Goal: Book appointment/travel/reservation: Book appointment/travel/reservation

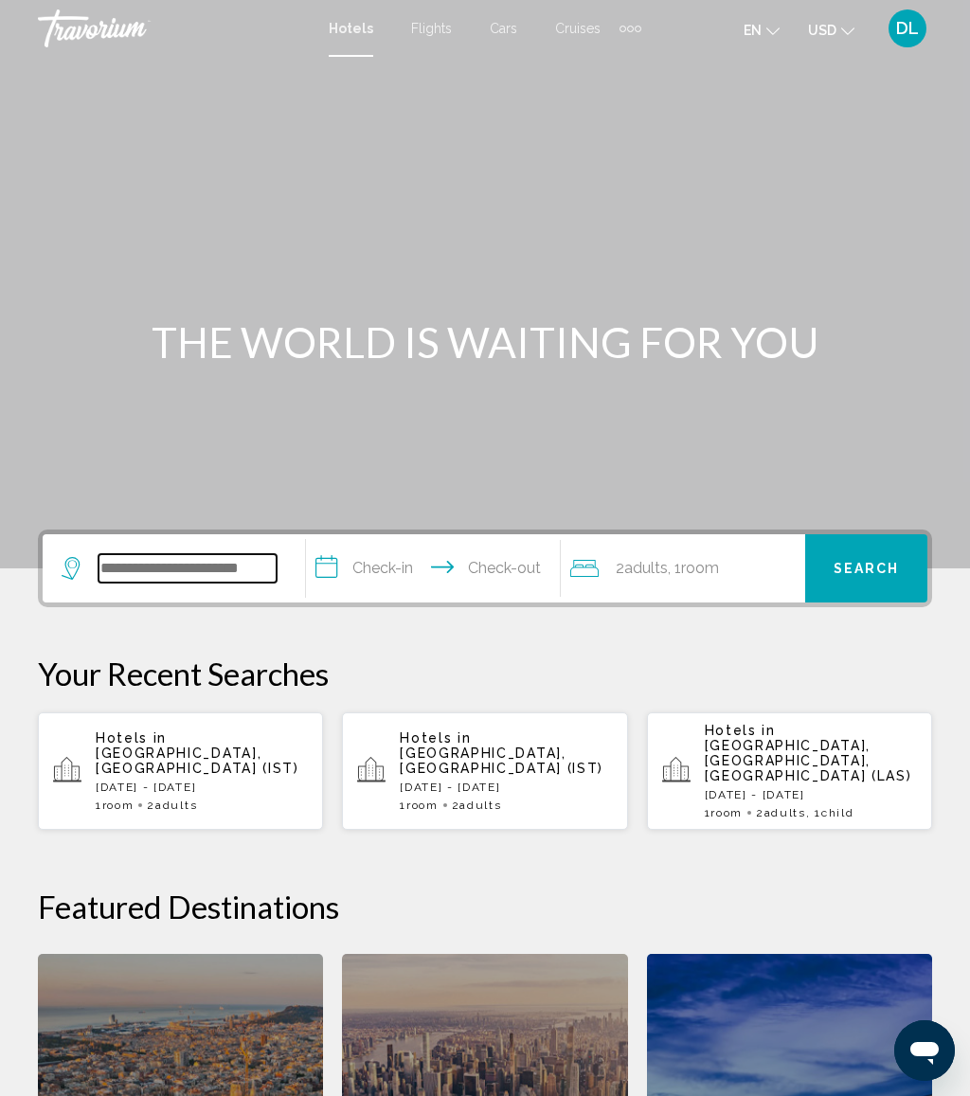
click at [208, 554] on input "Search widget" at bounding box center [187, 568] width 178 height 28
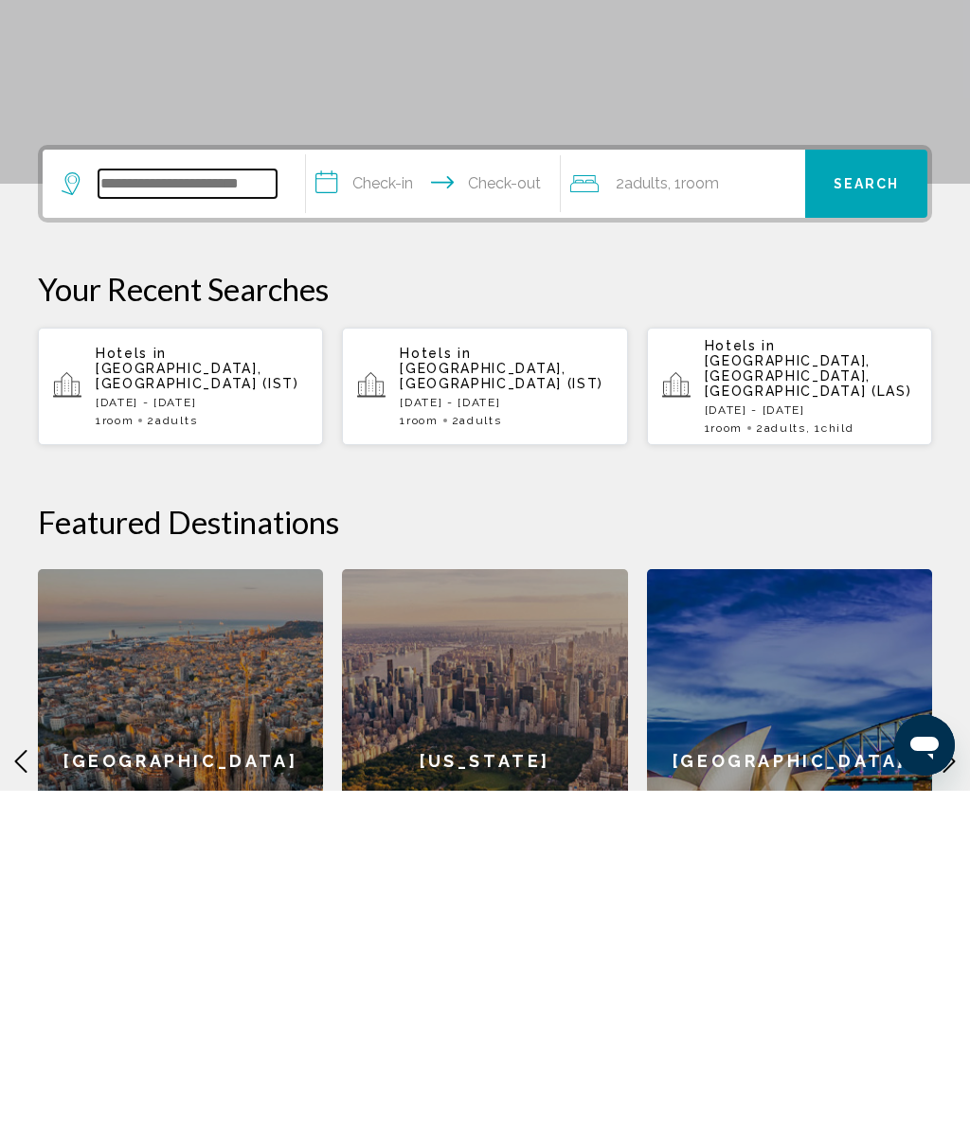
scroll to position [134, 0]
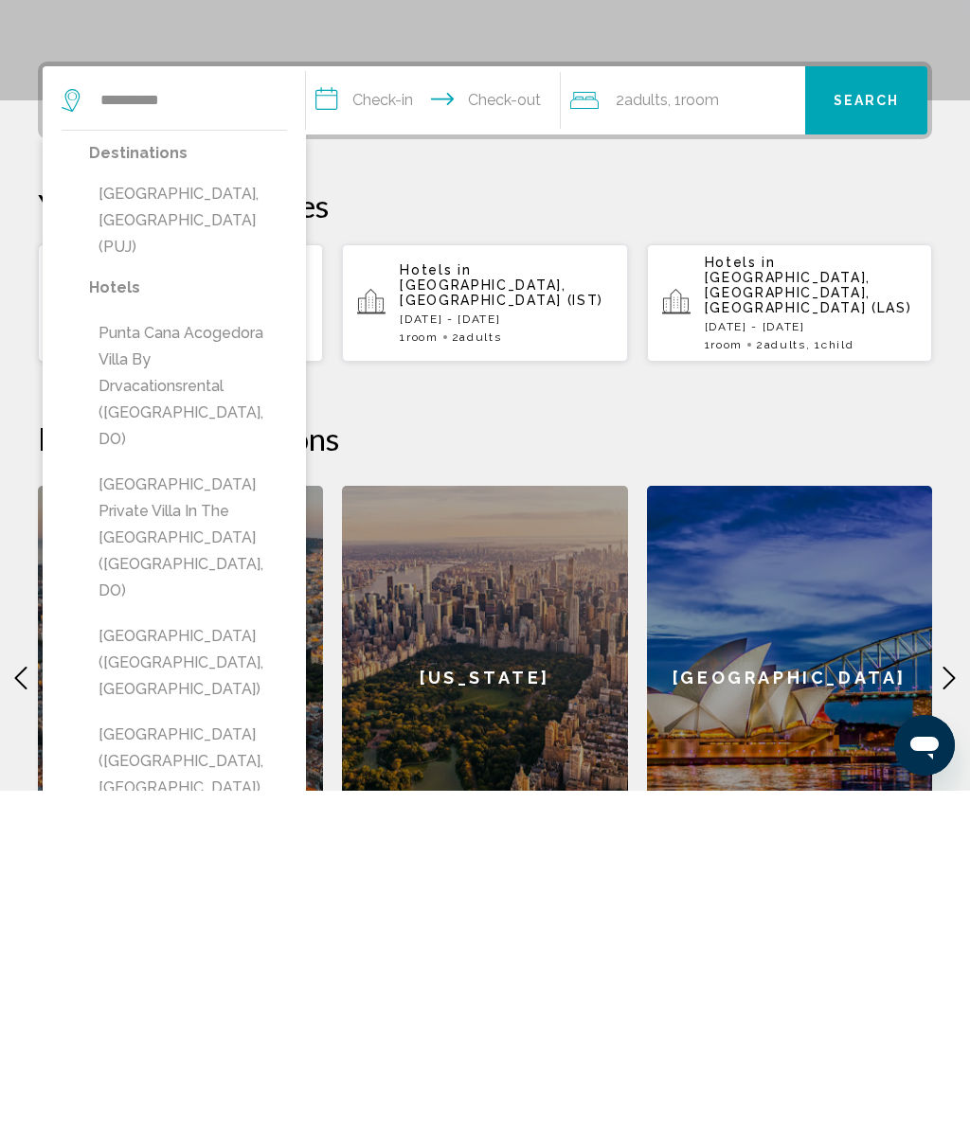
click at [259, 510] on button "Punta Cana, Dominican Republic (PUJ)" at bounding box center [188, 554] width 198 height 89
type input "**********"
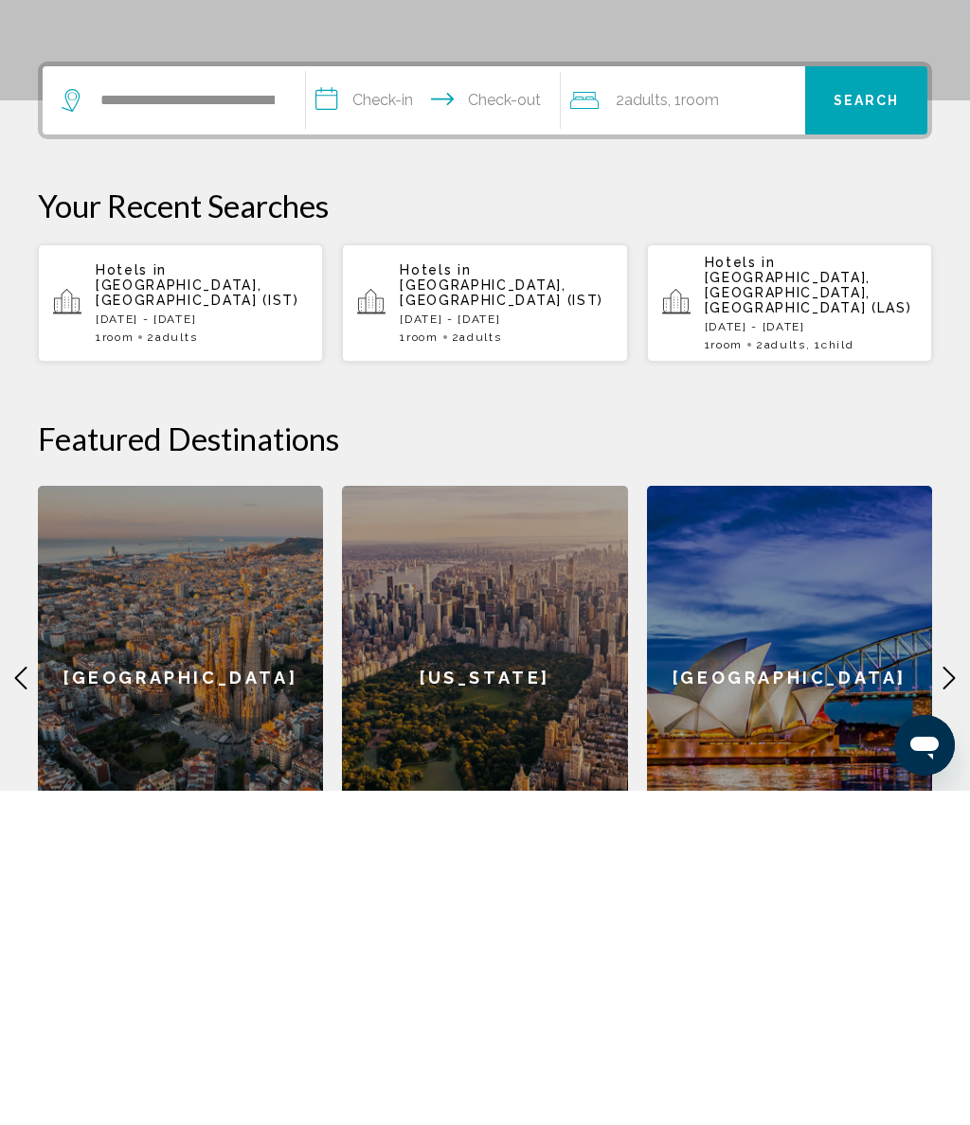
click at [416, 401] on input "**********" at bounding box center [436, 438] width 261 height 74
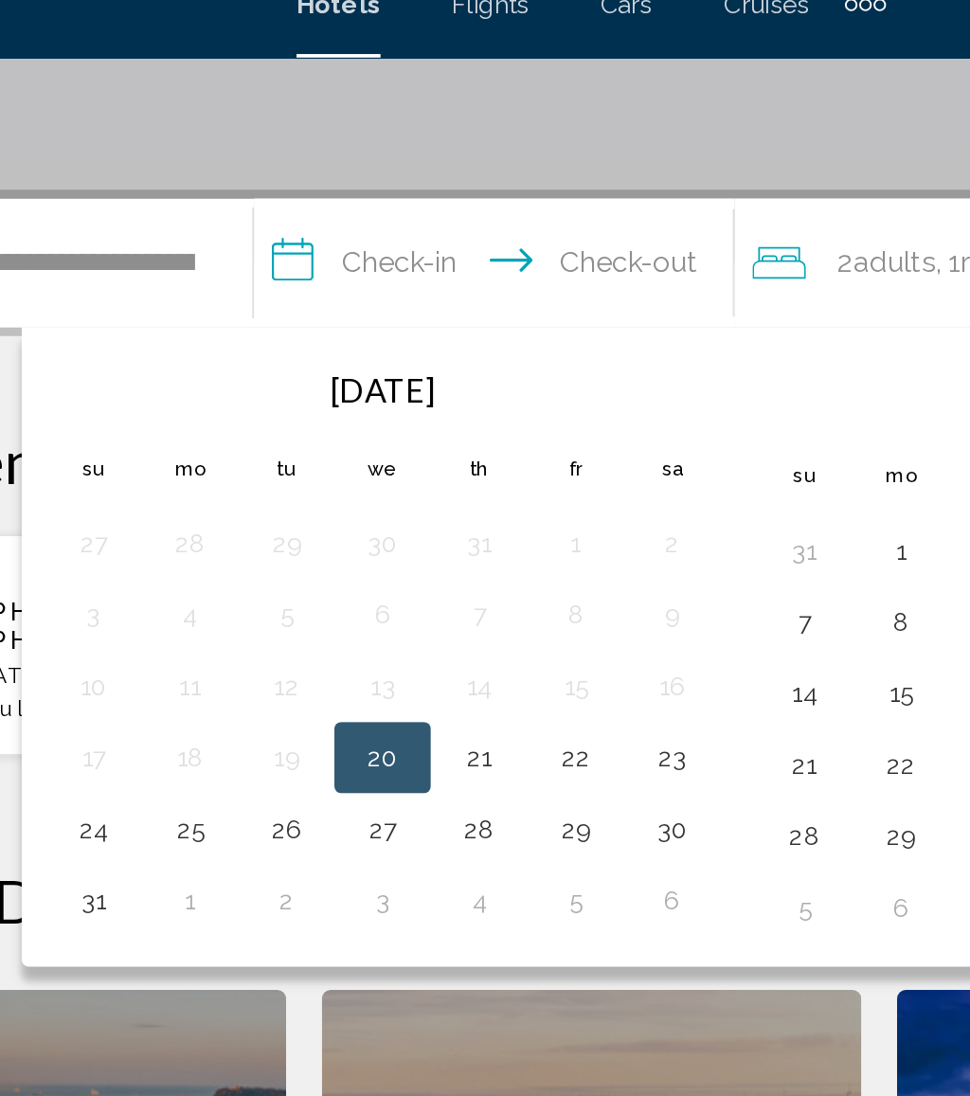
scroll to position [323, 0]
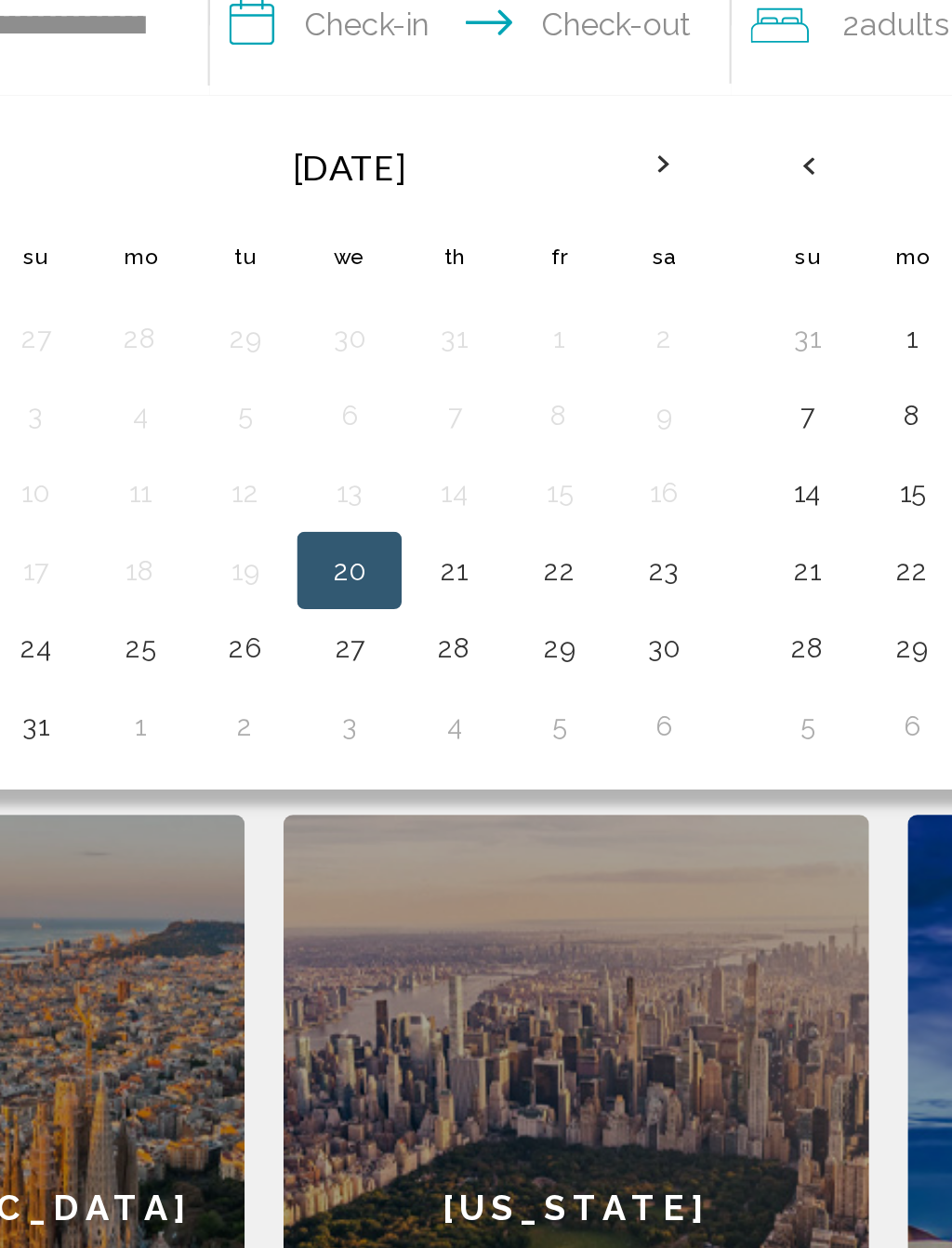
click at [502, 489] on button "23" at bounding box center [517, 502] width 29 height 27
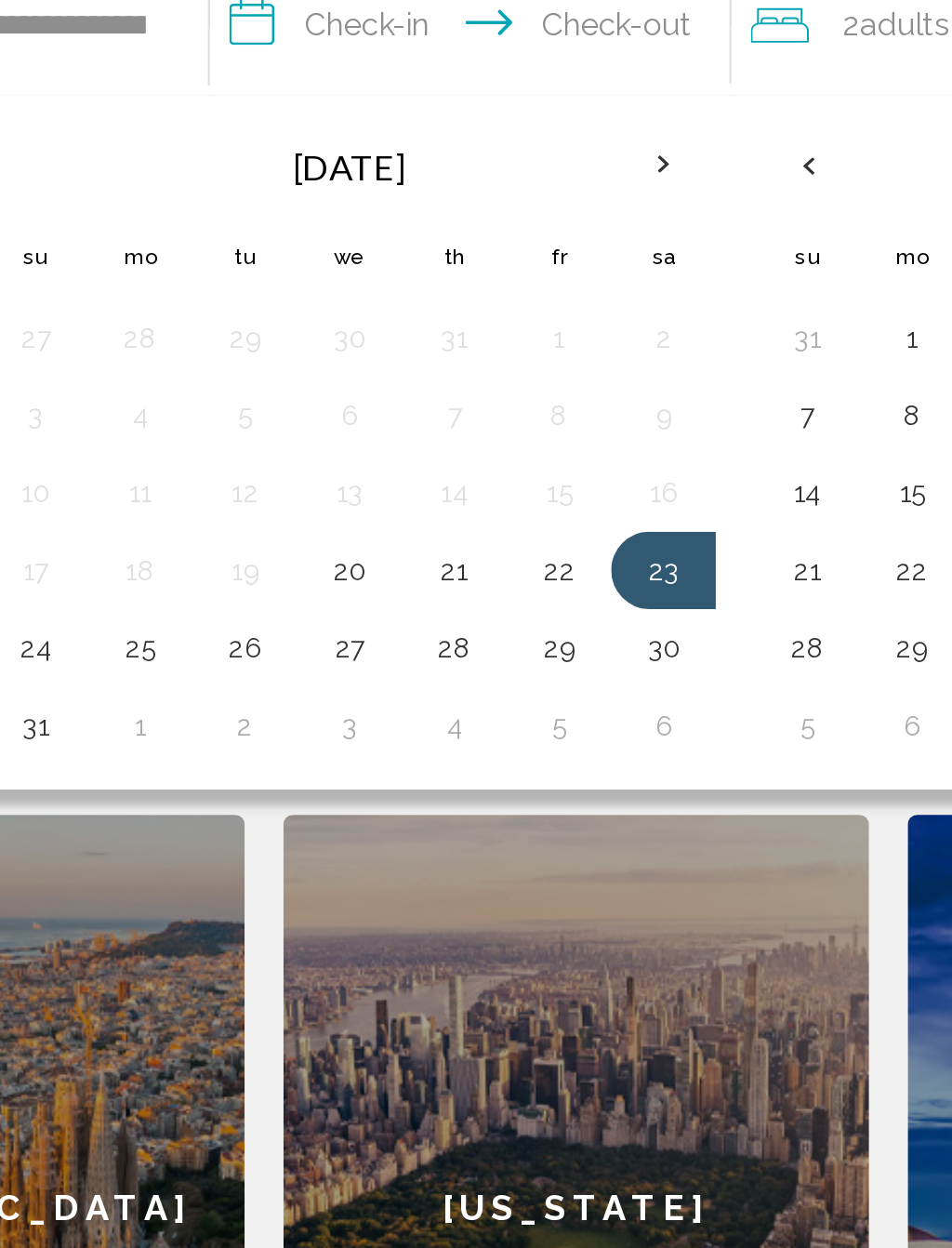
click at [452, 526] on button "29" at bounding box center [467, 539] width 29 height 27
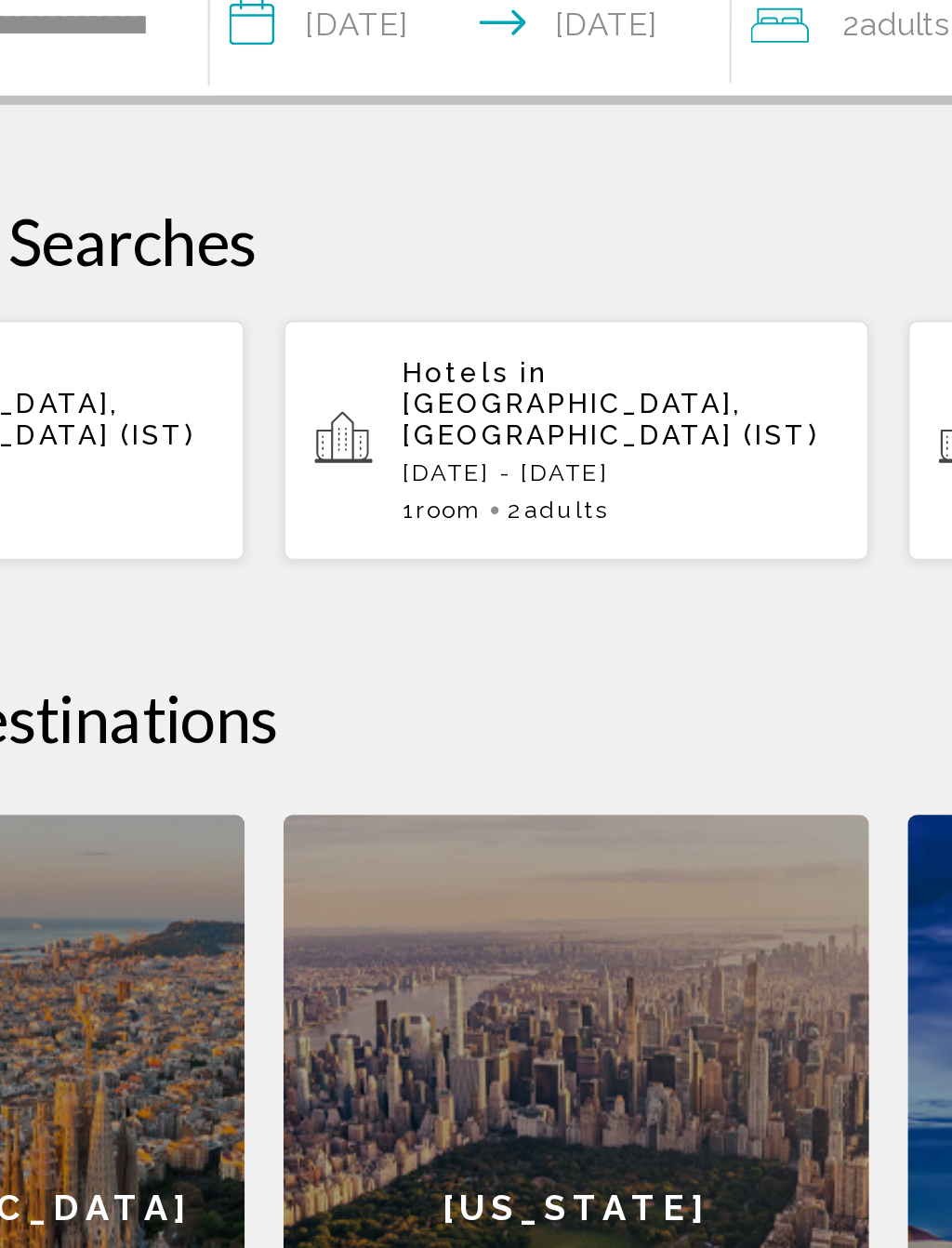
type input "**********"
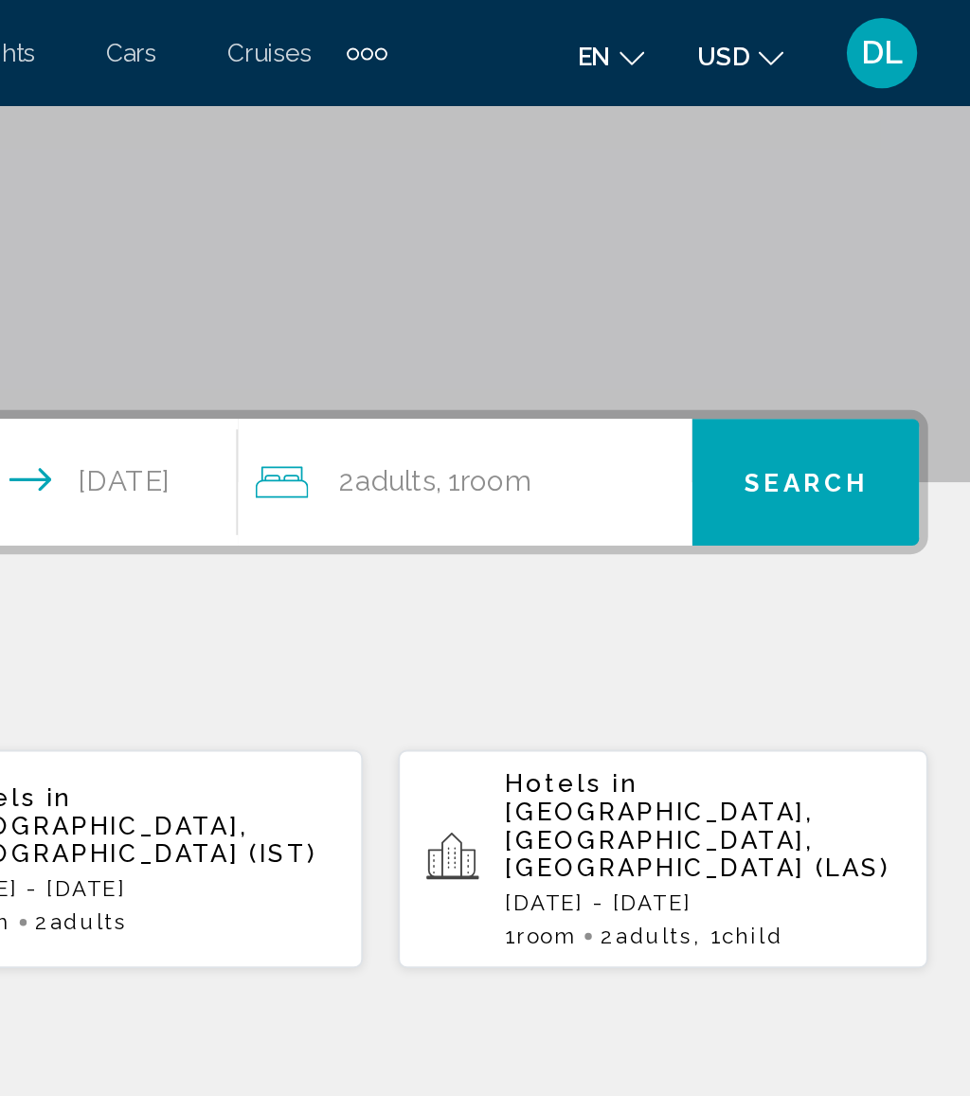
scroll to position [206, 0]
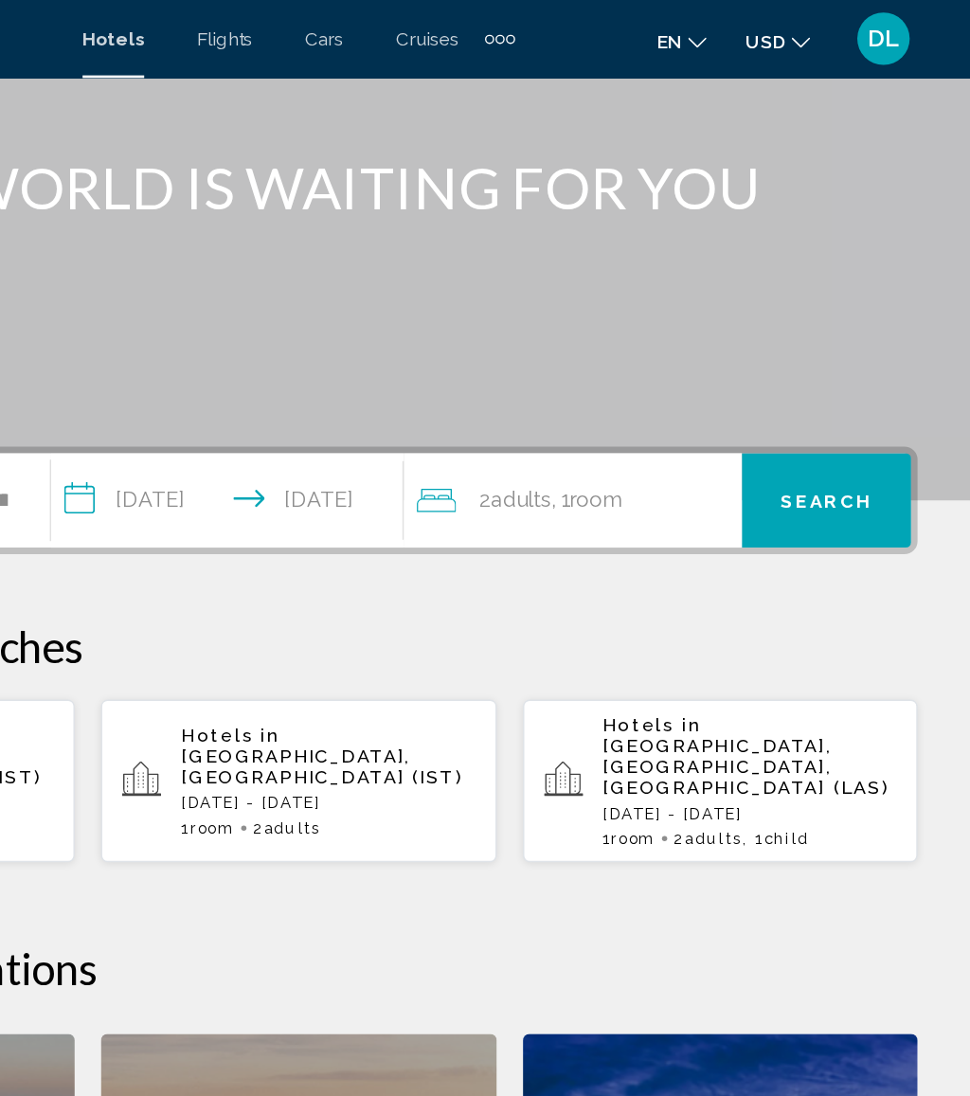
click at [833, 367] on span "Search" at bounding box center [866, 362] width 66 height 15
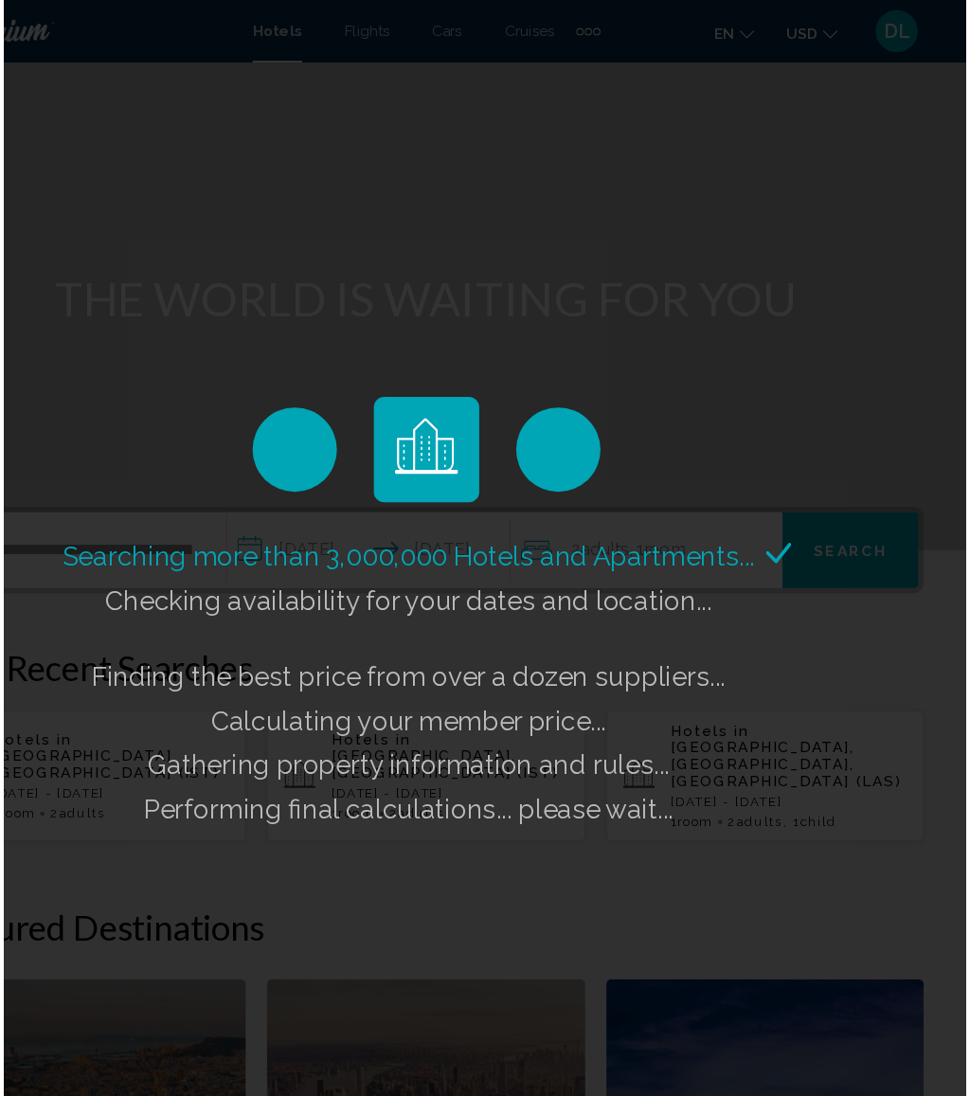
scroll to position [0, 0]
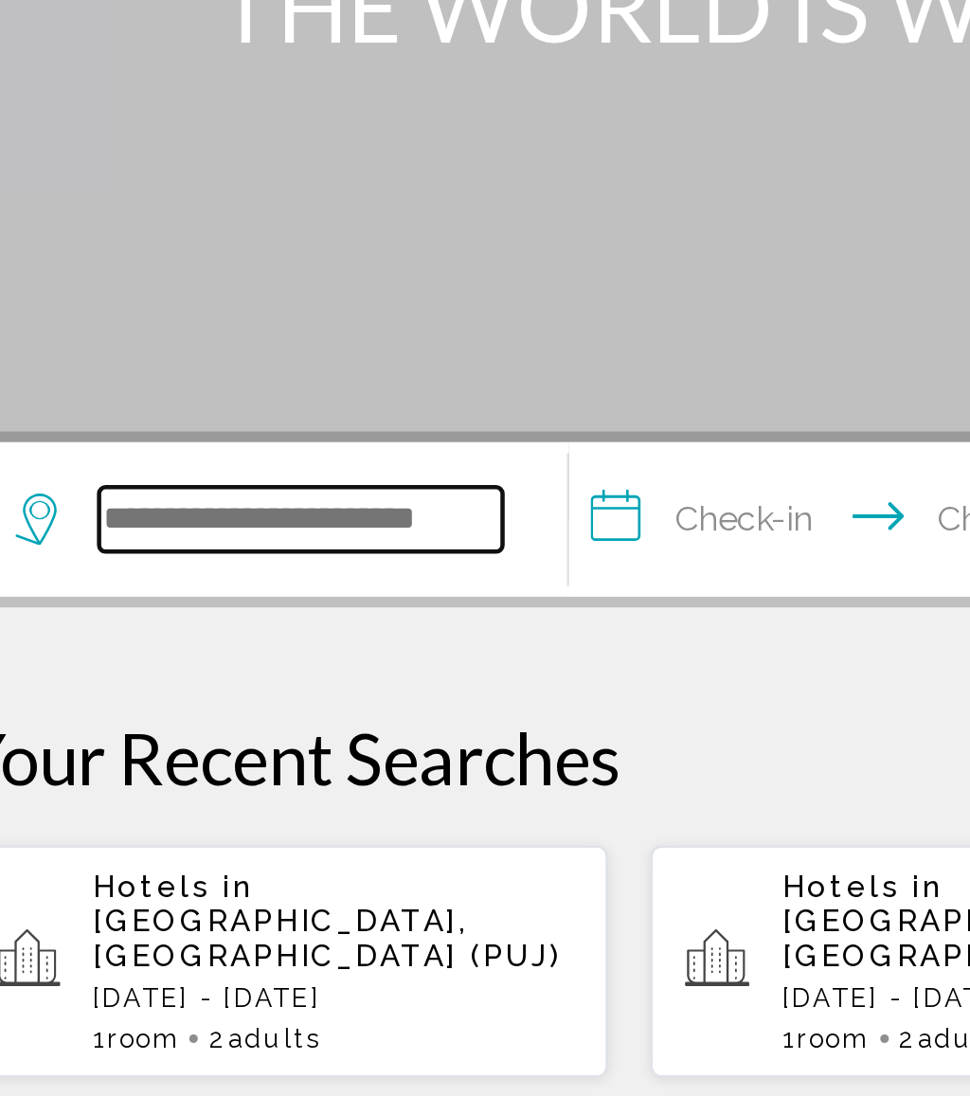
click at [152, 554] on input "Search widget" at bounding box center [187, 568] width 178 height 28
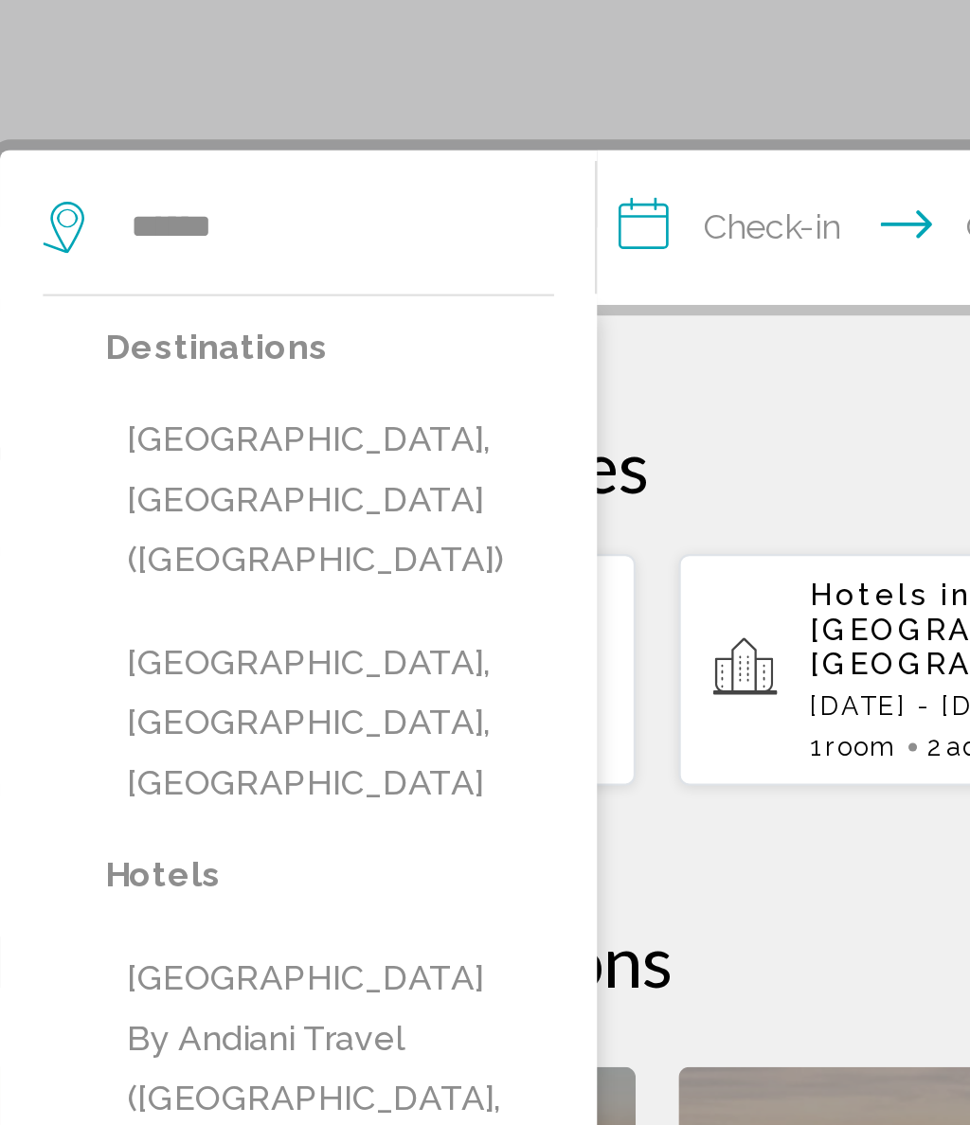
click at [191, 644] on button "Cancun, Mexico (CUN)" at bounding box center [188, 688] width 198 height 89
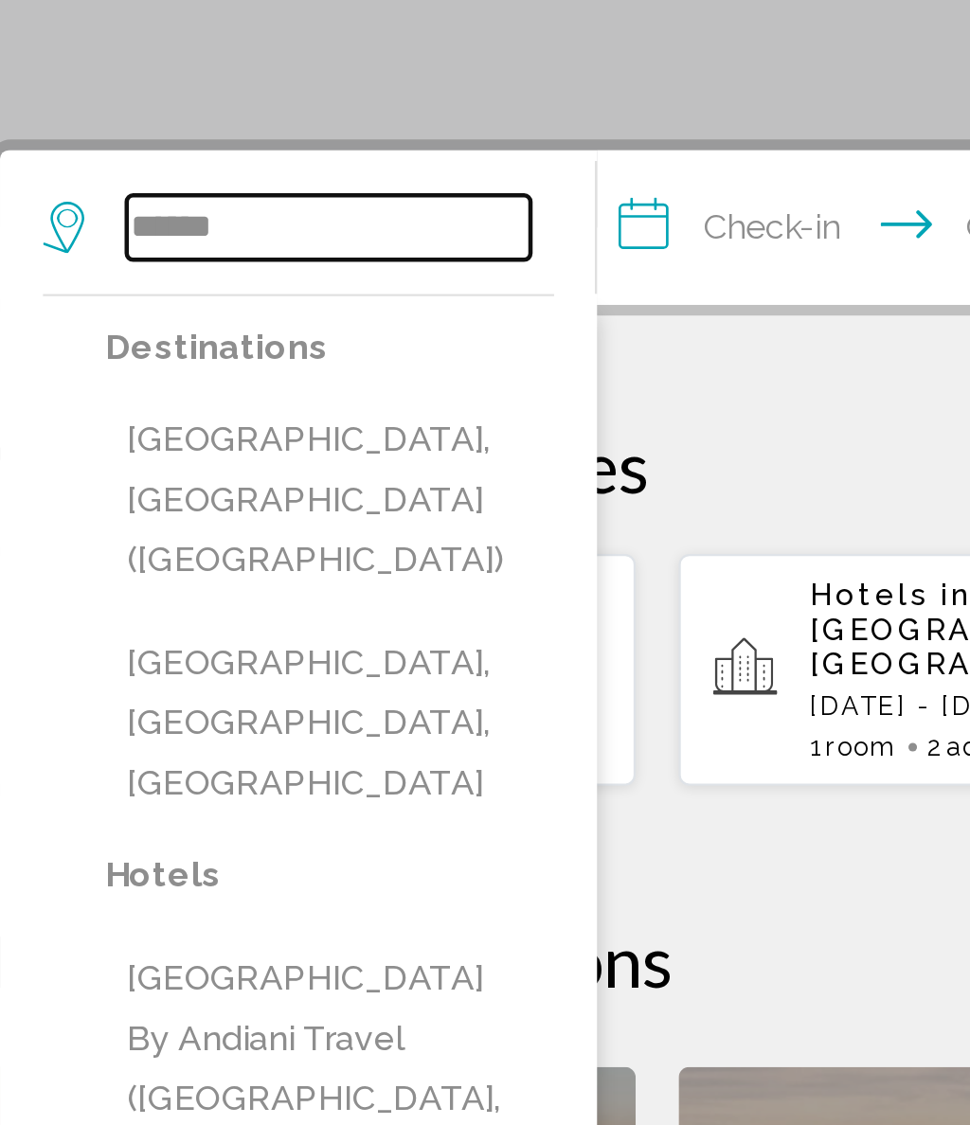
type input "**********"
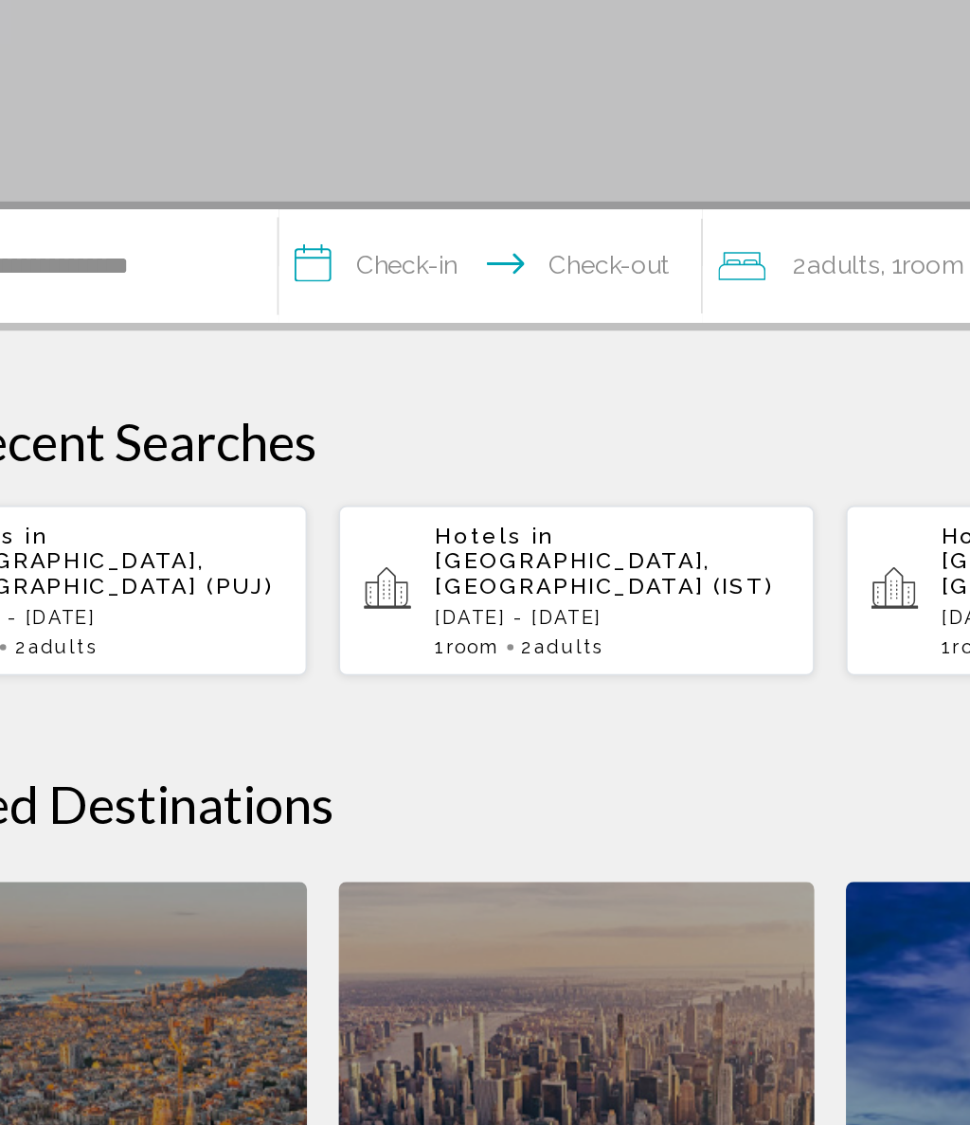
click at [306, 534] on input "**********" at bounding box center [436, 571] width 261 height 74
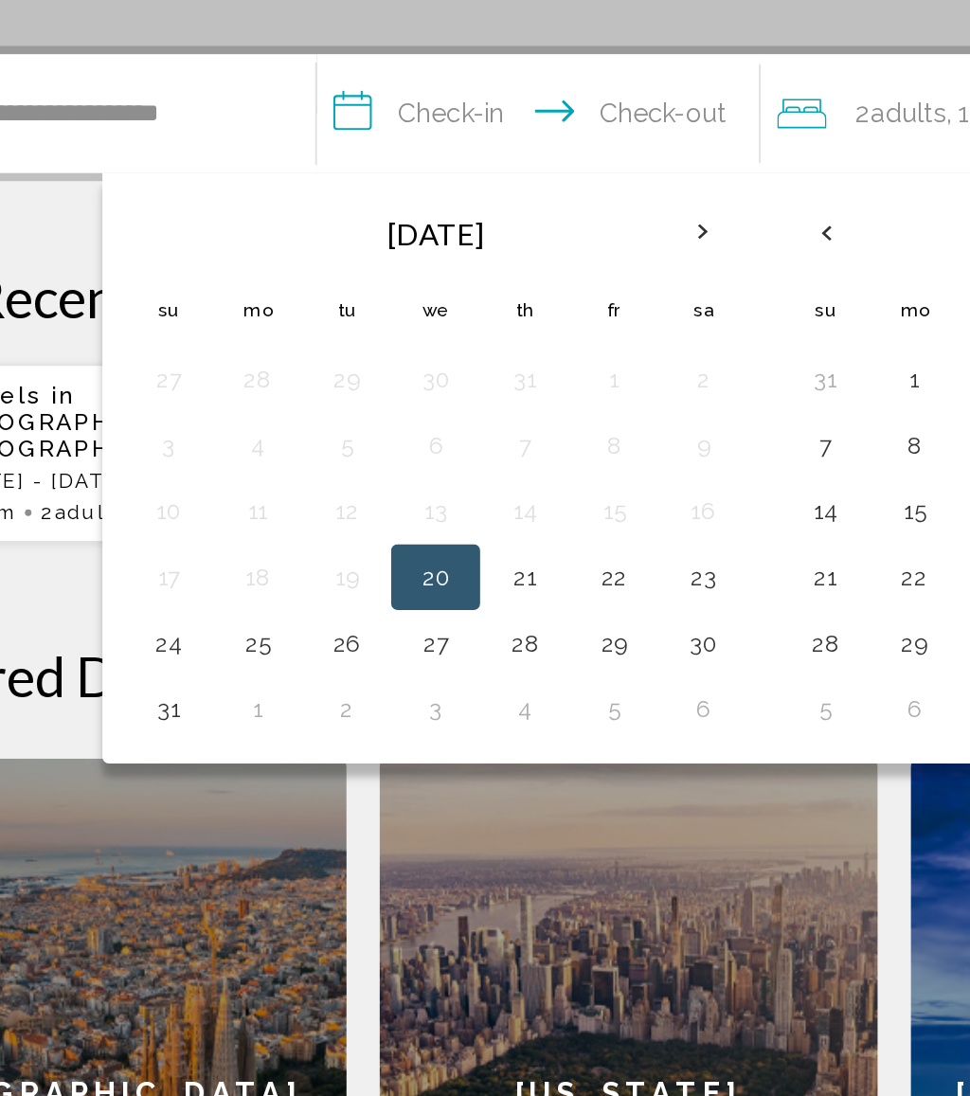
scroll to position [45, 0]
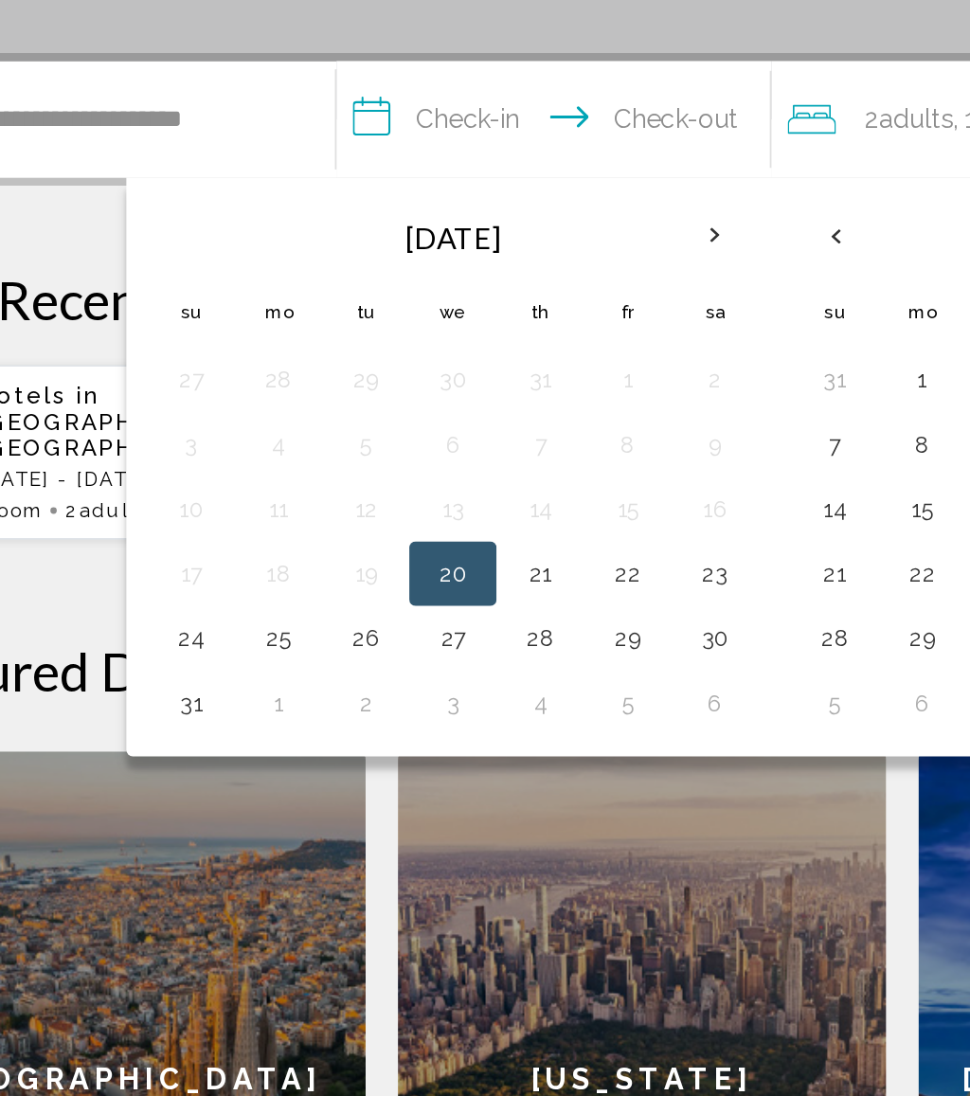
click at [206, 814] on button "24" at bounding box center [221, 827] width 30 height 27
click at [512, 814] on button "30" at bounding box center [527, 827] width 30 height 27
type input "**********"
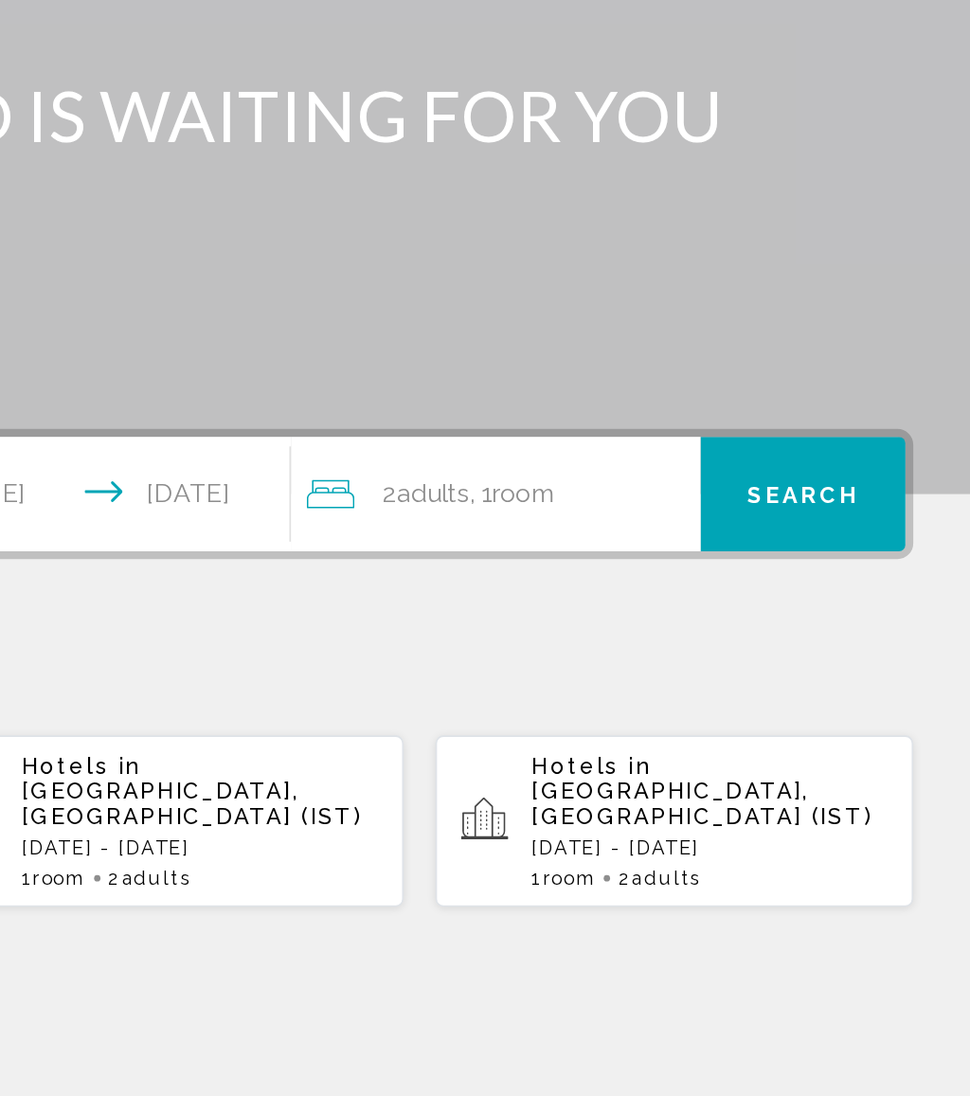
click at [833, 517] on span "Search" at bounding box center [866, 524] width 66 height 15
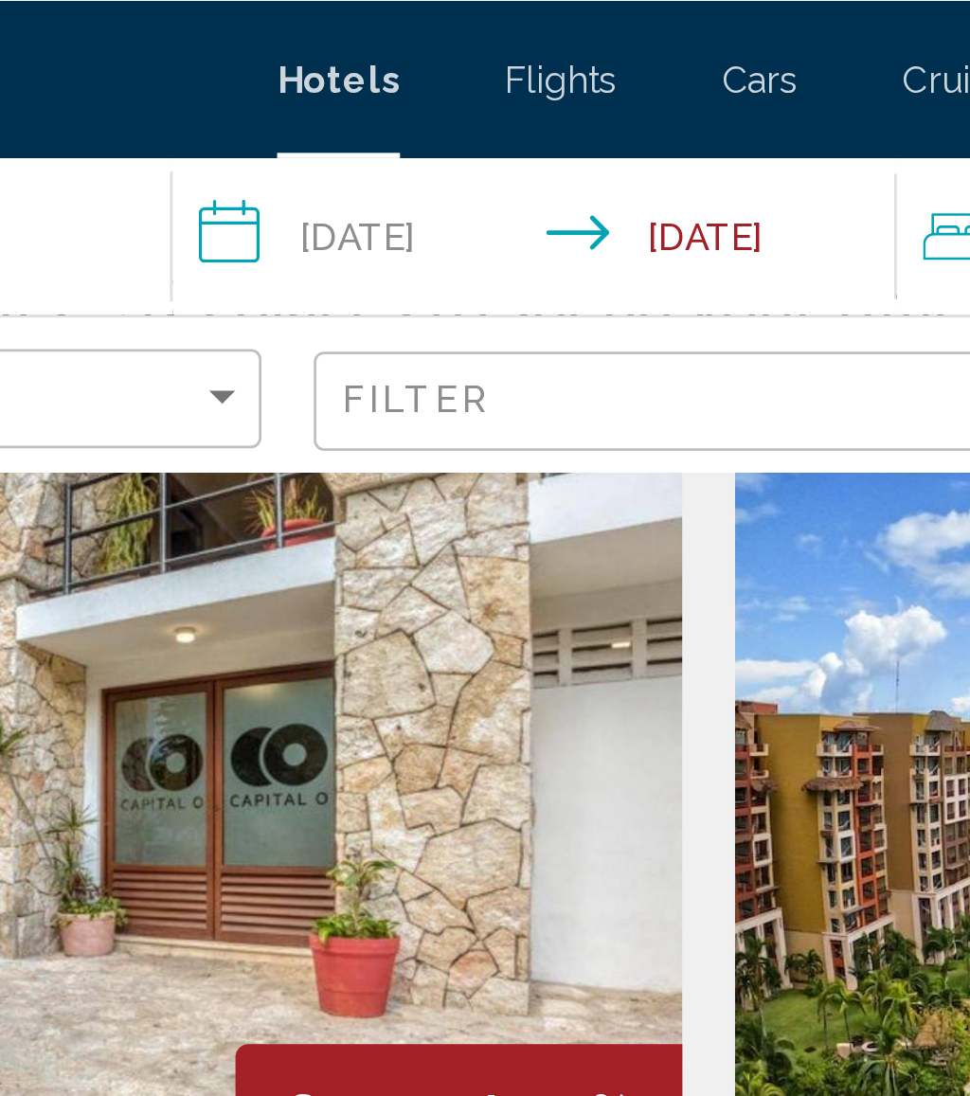
scroll to position [53, 0]
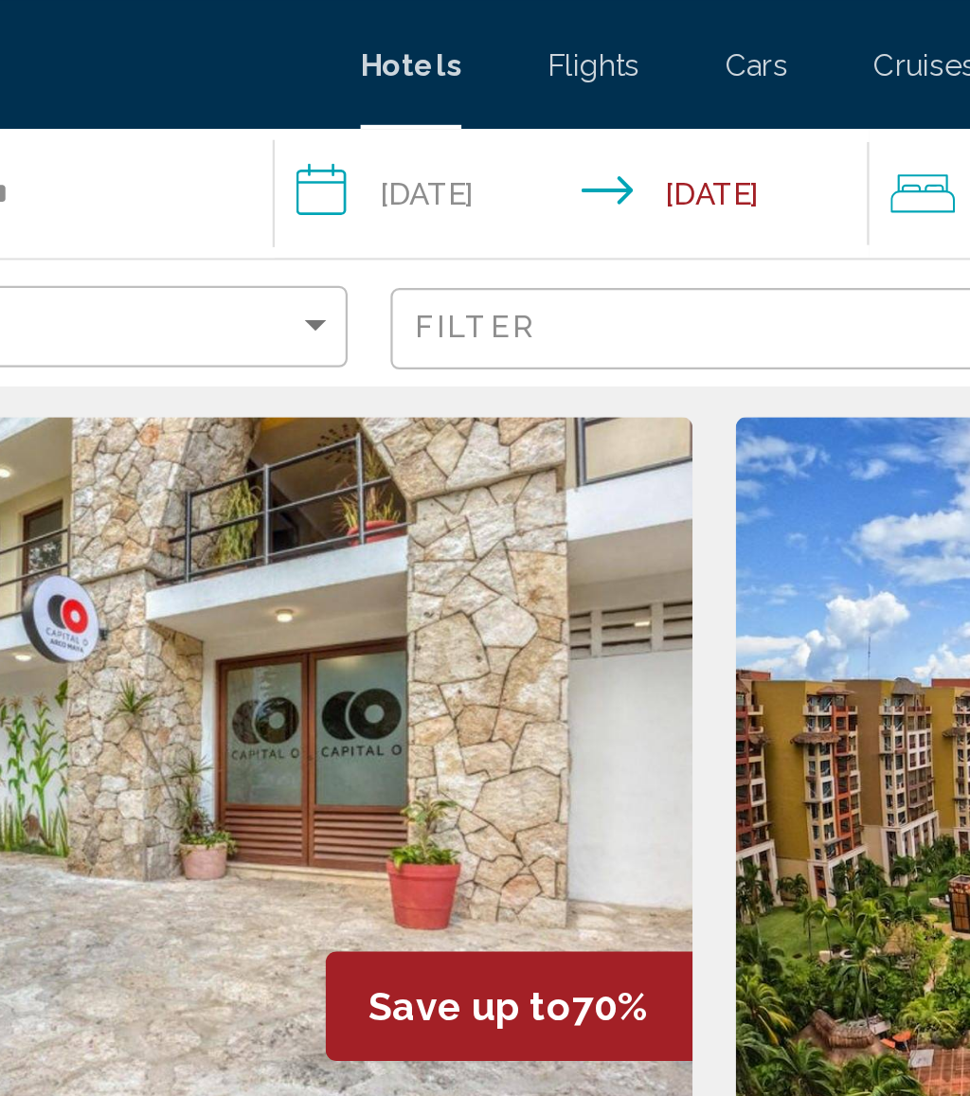
click at [291, 97] on input "**********" at bounding box center [426, 88] width 270 height 63
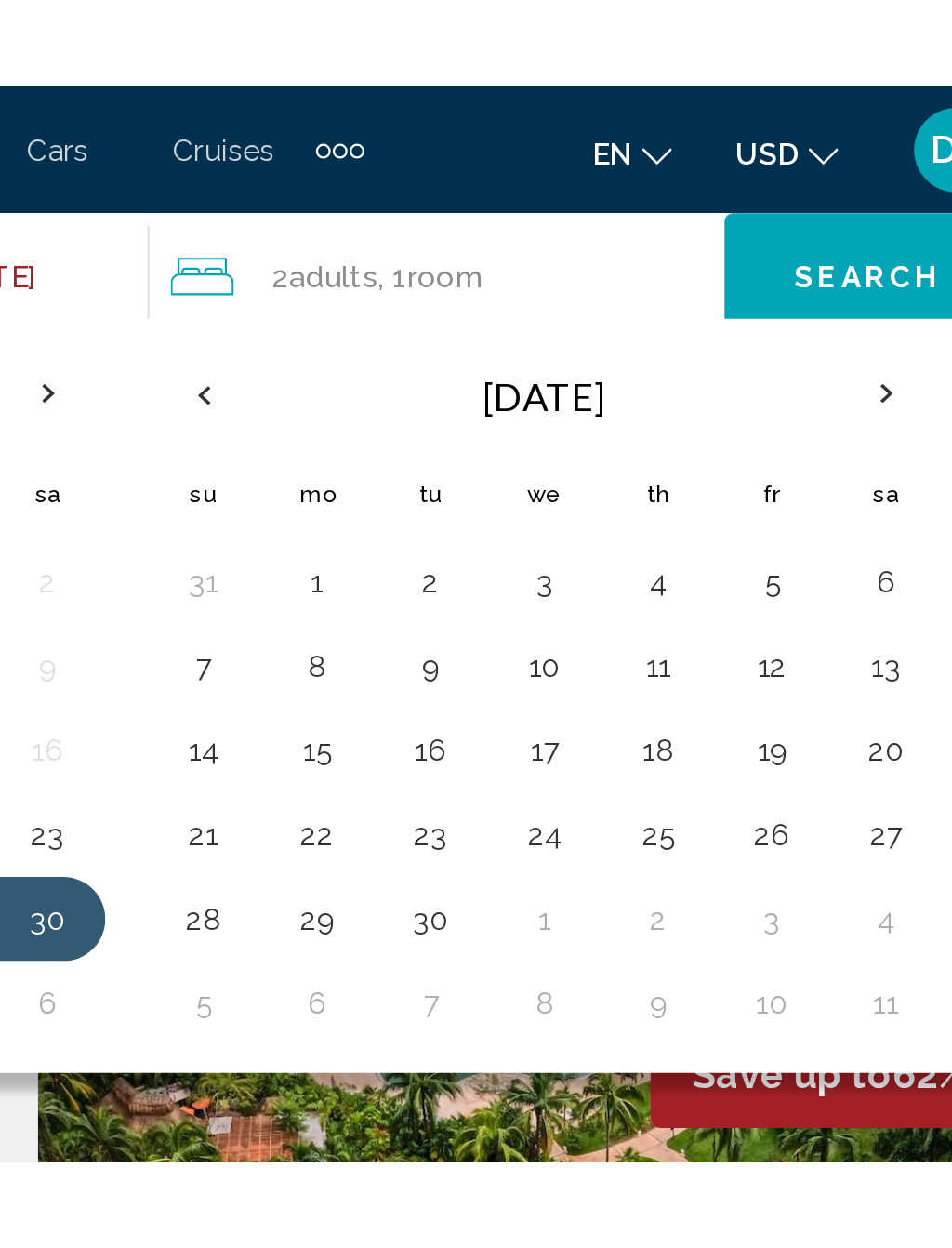
scroll to position [0, 0]
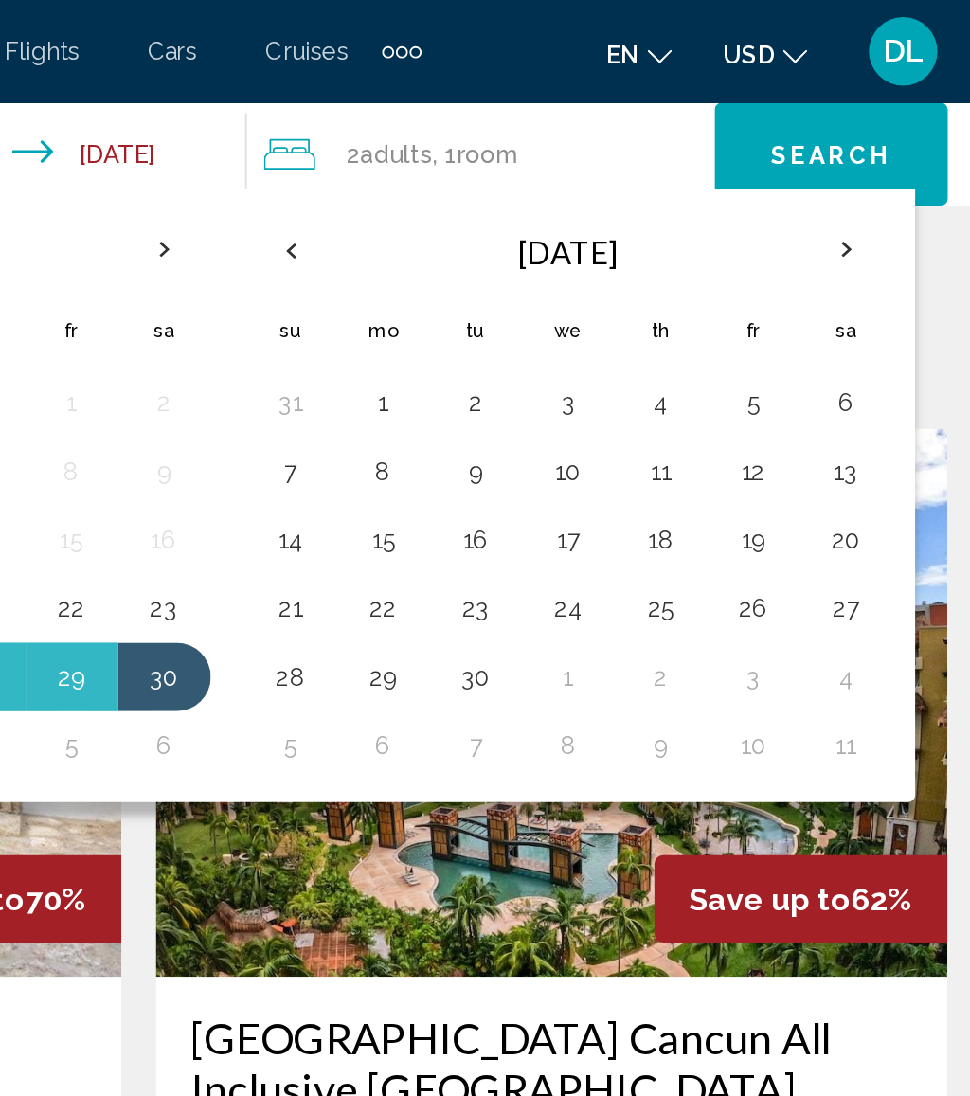
click at [810, 225] on button "5" at bounding box center [825, 222] width 30 height 27
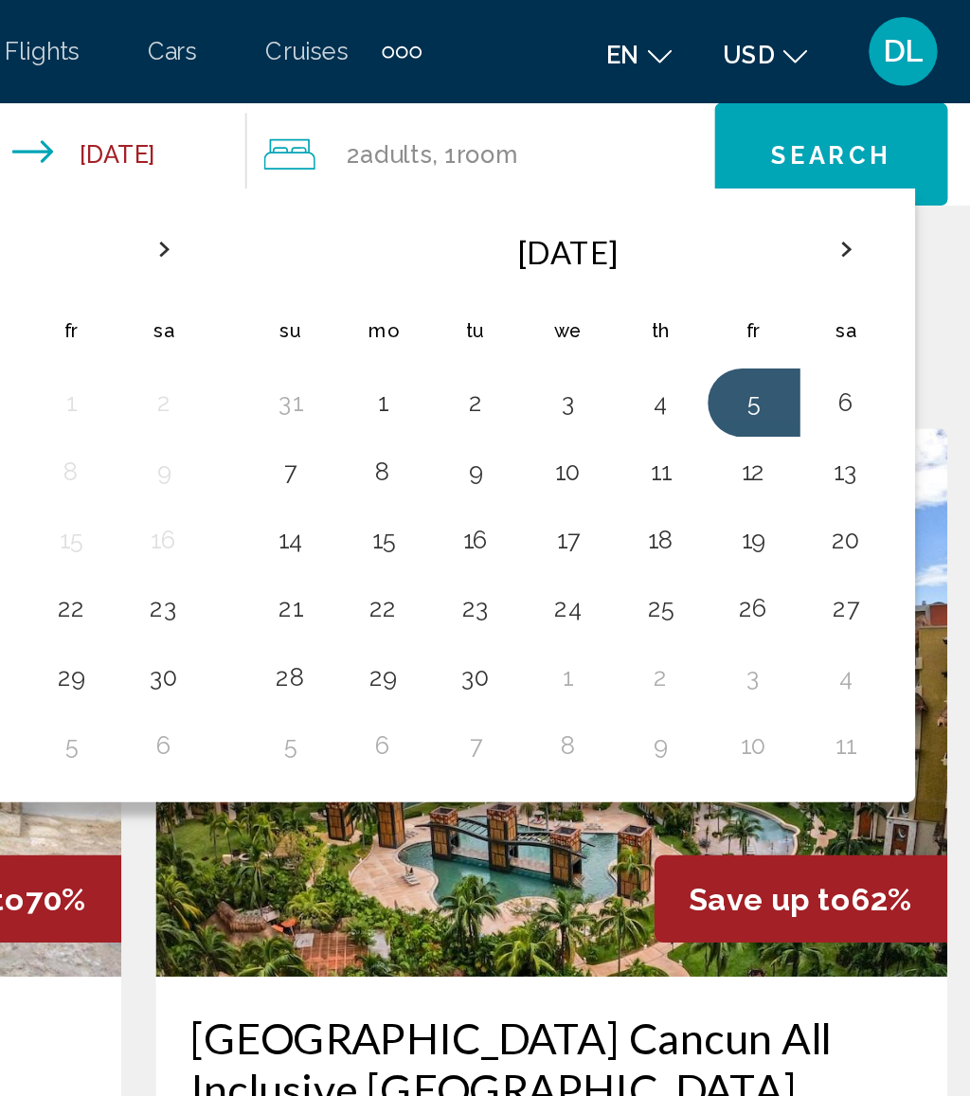
click at [707, 263] on button "10" at bounding box center [722, 260] width 30 height 27
type input "**********"
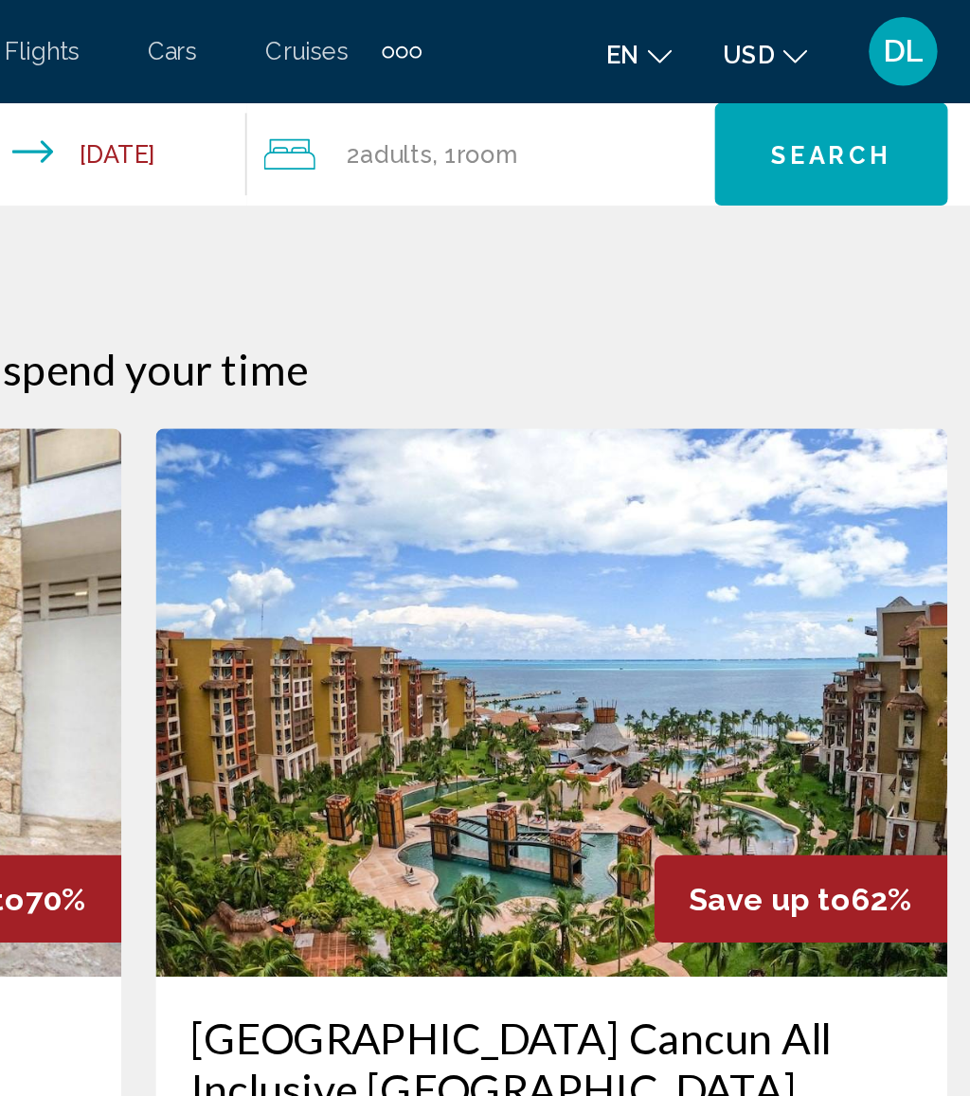
click at [834, 89] on span "Search" at bounding box center [867, 86] width 66 height 15
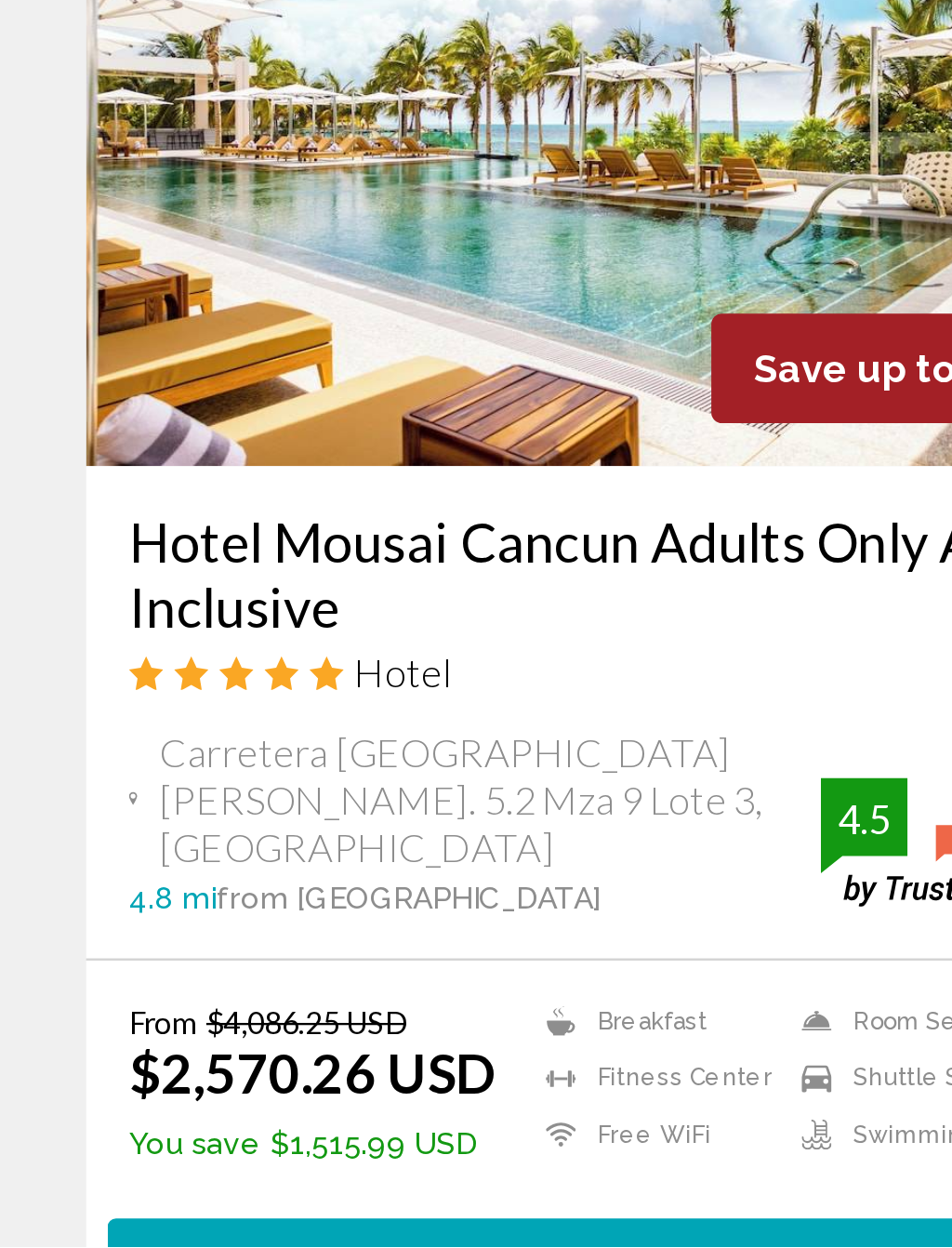
scroll to position [3168, 0]
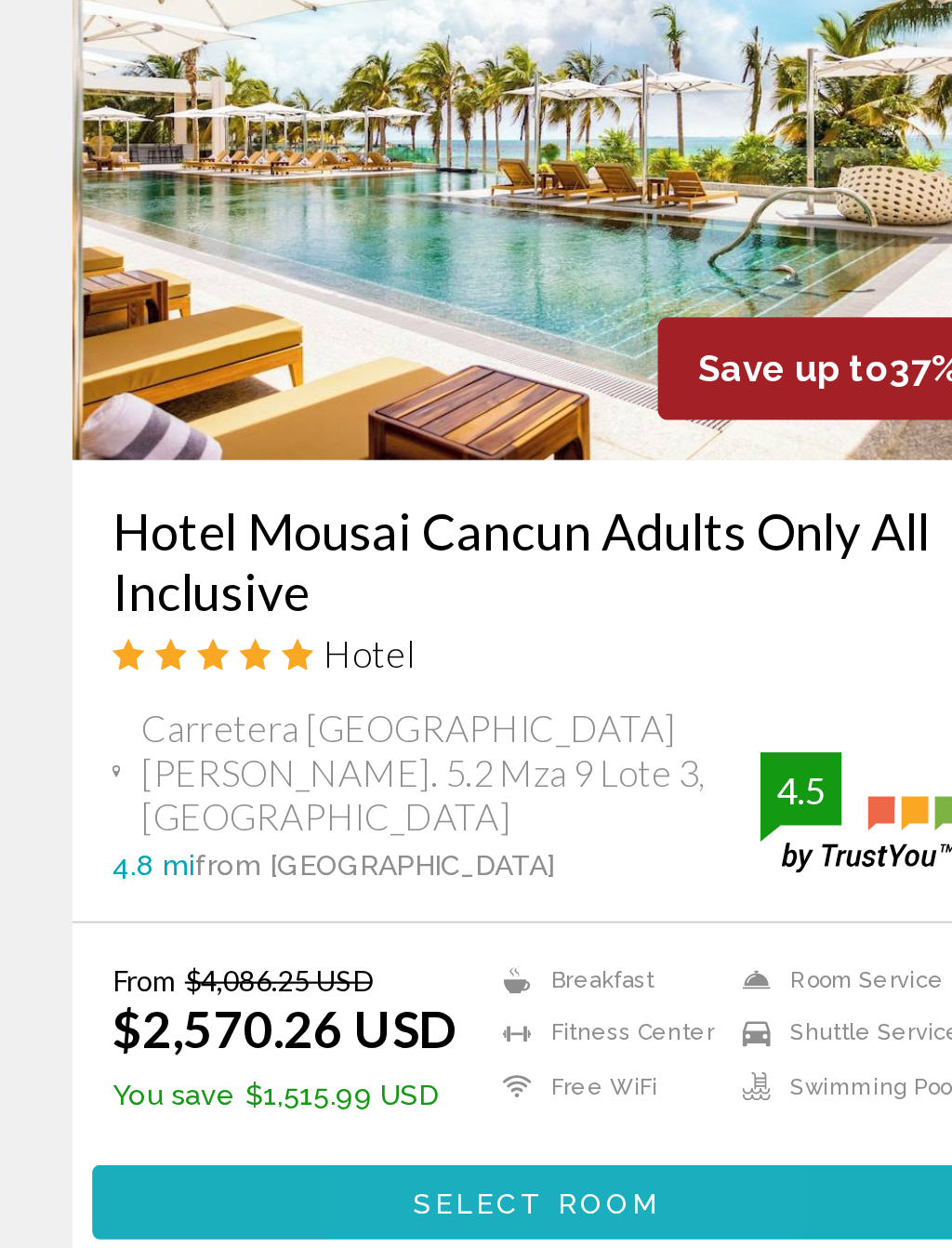
click at [251, 1075] on span "Select Room" at bounding box center [251, 1212] width 114 height 15
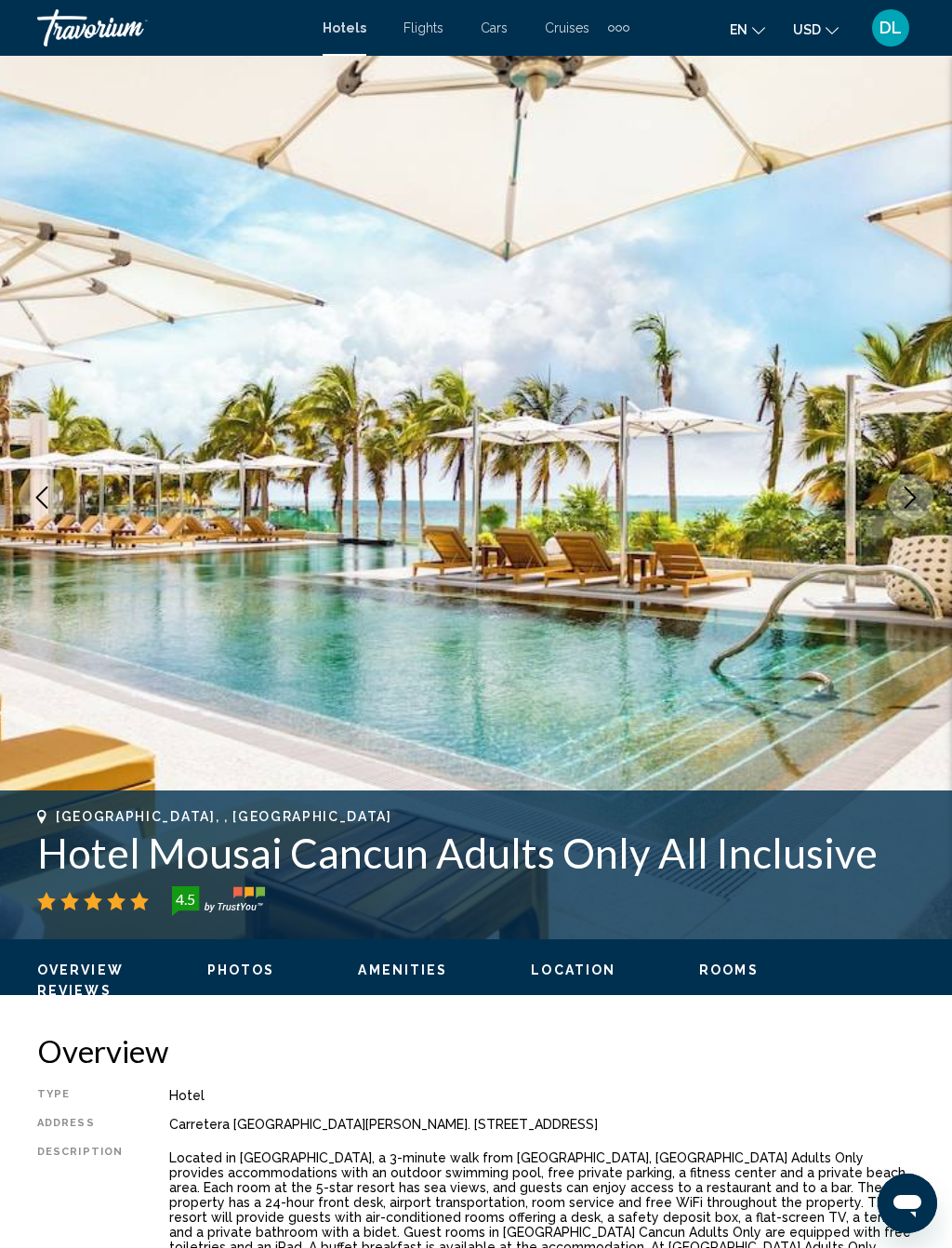
click at [912, 511] on button "Next image" at bounding box center [909, 497] width 46 height 46
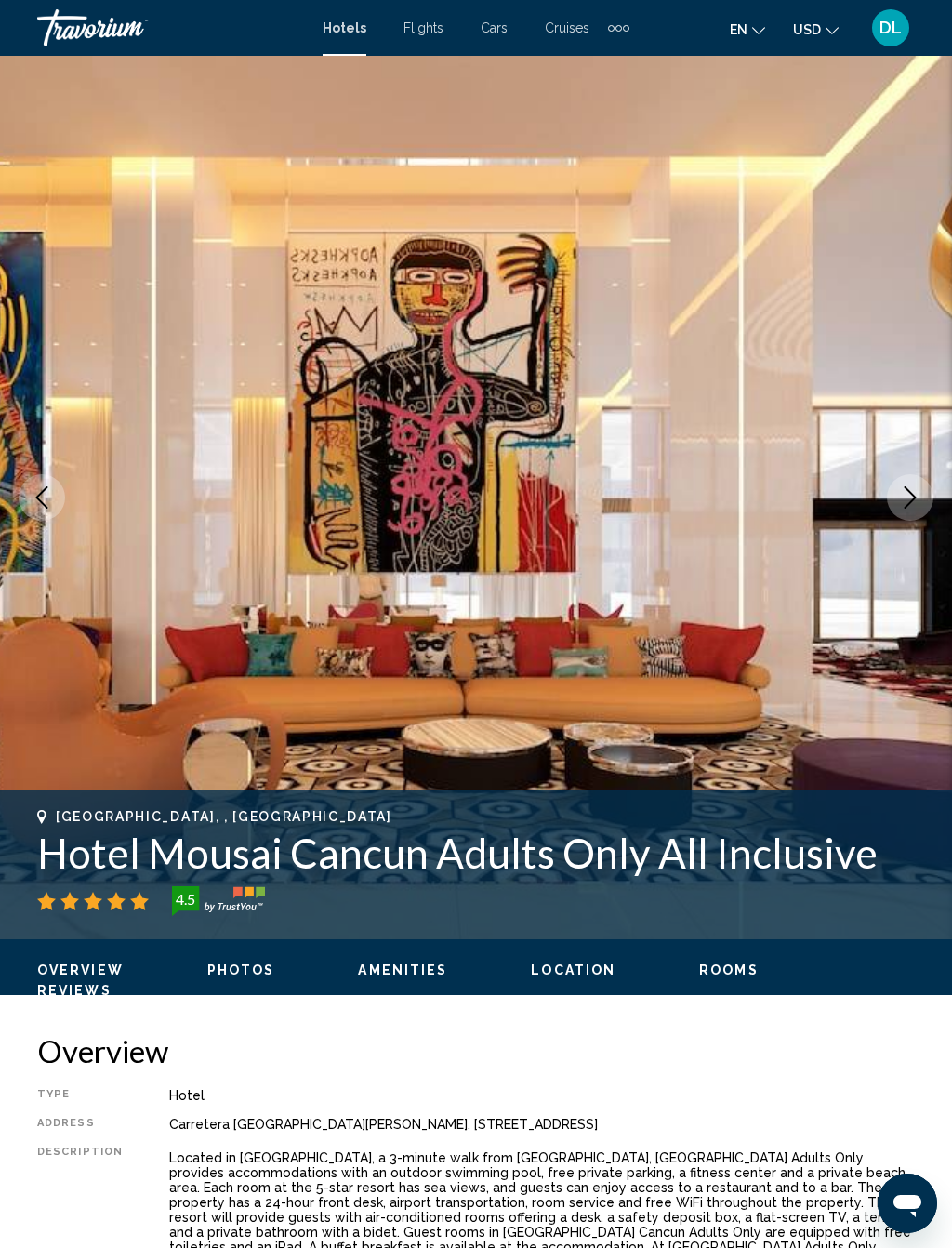
click at [906, 495] on icon "Next image" at bounding box center [910, 497] width 23 height 23
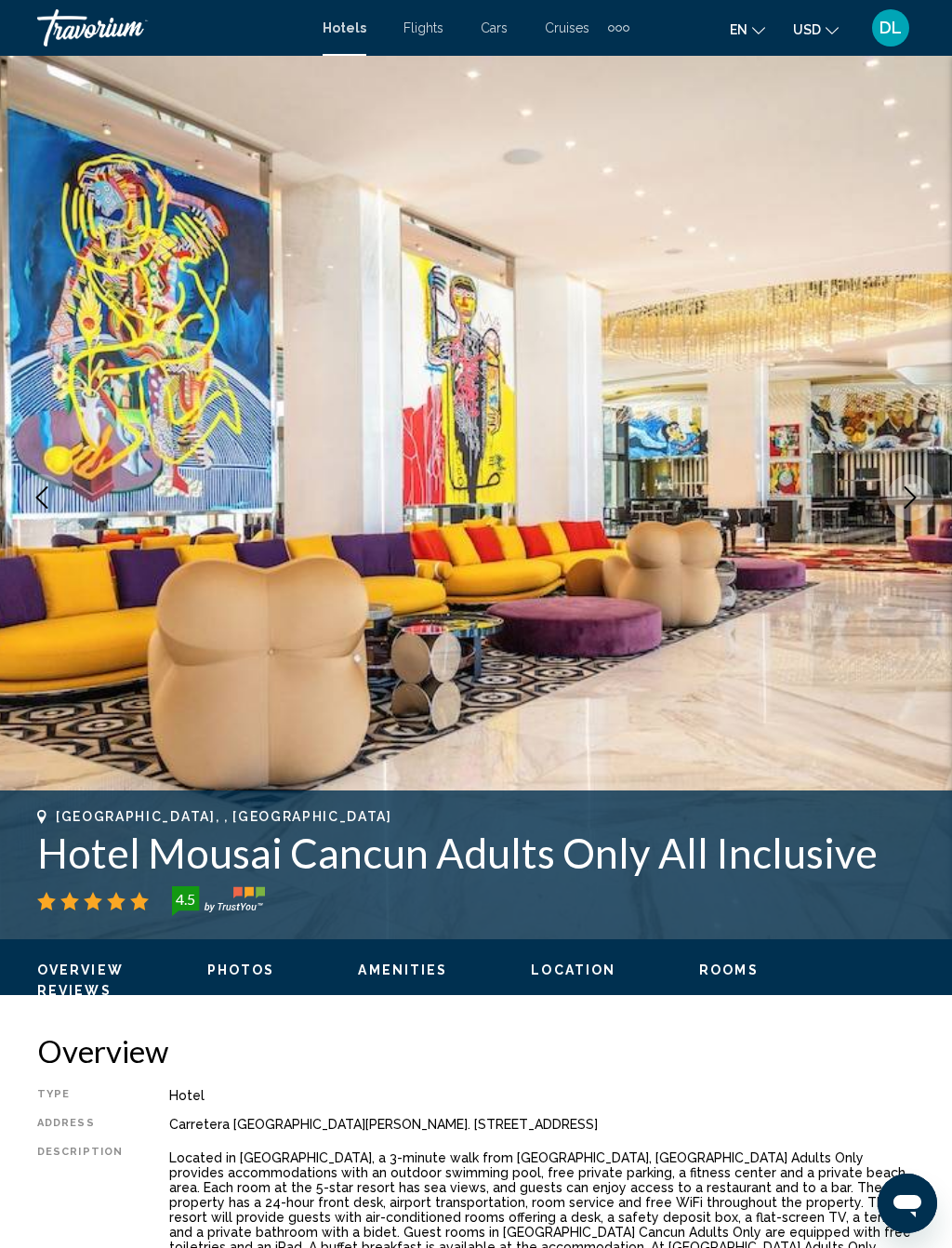
click at [880, 510] on img "Main content" at bounding box center [476, 498] width 952 height 884
click at [917, 495] on icon "Next image" at bounding box center [910, 497] width 23 height 23
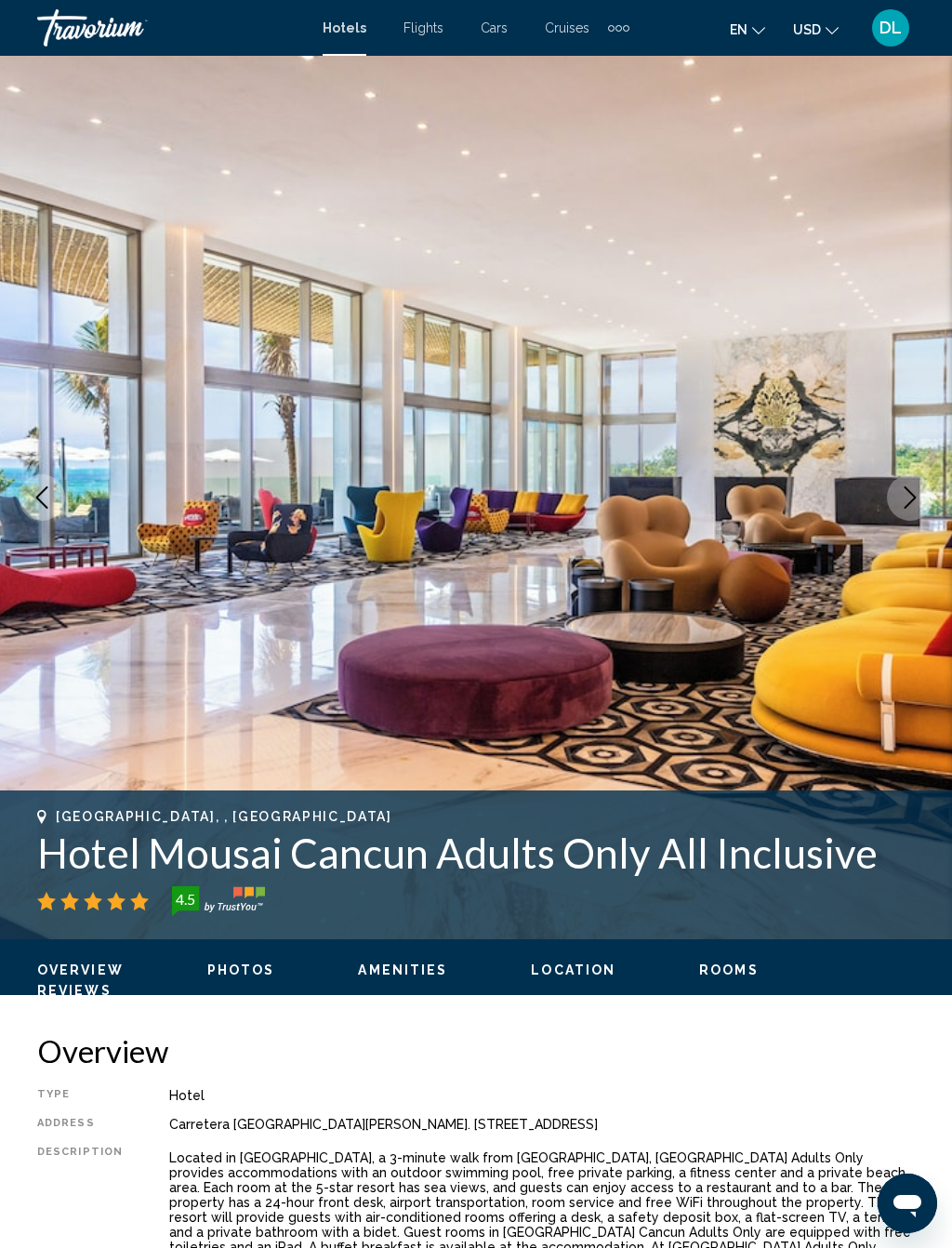
click at [918, 501] on icon "Next image" at bounding box center [910, 497] width 23 height 23
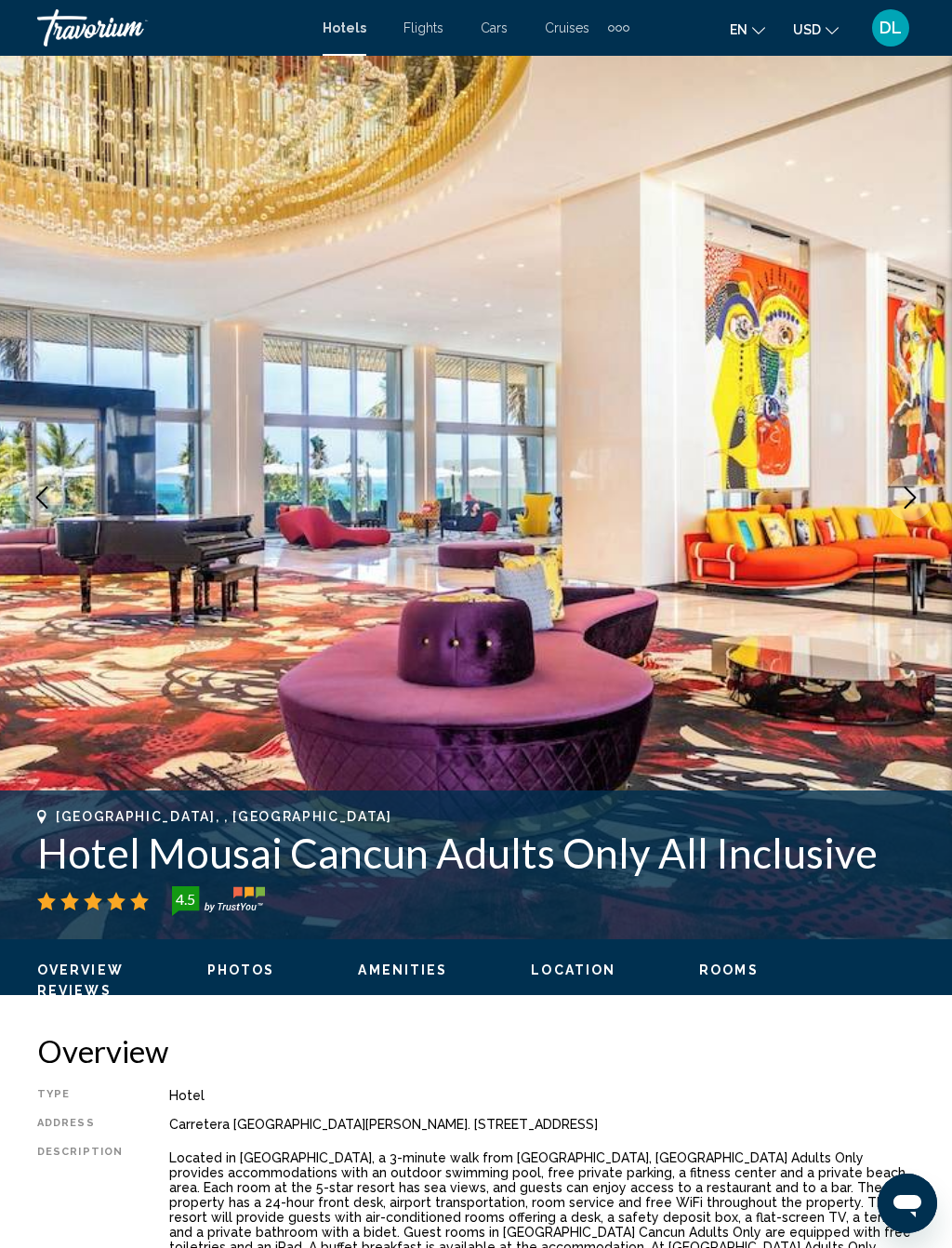
click at [917, 505] on icon "Next image" at bounding box center [910, 497] width 23 height 23
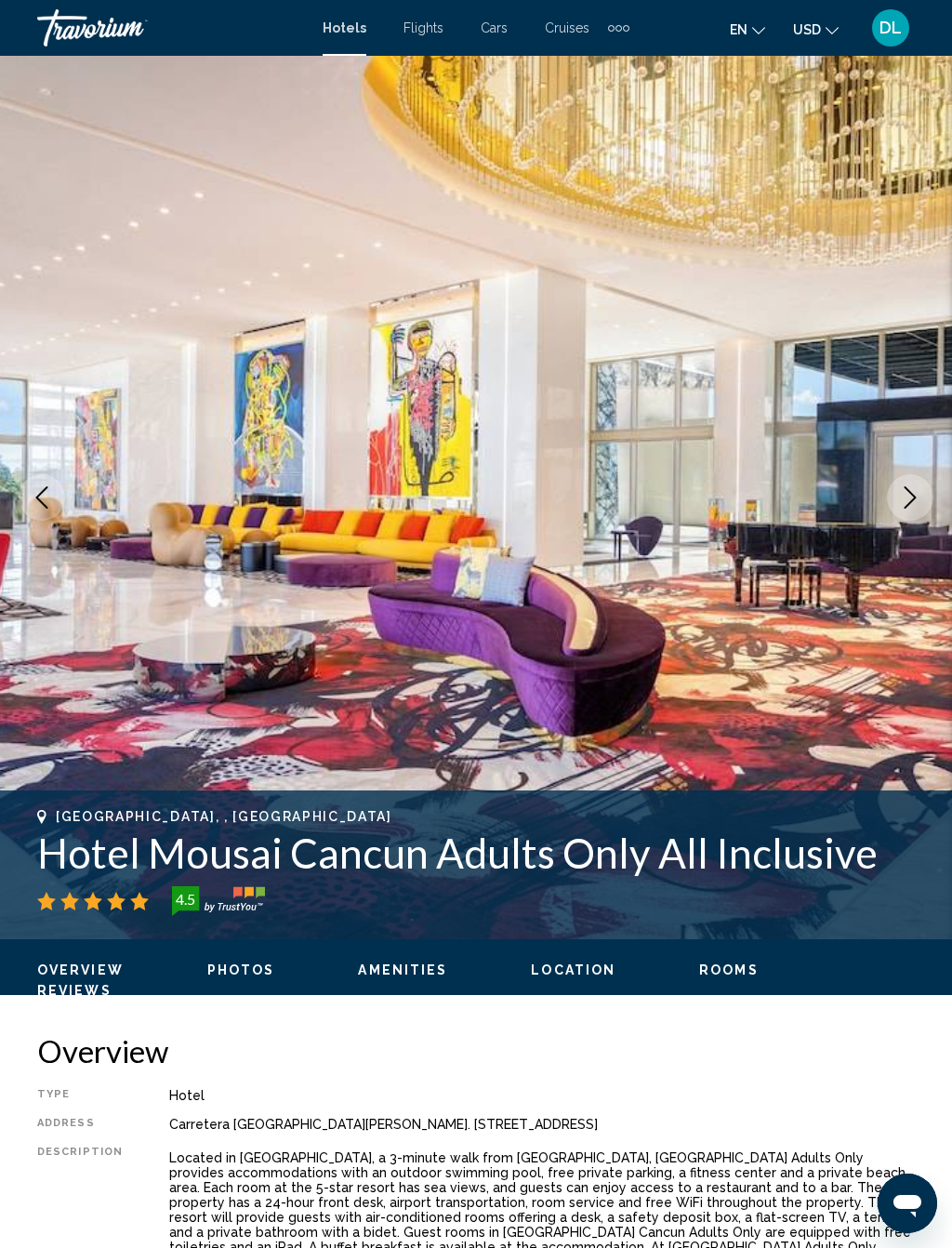
click at [893, 500] on button "Next image" at bounding box center [909, 497] width 46 height 46
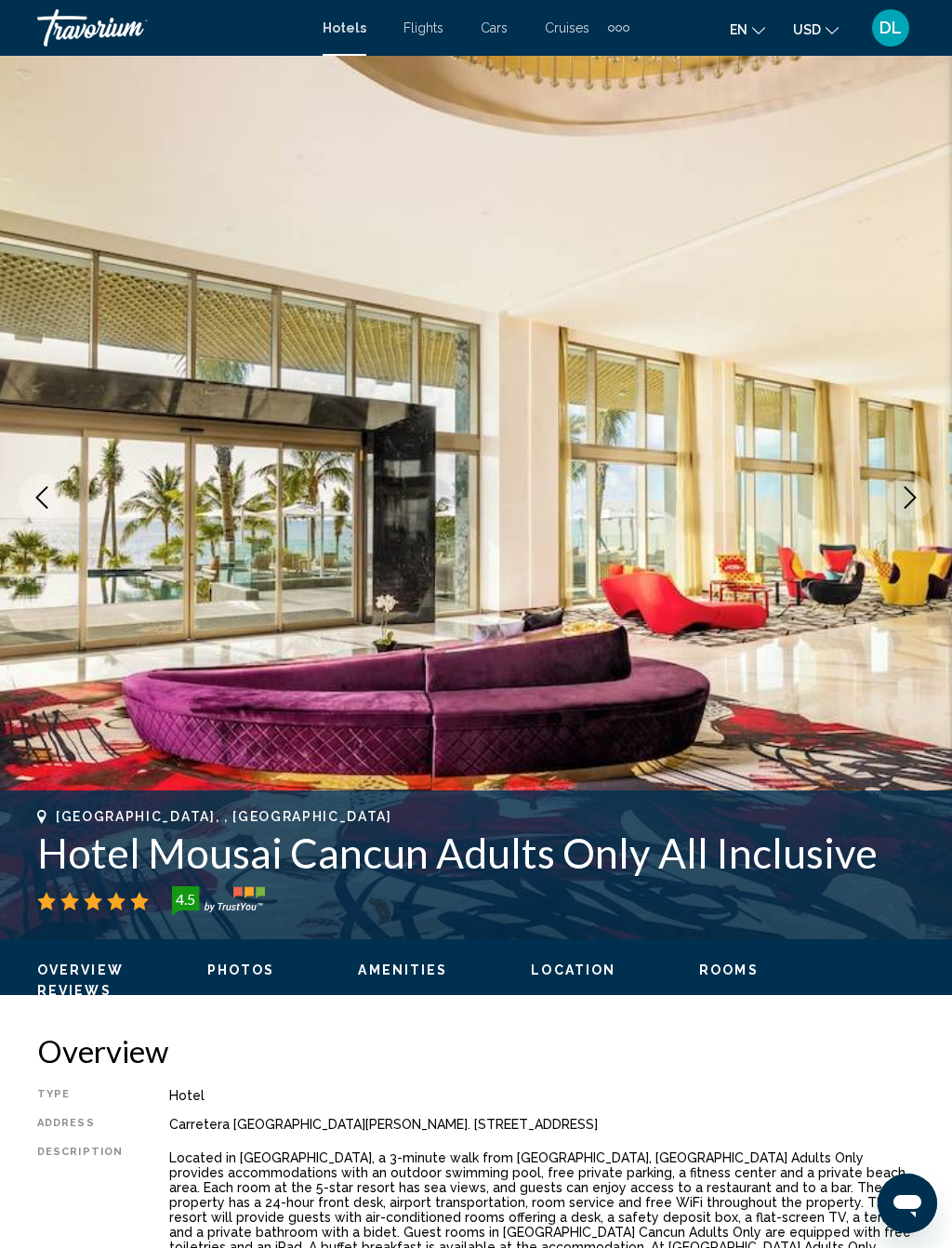
click at [910, 502] on icon "Next image" at bounding box center [910, 497] width 12 height 23
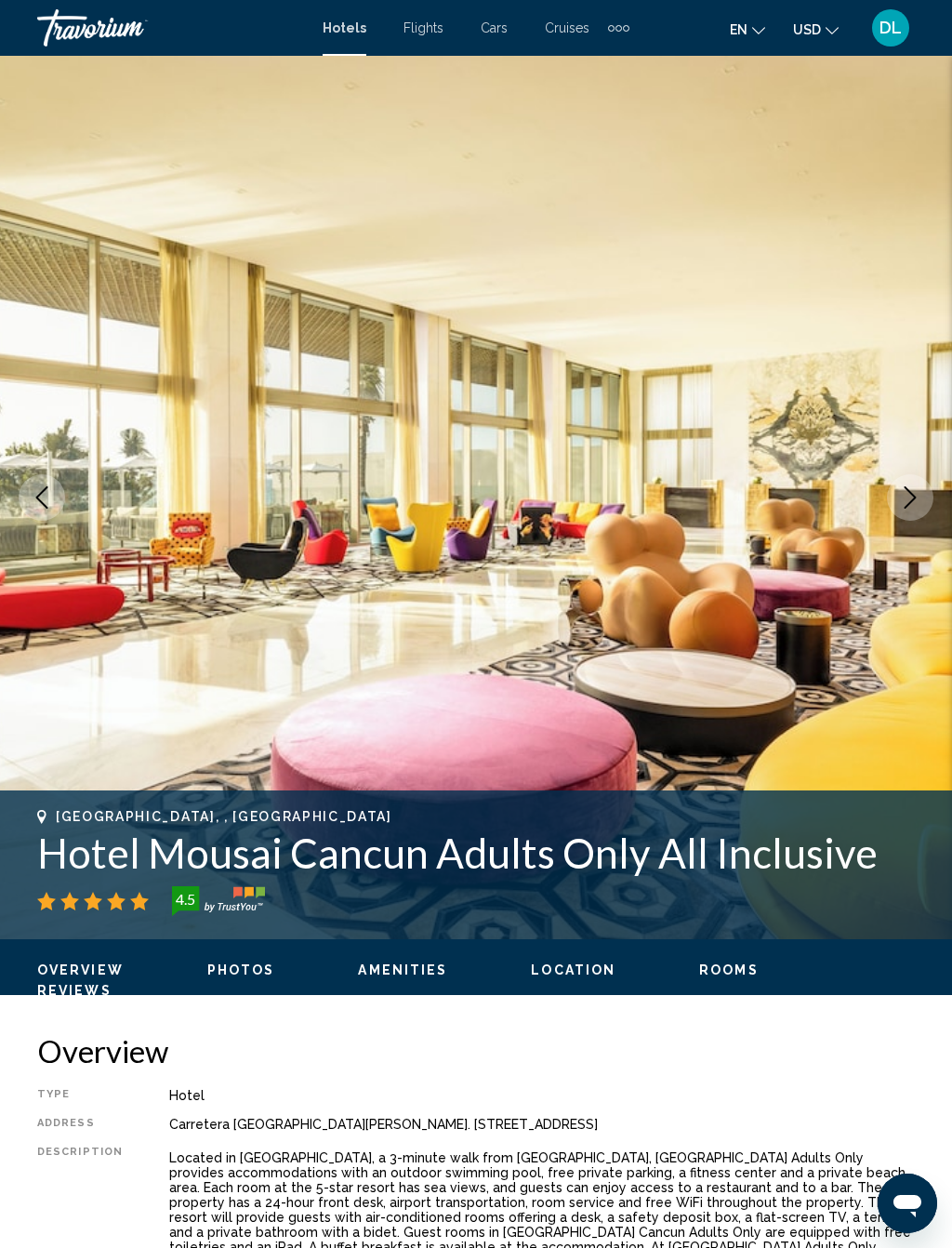
click at [925, 485] on button "Next image" at bounding box center [909, 497] width 46 height 46
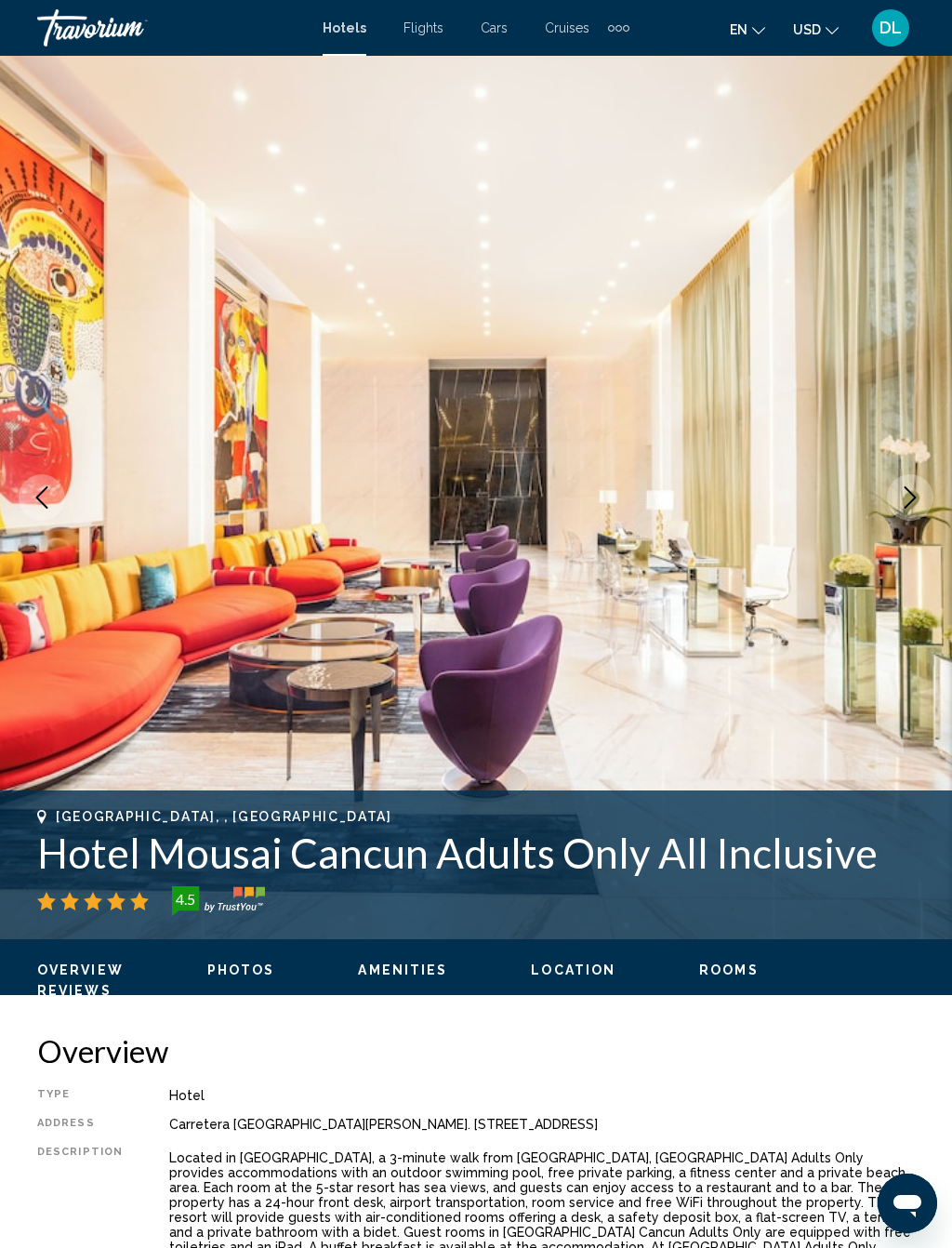
click at [925, 508] on button "Next image" at bounding box center [909, 497] width 46 height 46
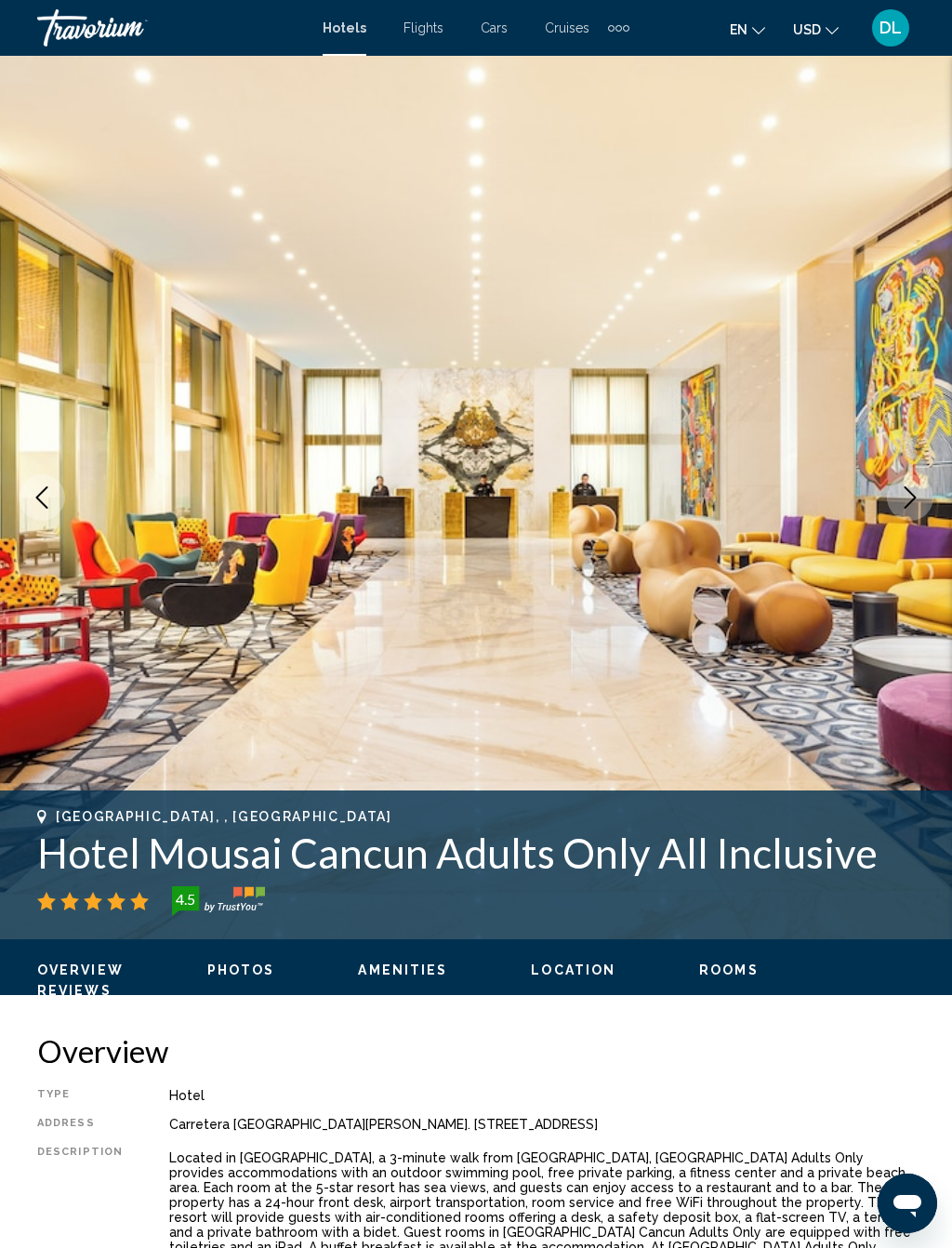
click at [903, 493] on icon "Next image" at bounding box center [910, 497] width 23 height 23
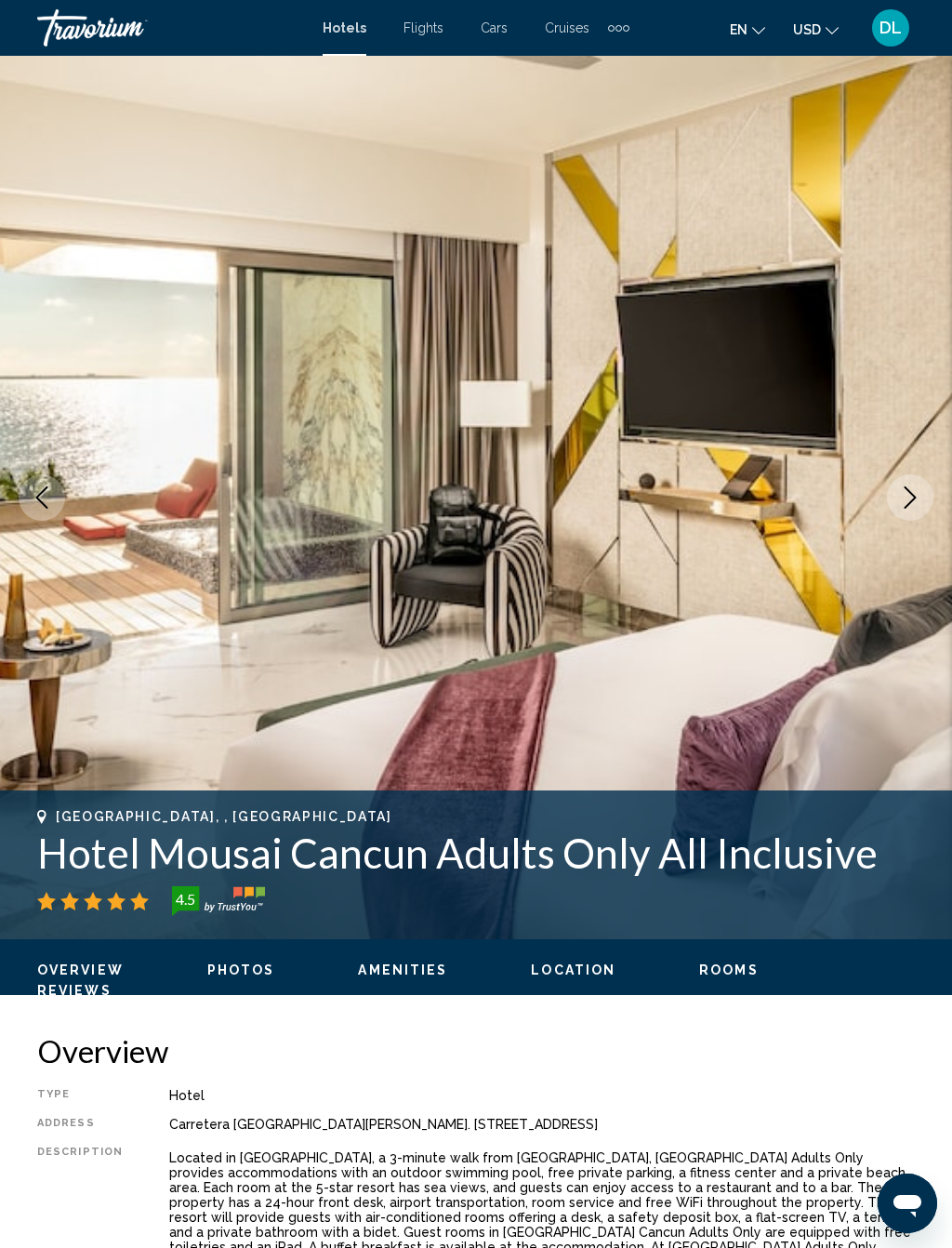
click at [912, 500] on icon "Next image" at bounding box center [910, 497] width 23 height 23
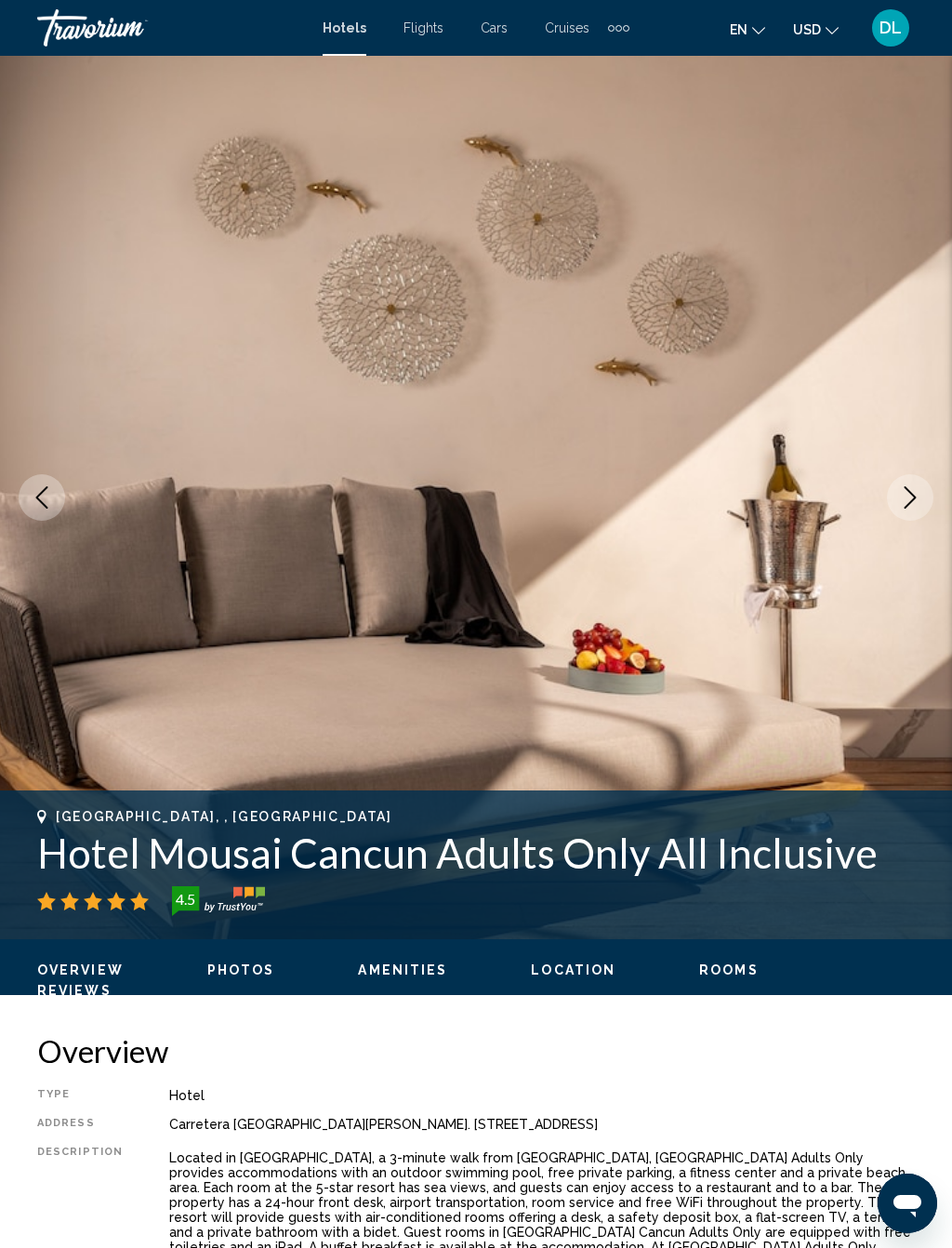
click at [922, 511] on button "Next image" at bounding box center [909, 497] width 46 height 46
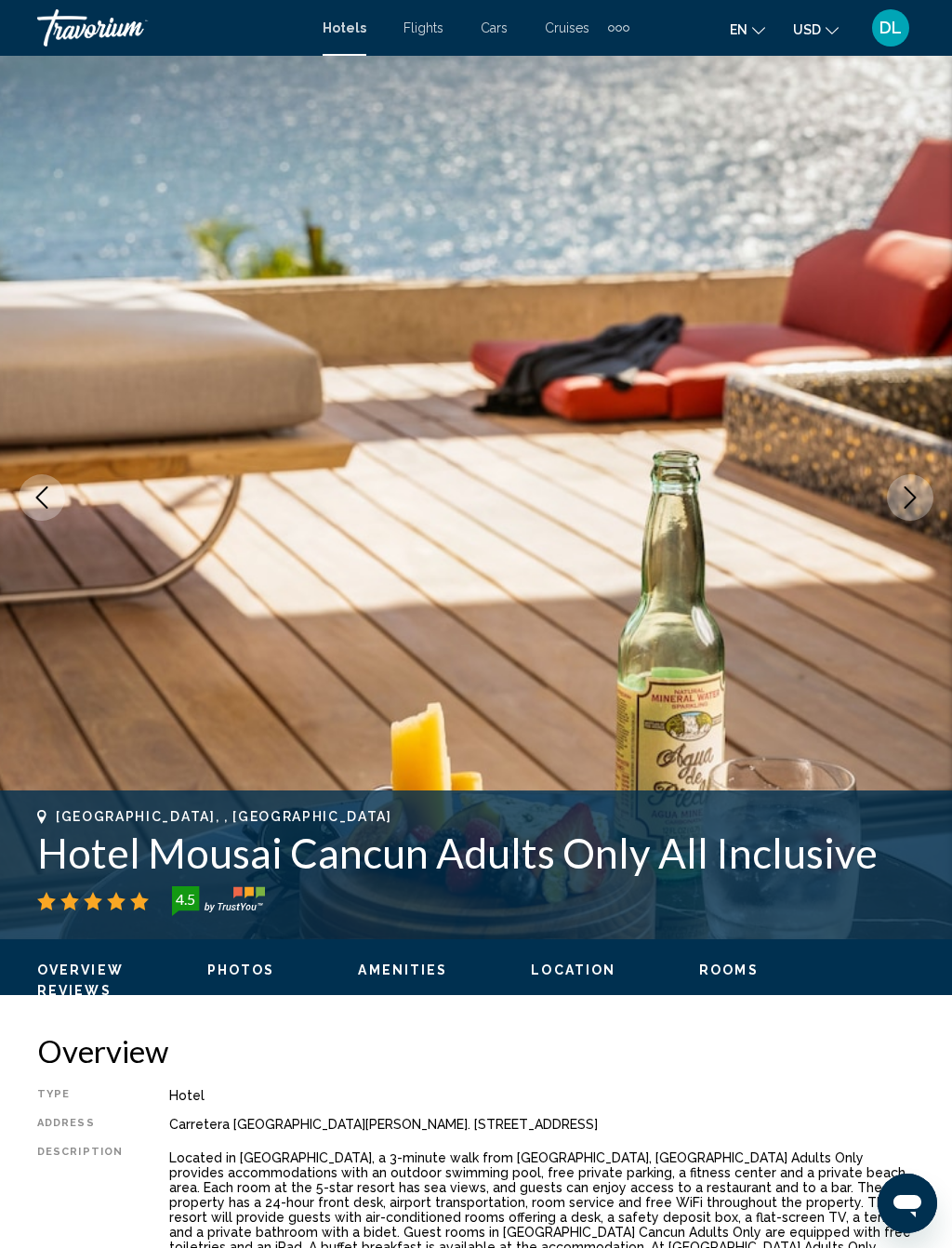
click at [905, 497] on icon "Next image" at bounding box center [910, 497] width 23 height 23
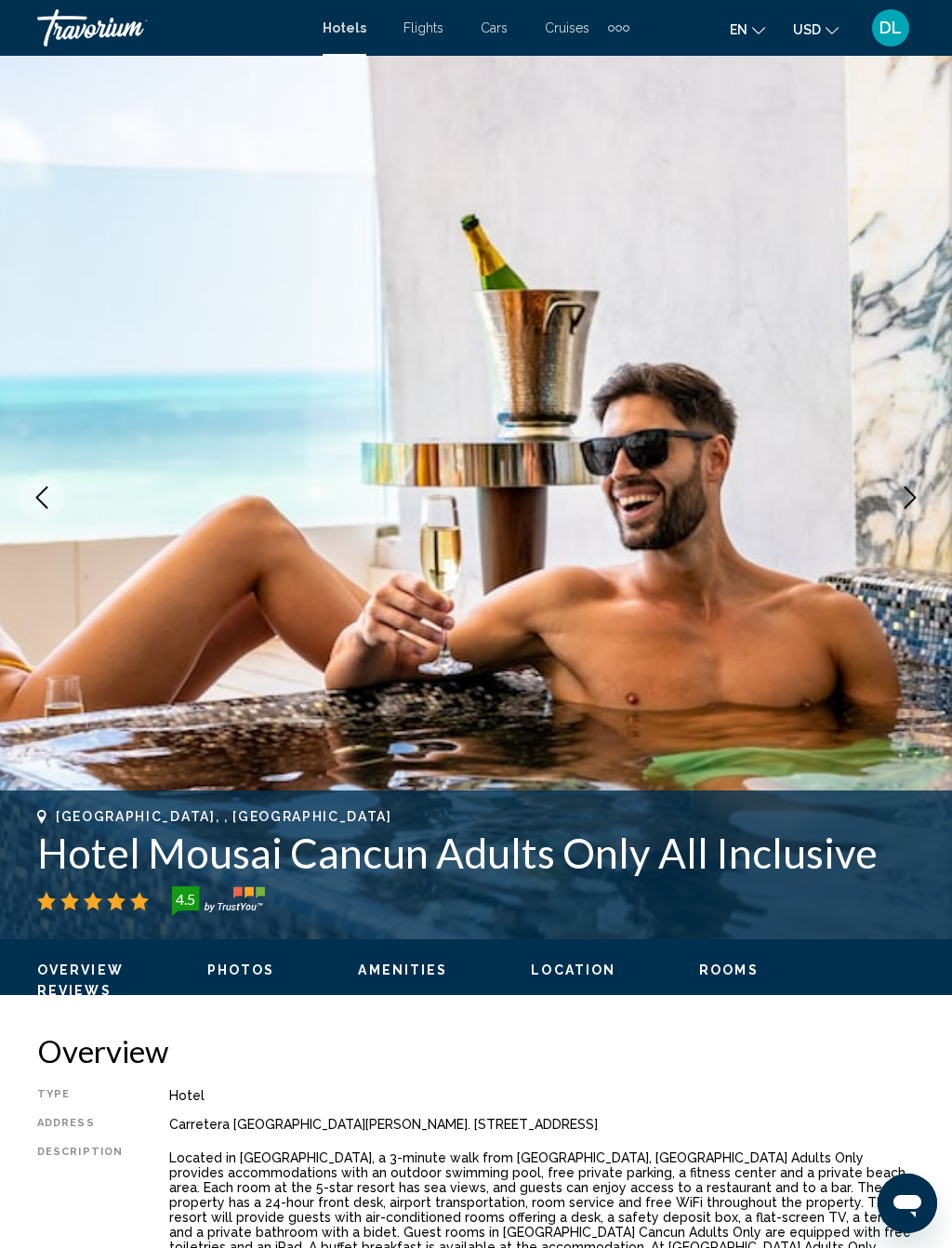
click at [915, 505] on icon "Next image" at bounding box center [910, 497] width 23 height 23
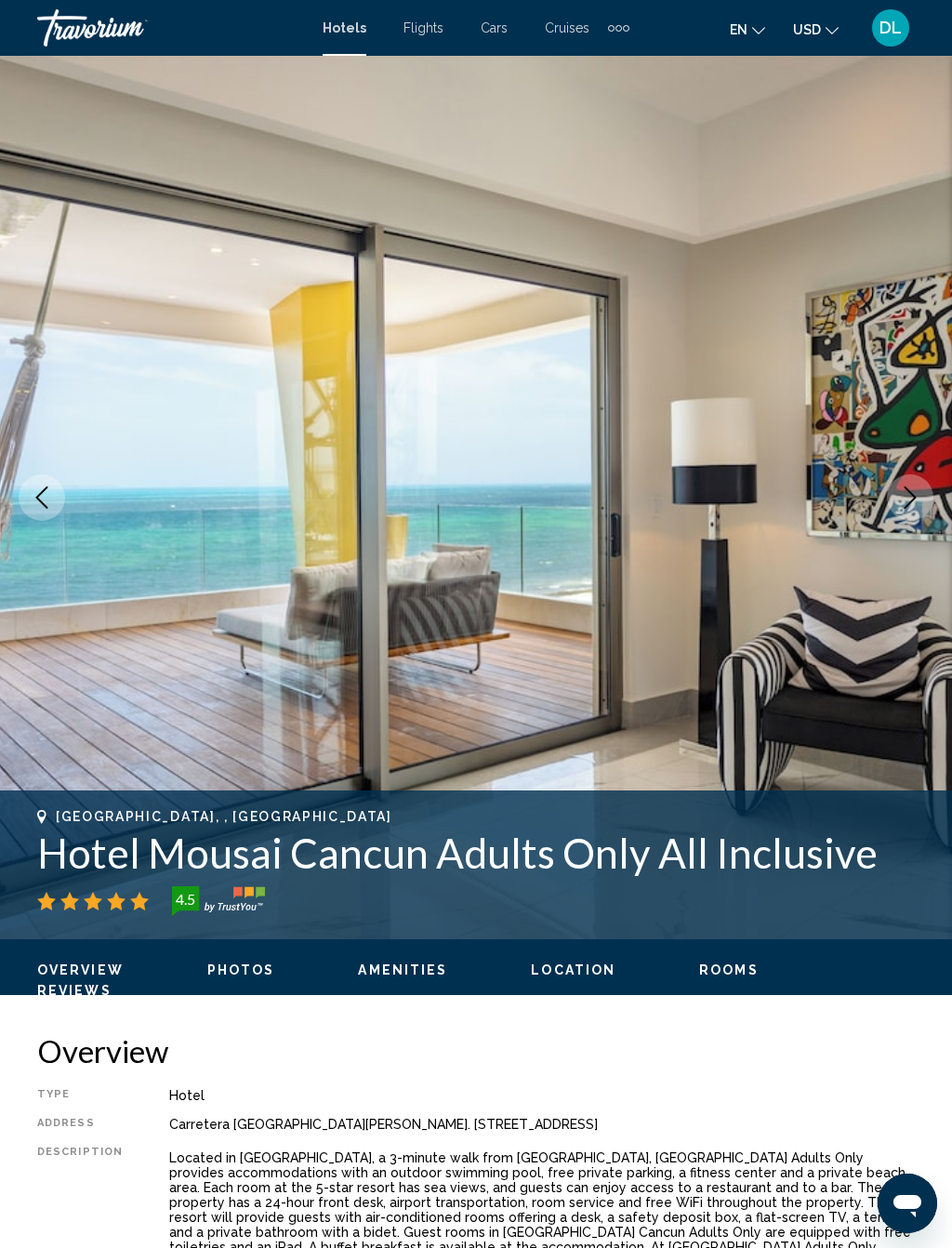
click at [913, 493] on icon "Next image" at bounding box center [910, 497] width 23 height 23
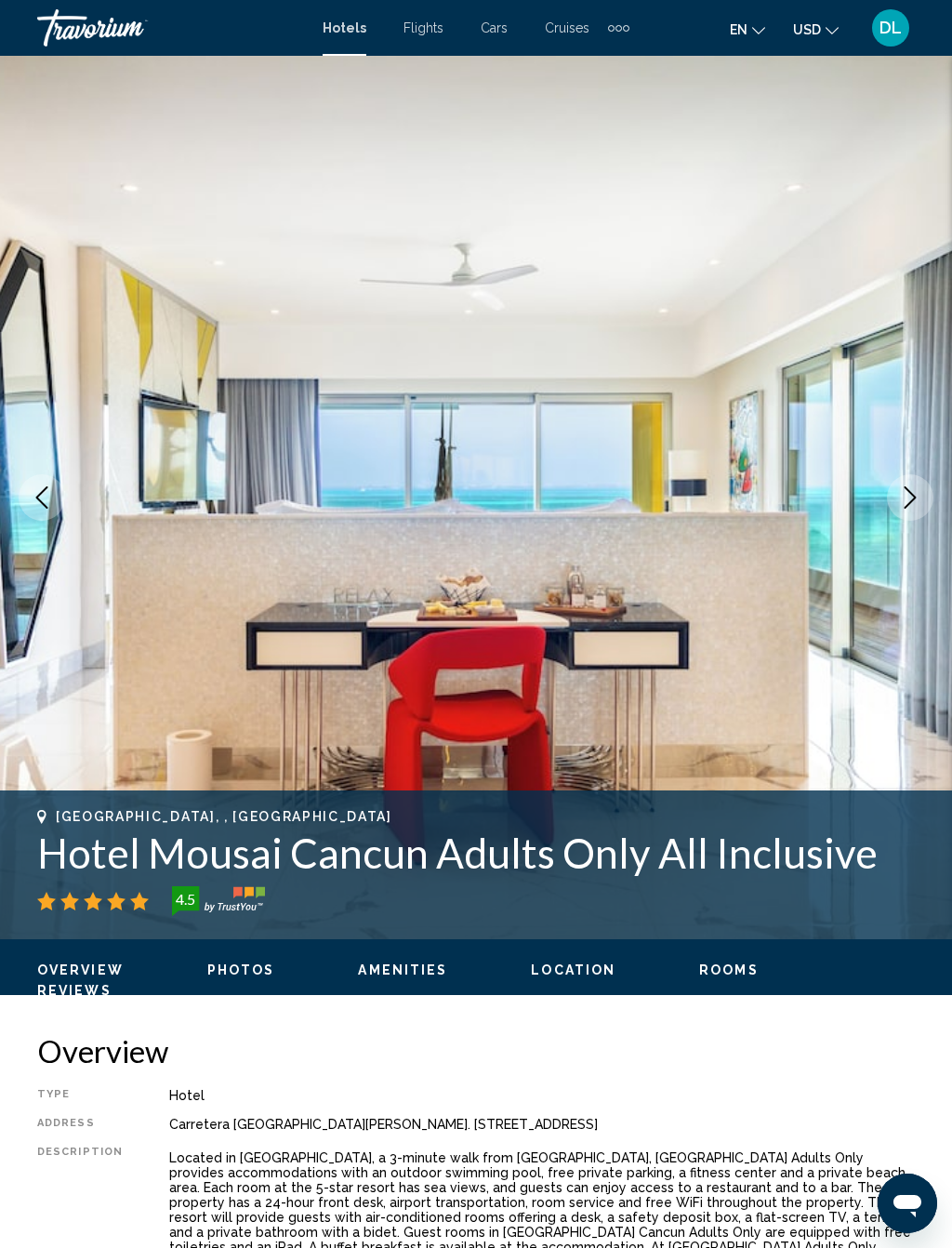
click at [901, 498] on icon "Next image" at bounding box center [910, 497] width 23 height 23
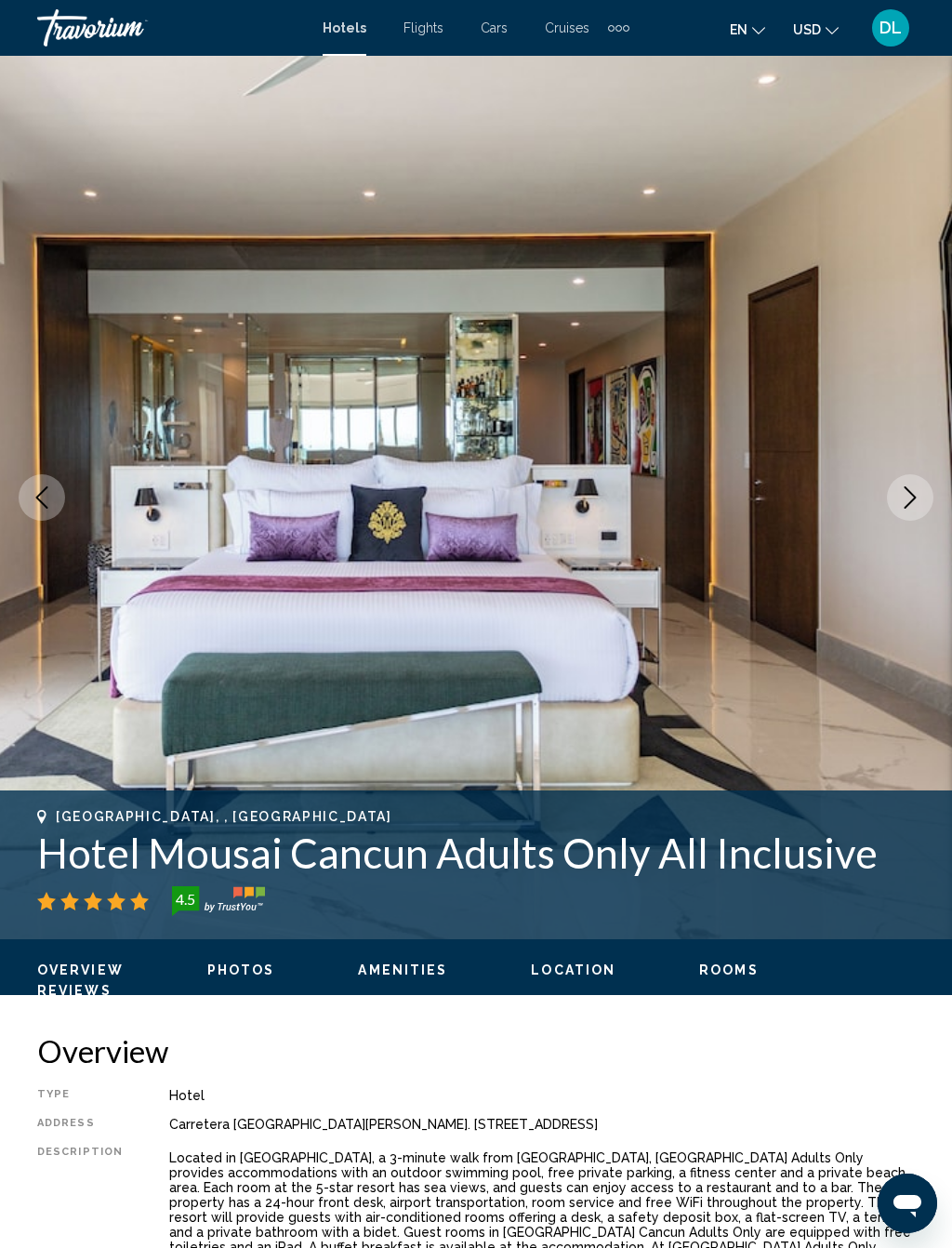
click at [907, 494] on icon "Next image" at bounding box center [910, 497] width 23 height 23
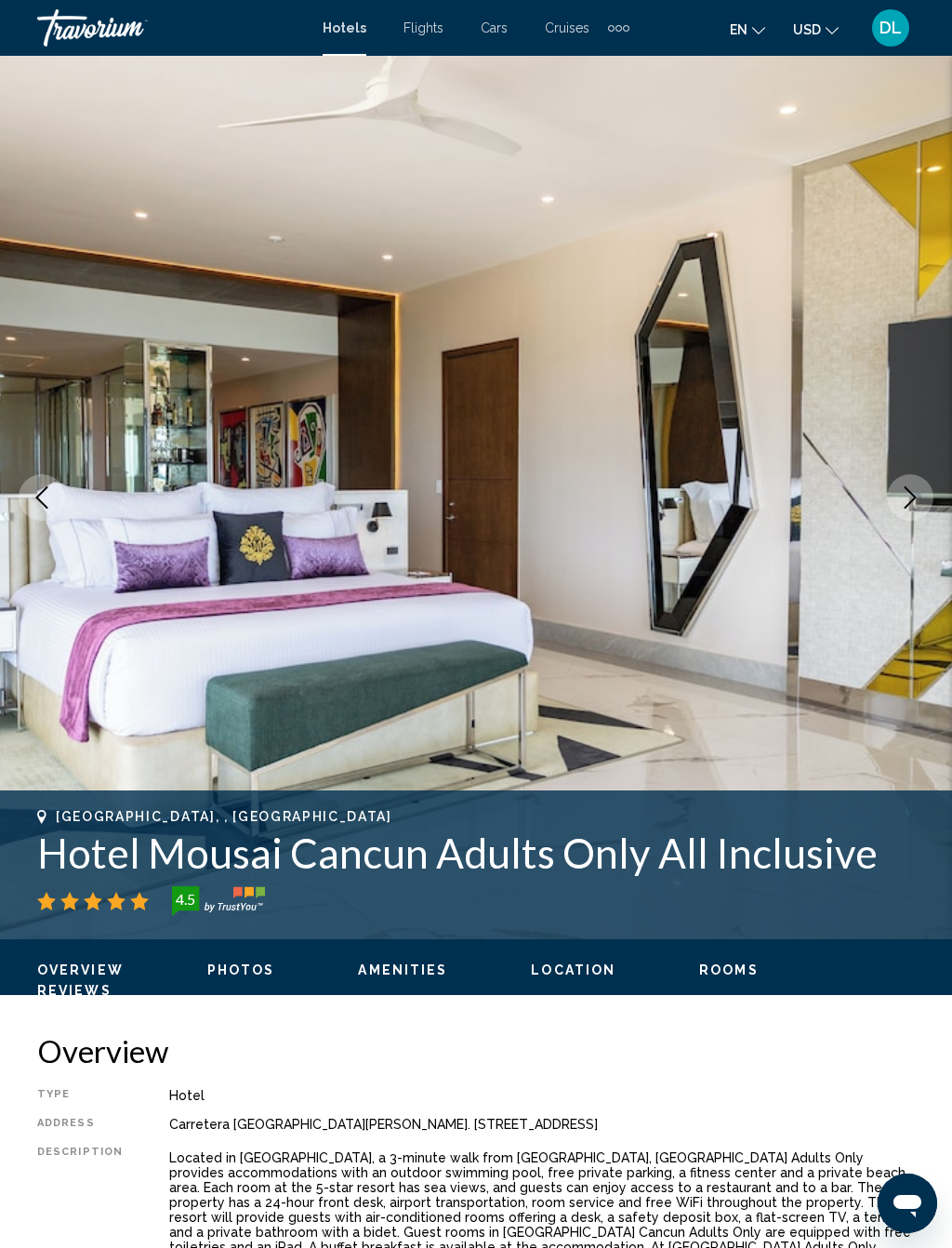
click at [909, 484] on button "Next image" at bounding box center [909, 497] width 46 height 46
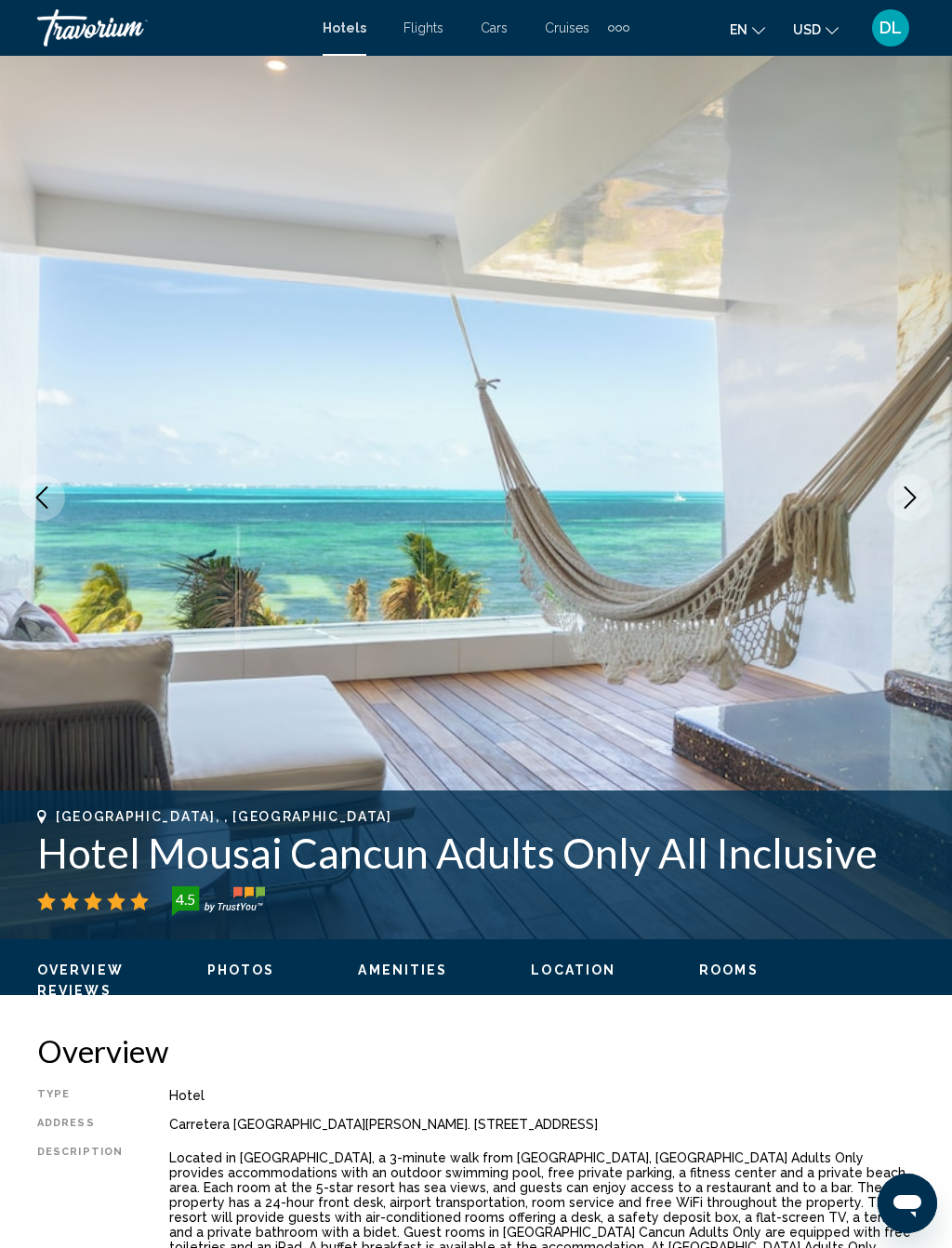
click at [901, 509] on button "Next image" at bounding box center [909, 497] width 46 height 46
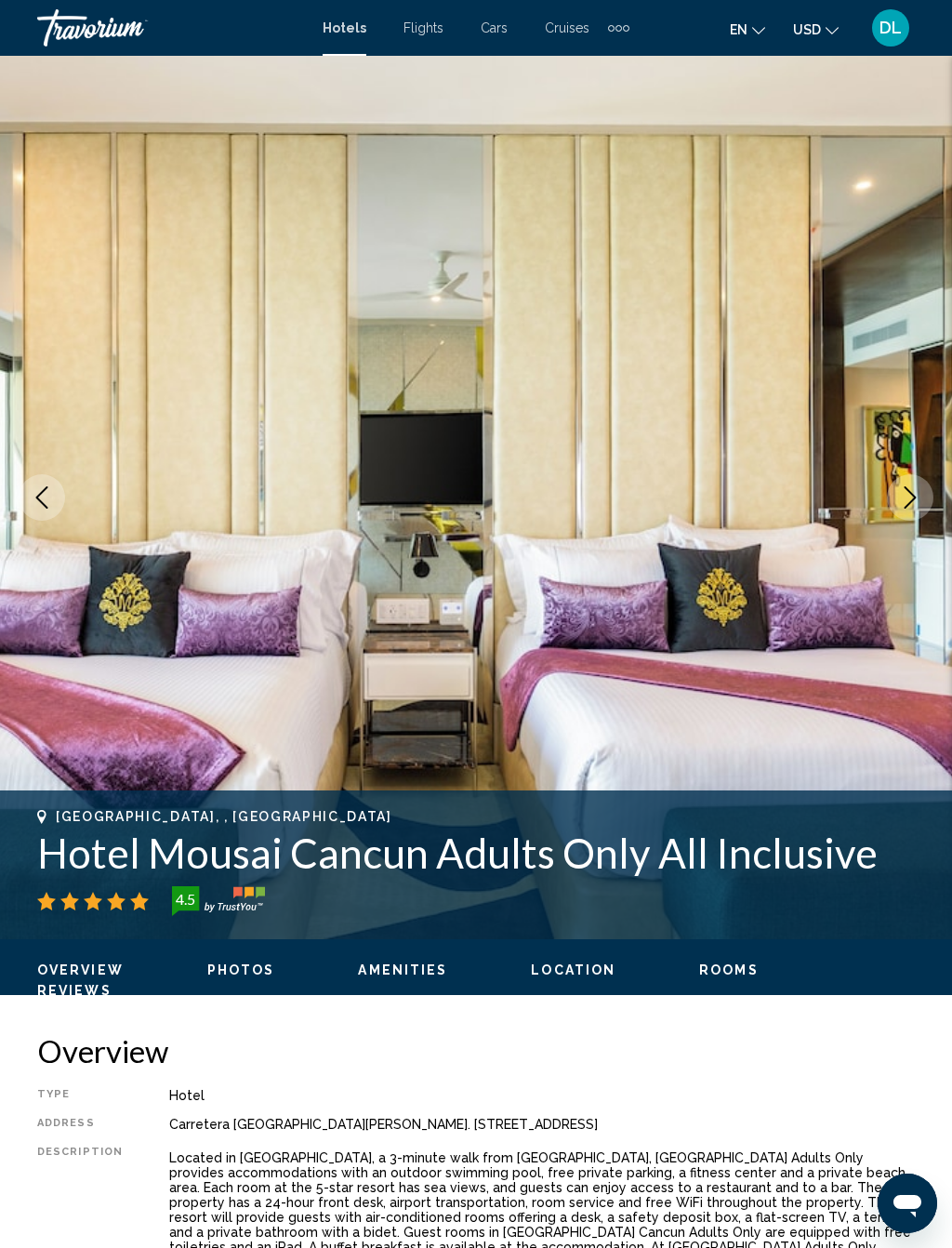
click at [922, 492] on button "Next image" at bounding box center [909, 497] width 46 height 46
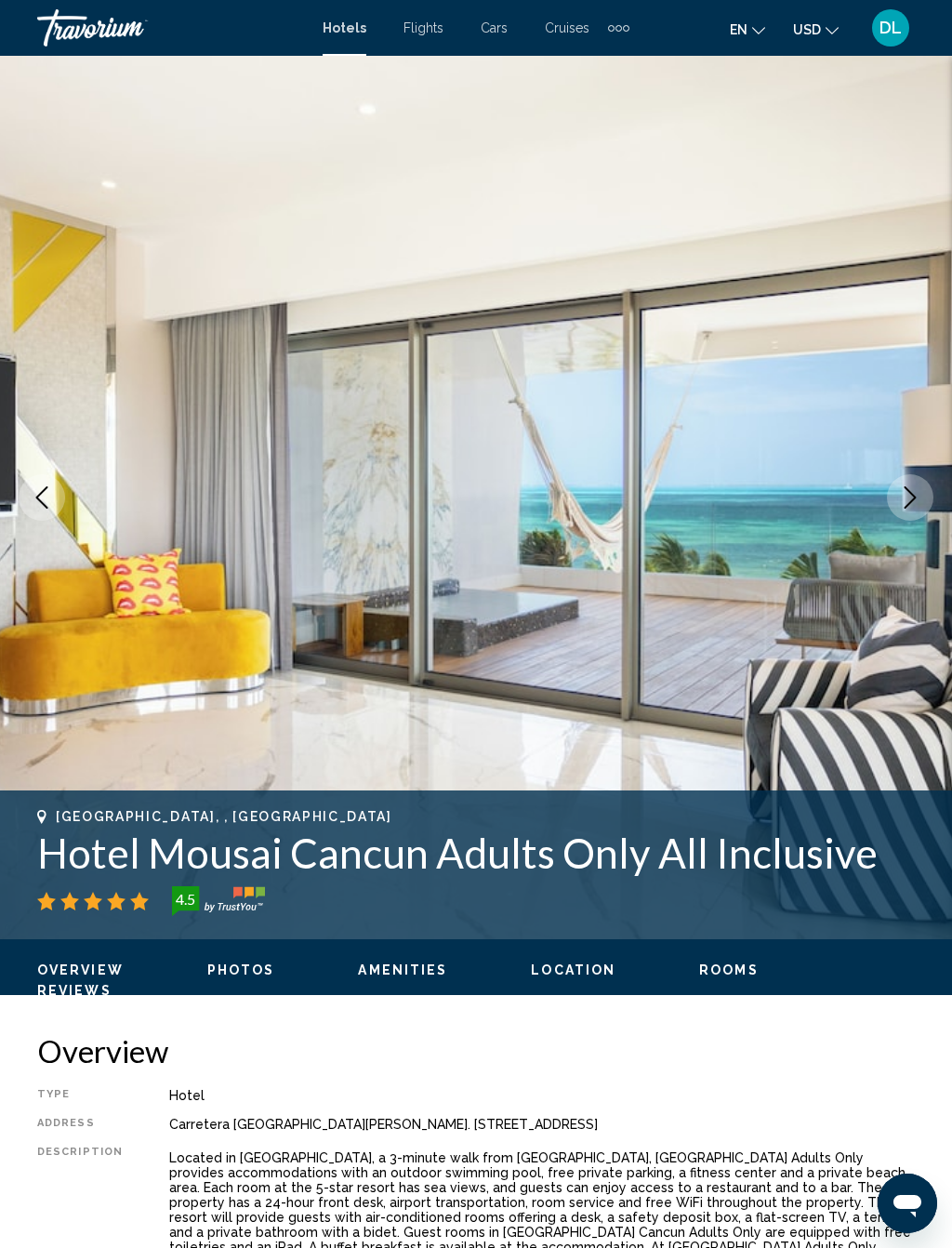
click at [905, 512] on button "Next image" at bounding box center [909, 497] width 46 height 46
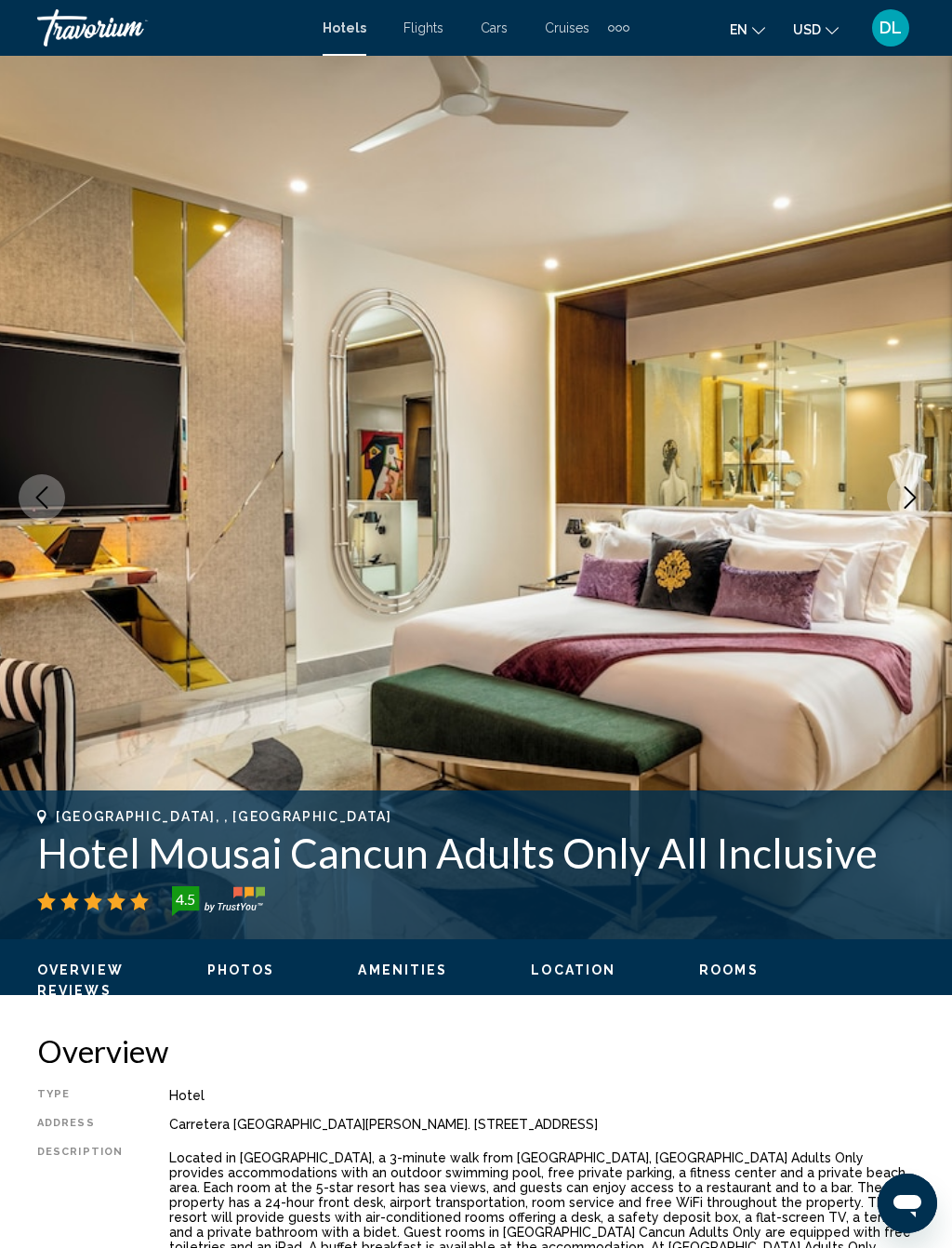
click at [912, 501] on icon "Next image" at bounding box center [910, 497] width 12 height 23
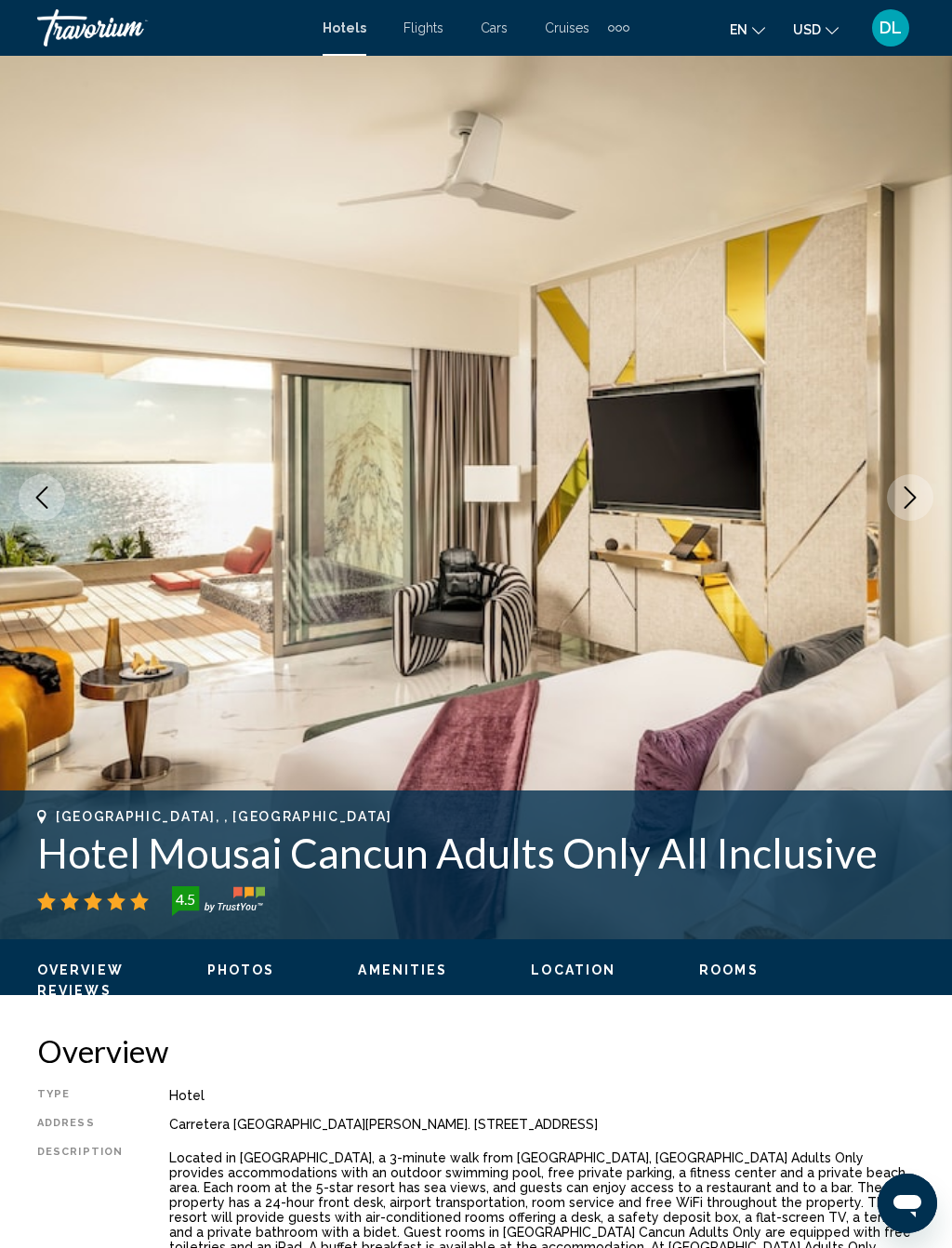
click at [922, 501] on button "Next image" at bounding box center [909, 497] width 46 height 46
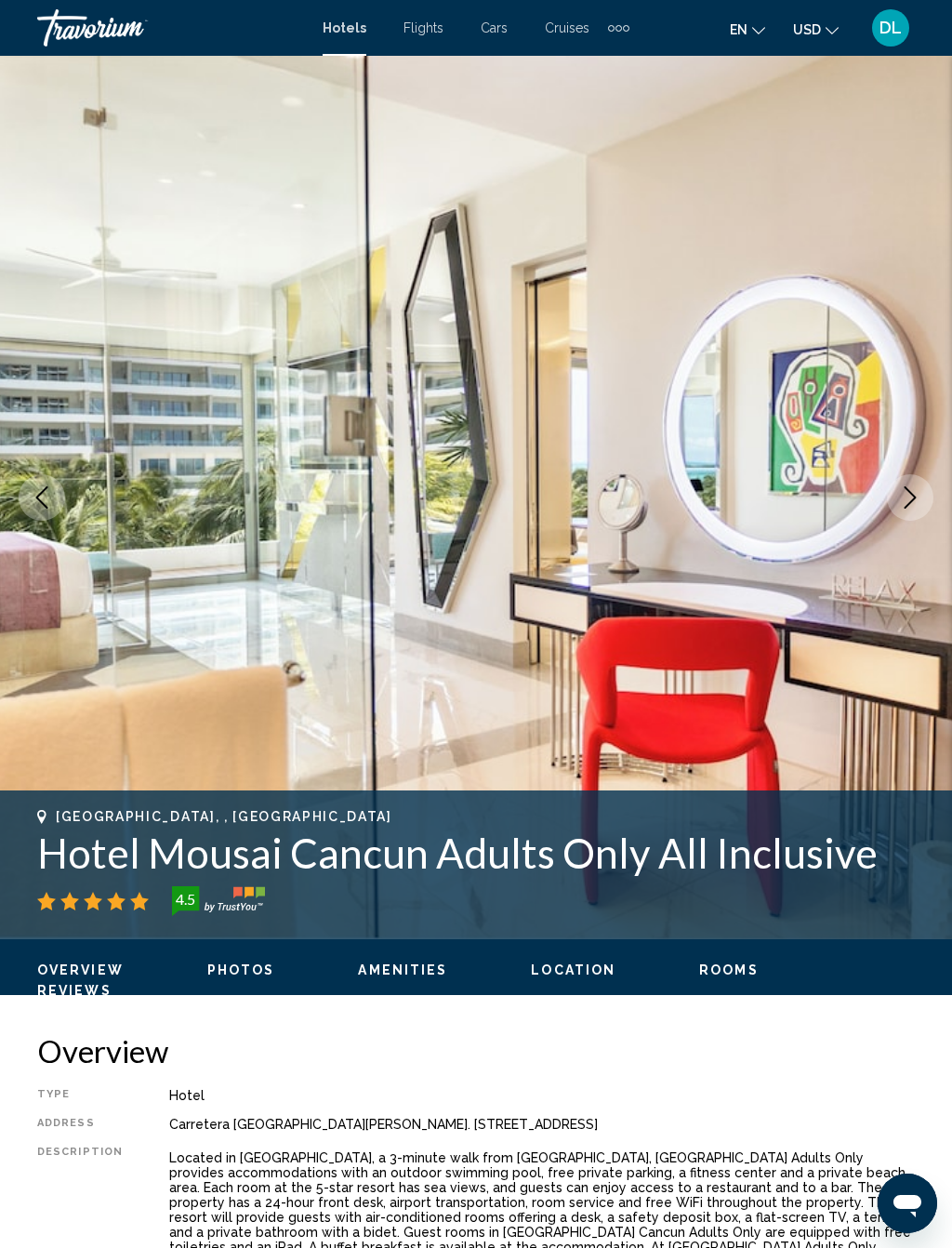
click at [918, 514] on button "Next image" at bounding box center [909, 497] width 46 height 46
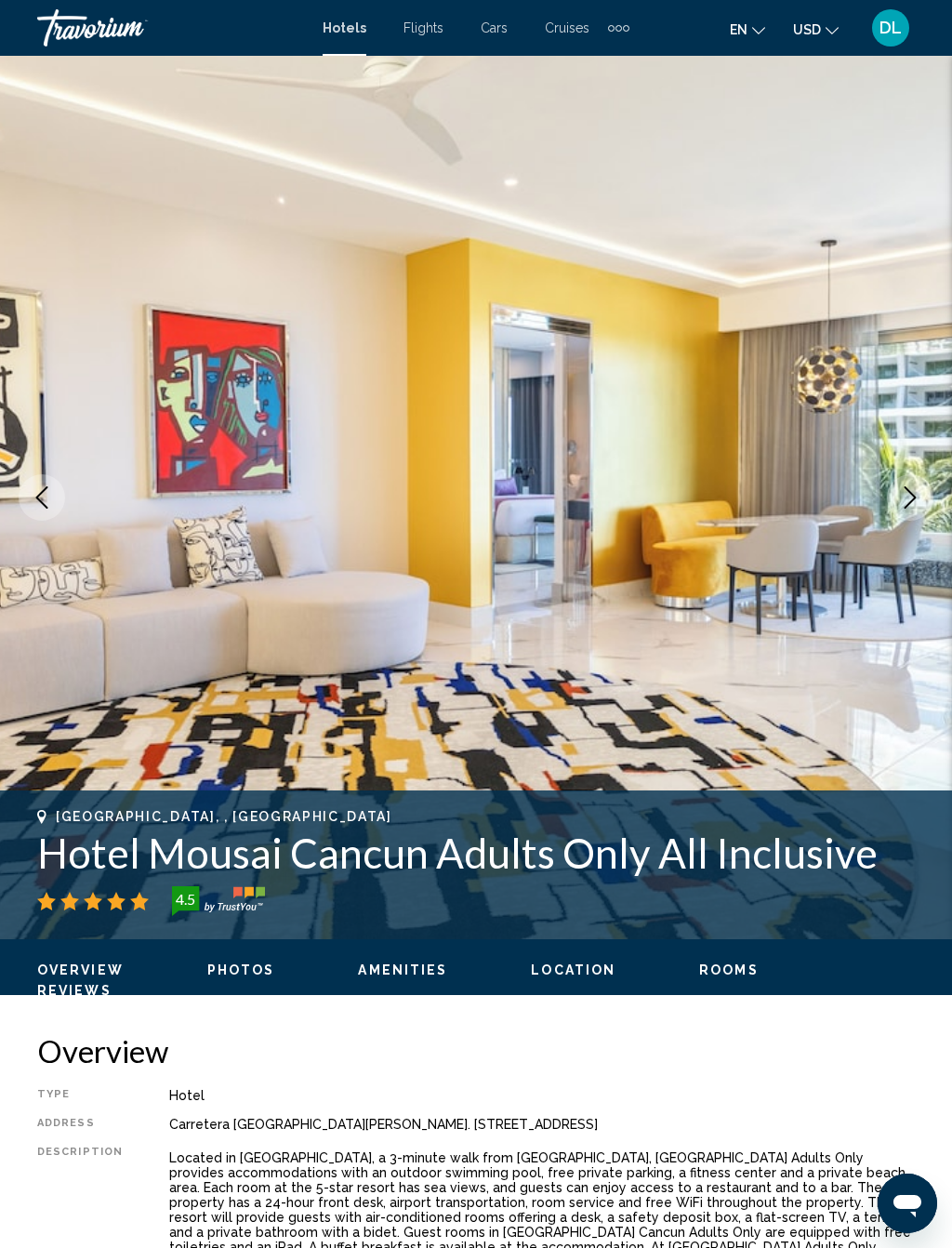
click at [896, 524] on img "Main content" at bounding box center [476, 498] width 952 height 884
click at [903, 499] on icon "Next image" at bounding box center [910, 497] width 23 height 23
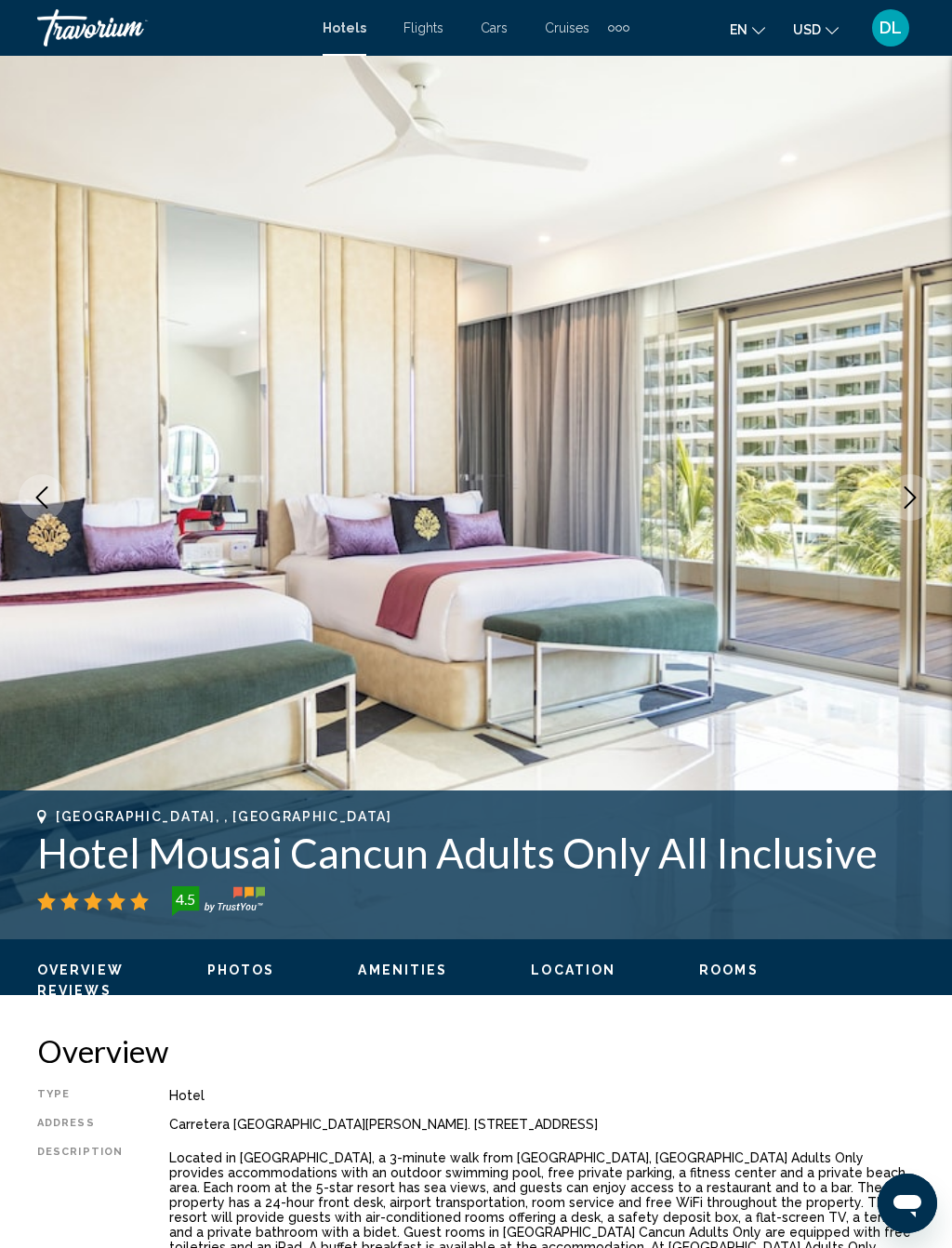
click at [903, 507] on icon "Next image" at bounding box center [910, 497] width 23 height 23
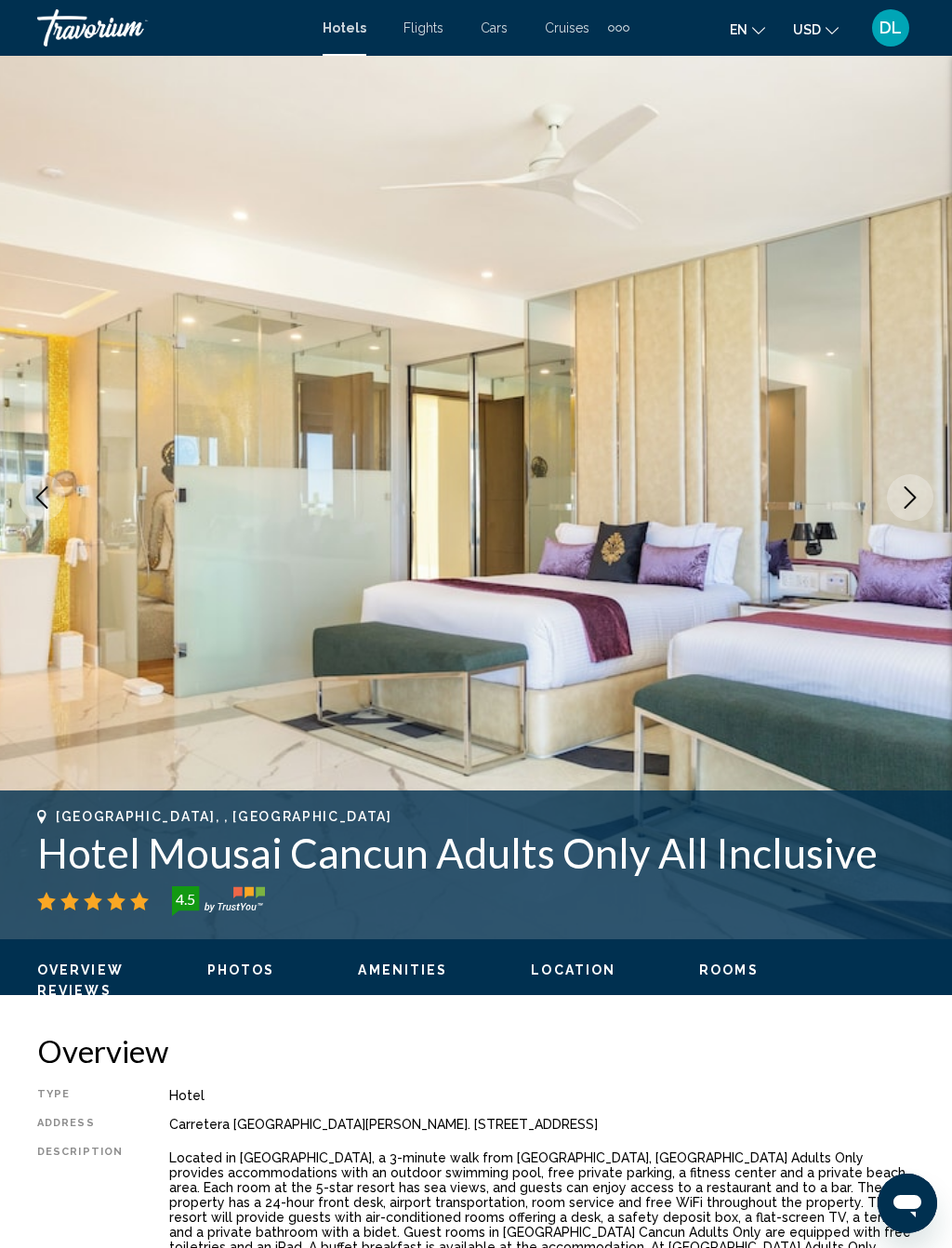
click at [896, 507] on button "Next image" at bounding box center [909, 497] width 46 height 46
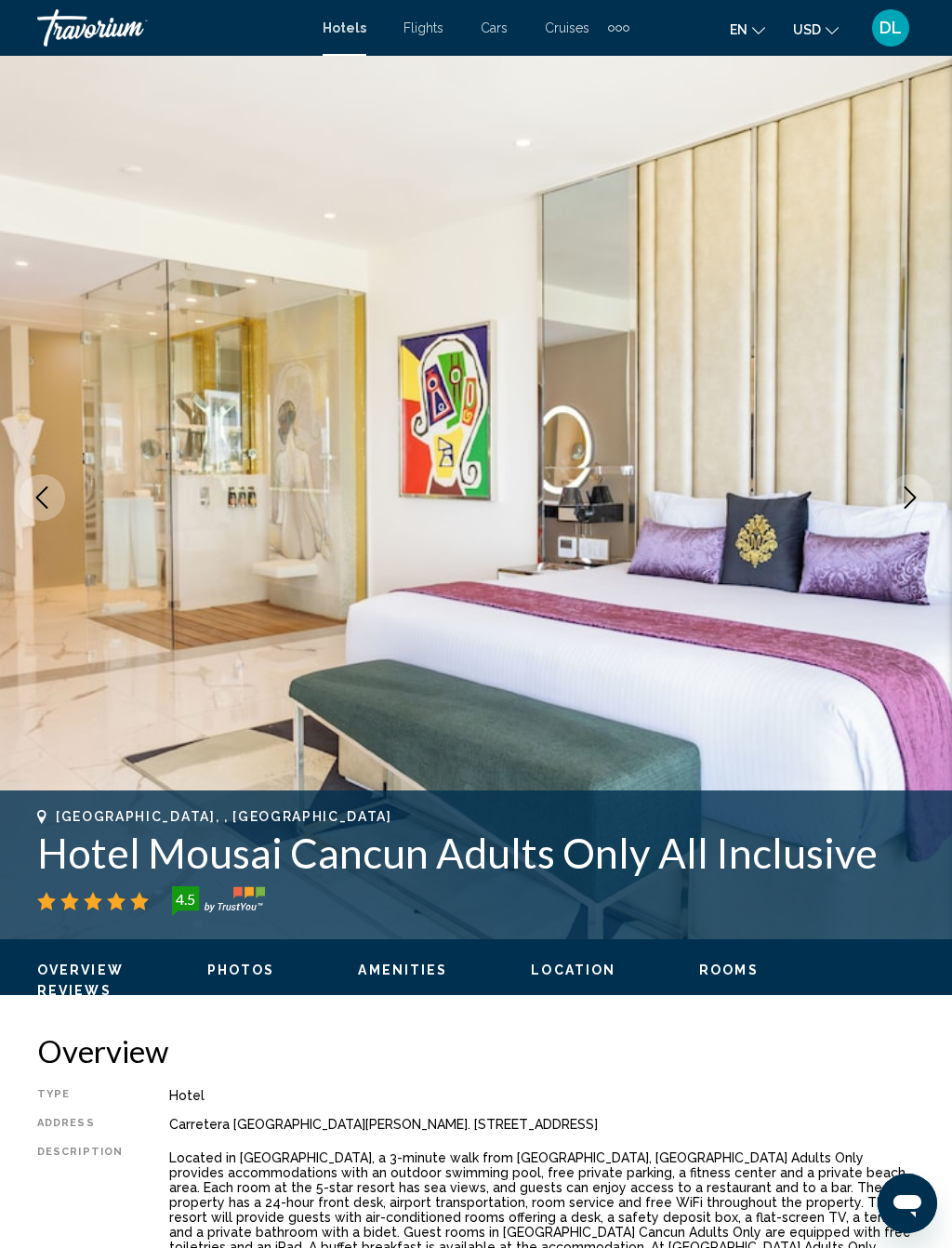
click at [881, 494] on img "Main content" at bounding box center [476, 498] width 952 height 884
click at [898, 484] on button "Next image" at bounding box center [909, 497] width 46 height 46
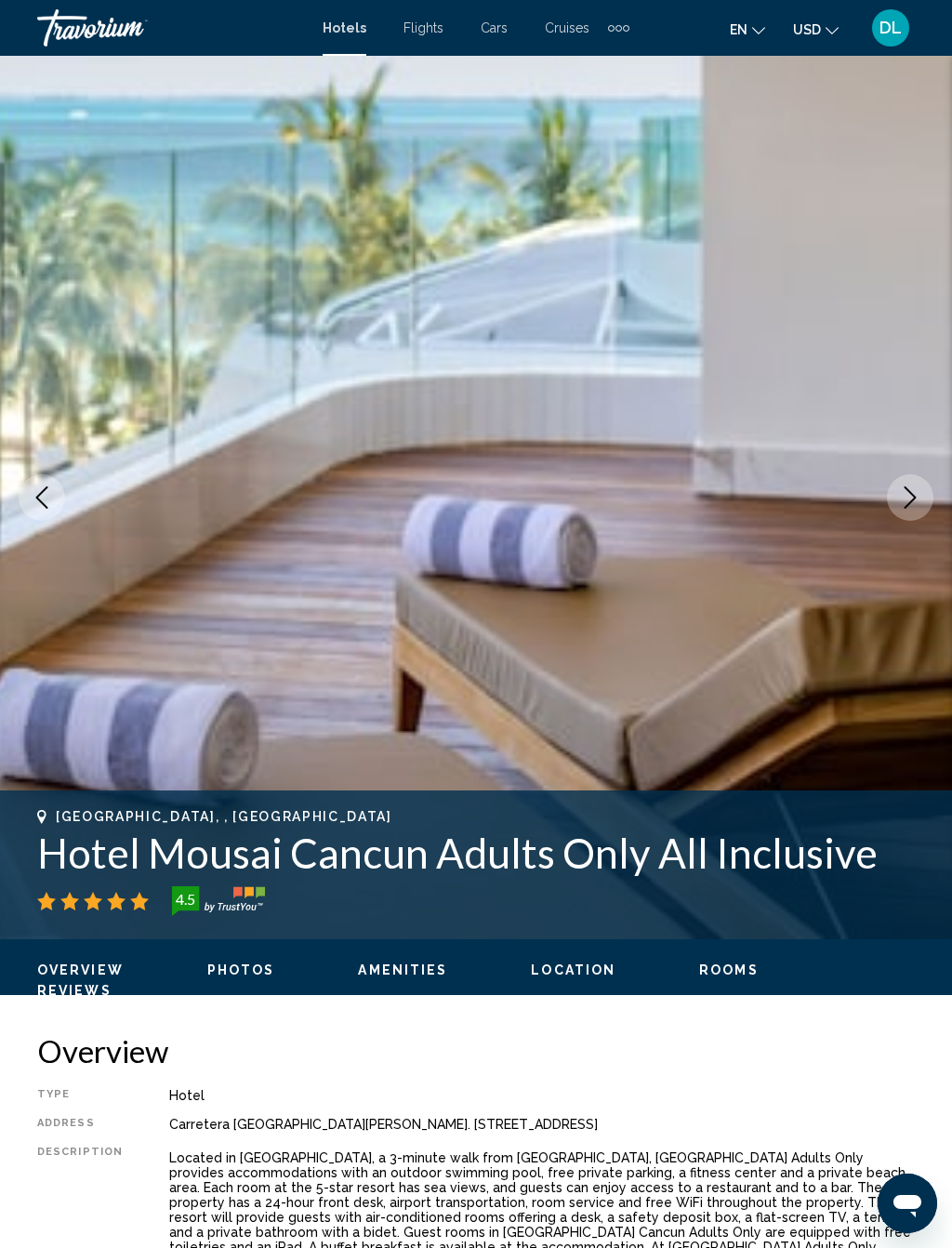
click at [923, 492] on button "Next image" at bounding box center [909, 497] width 46 height 46
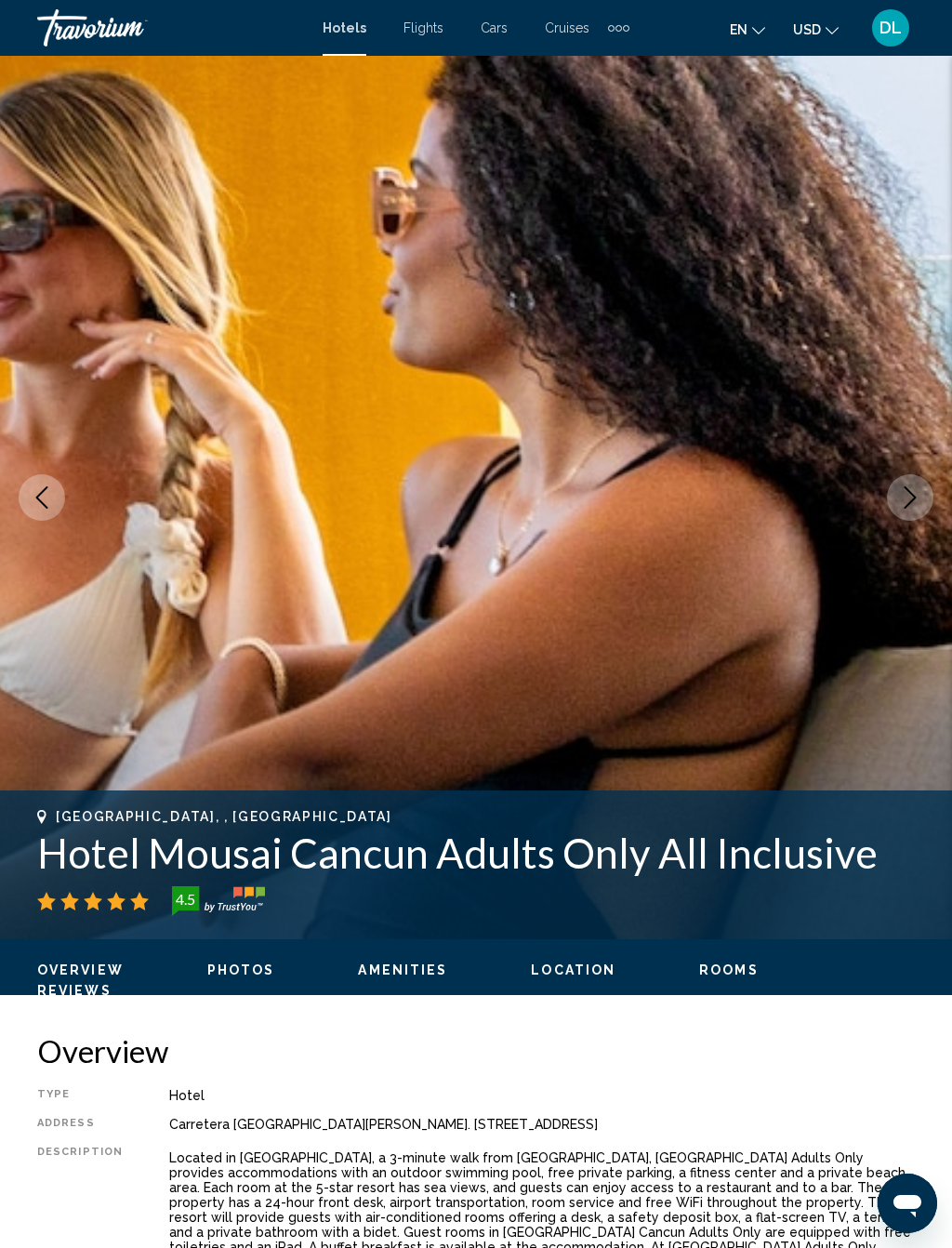
click at [905, 484] on button "Next image" at bounding box center [909, 497] width 46 height 46
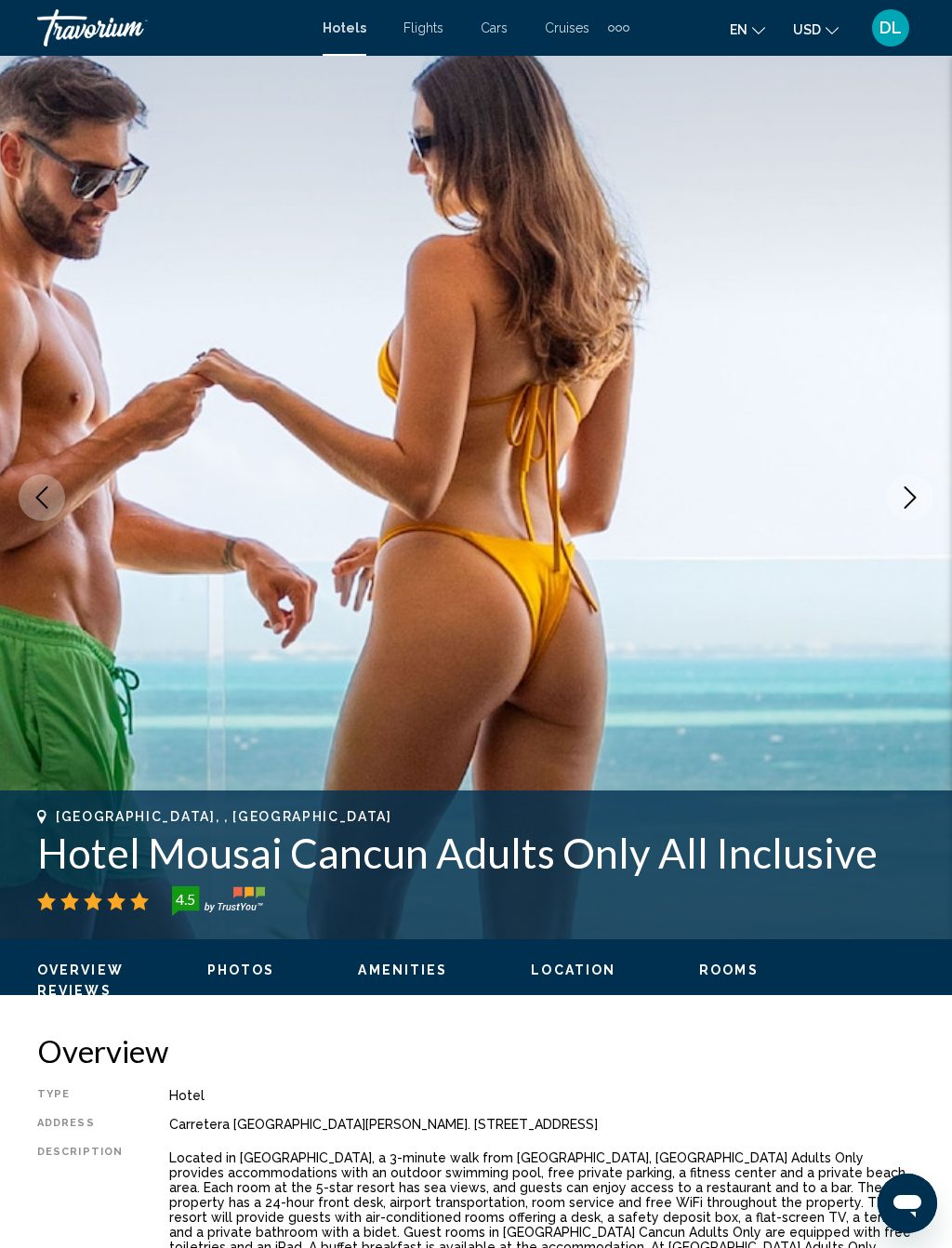
click at [904, 491] on icon "Next image" at bounding box center [910, 497] width 23 height 23
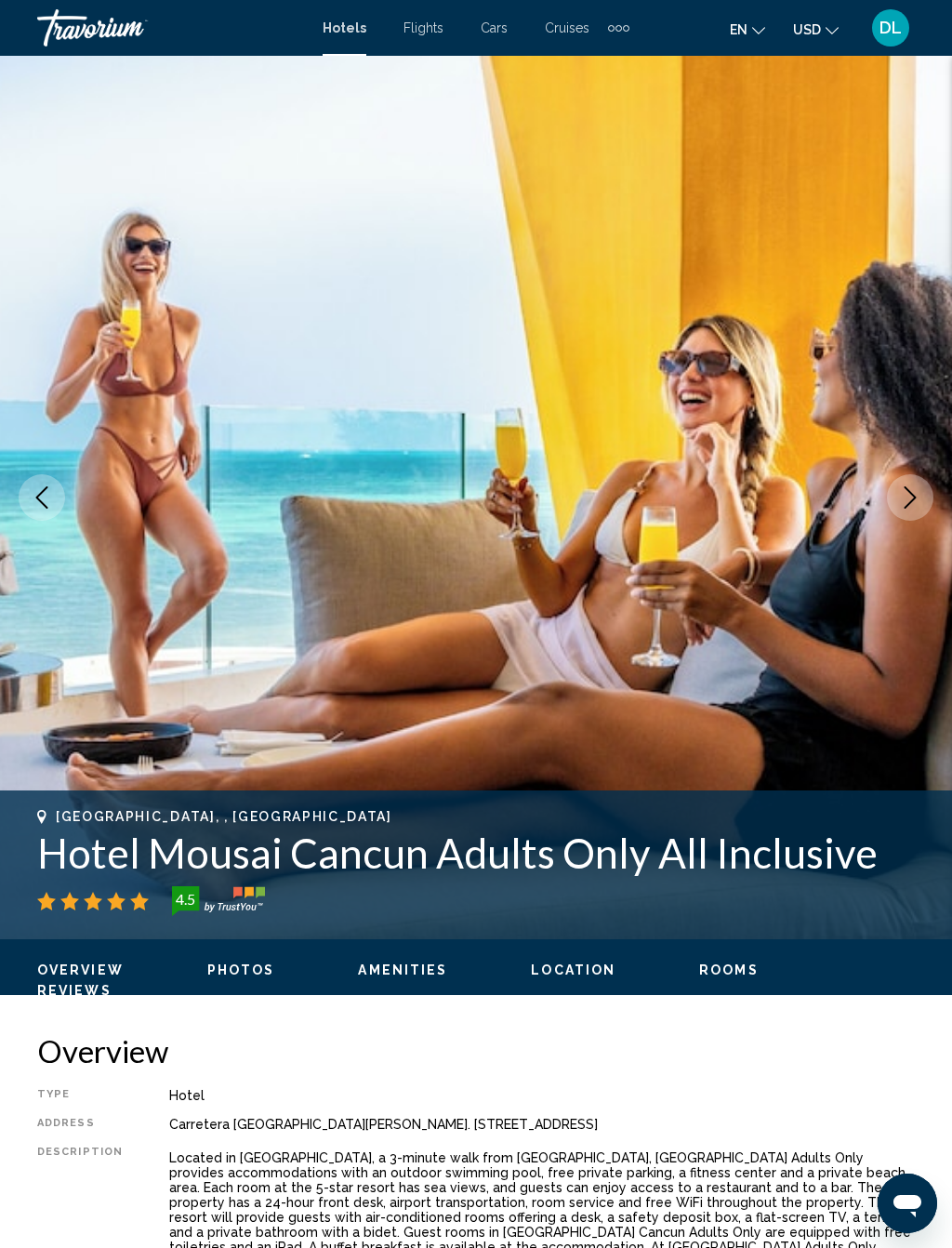
click at [897, 487] on button "Next image" at bounding box center [909, 497] width 46 height 46
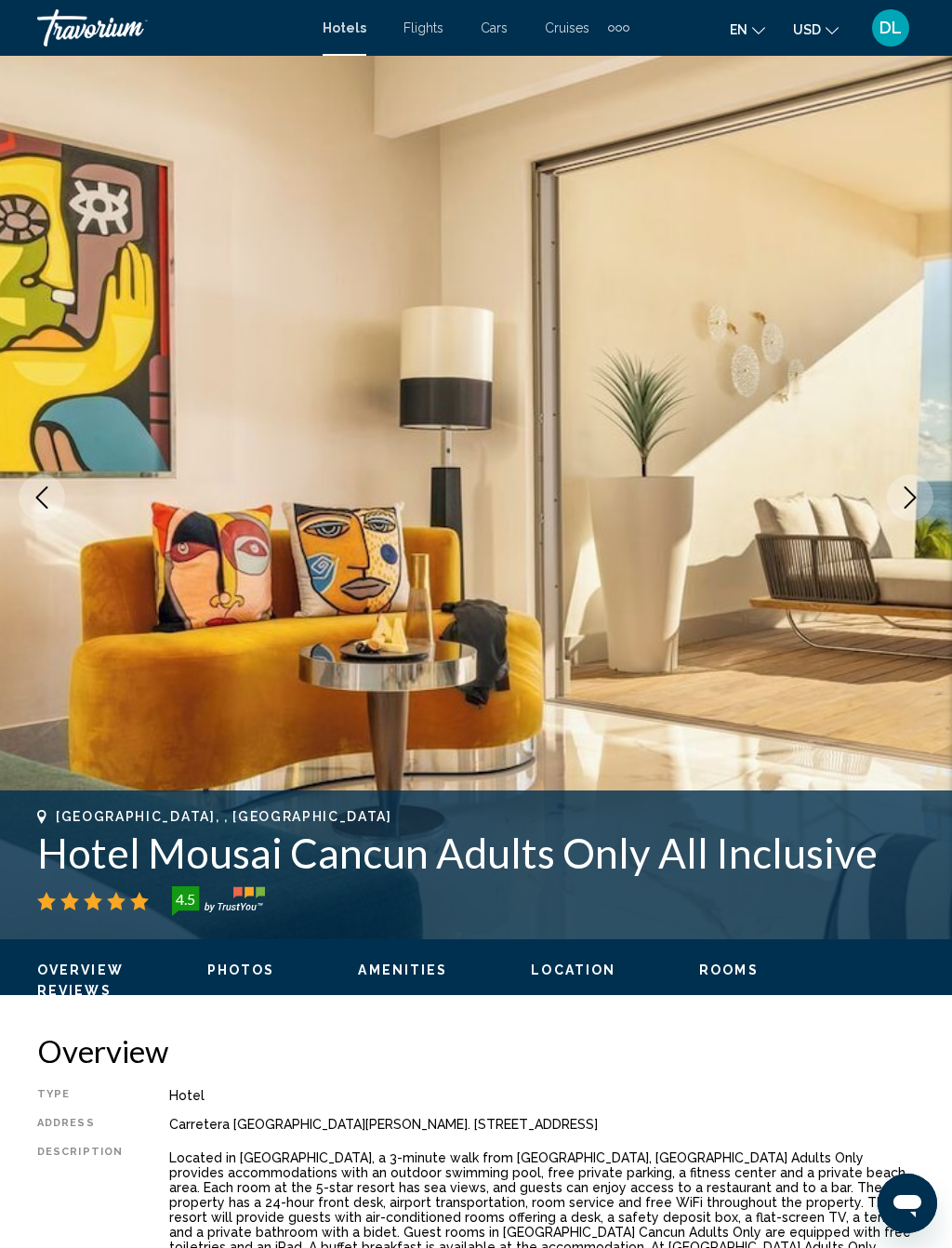
click at [899, 496] on icon "Next image" at bounding box center [910, 497] width 23 height 23
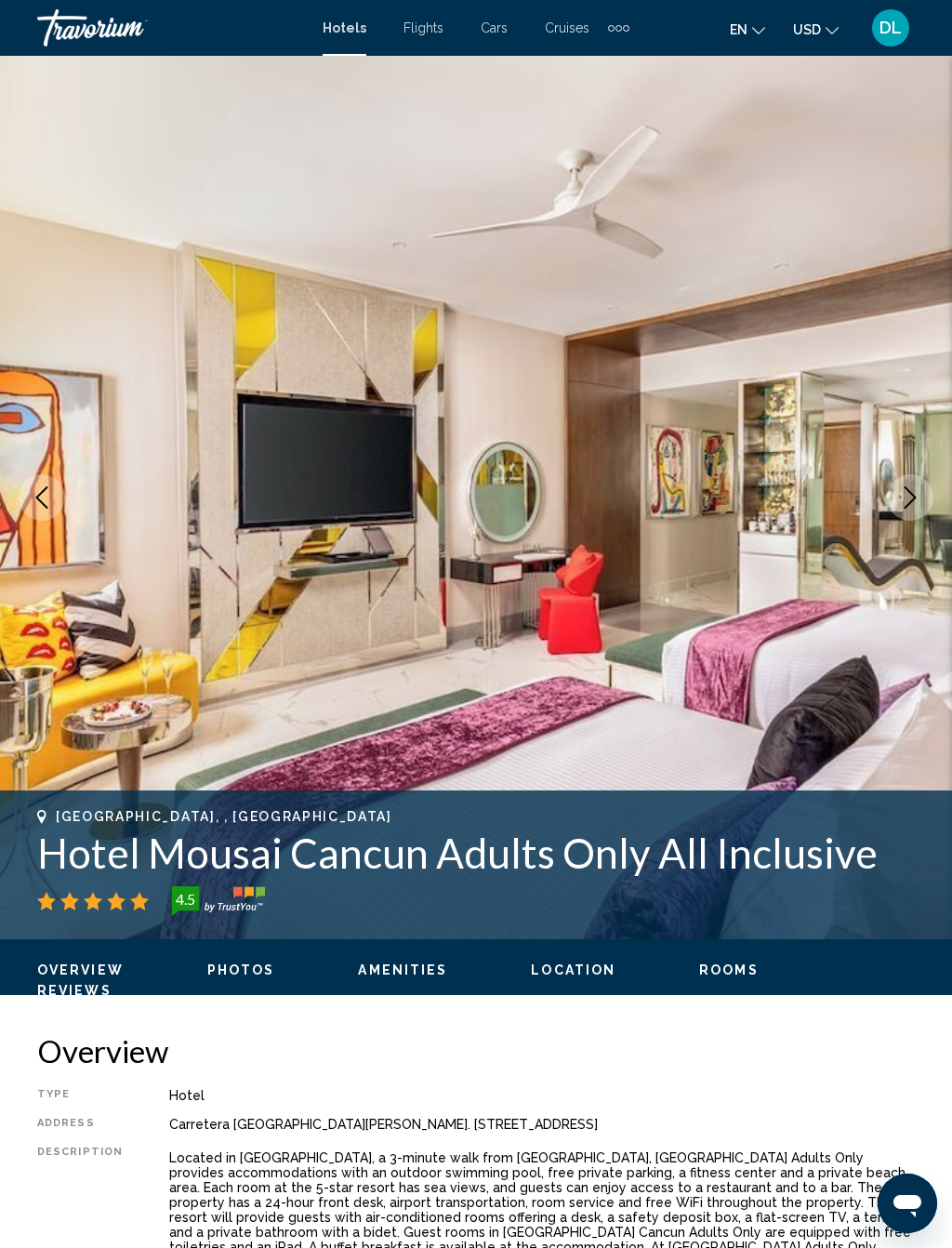
click at [919, 506] on icon "Next image" at bounding box center [910, 497] width 23 height 23
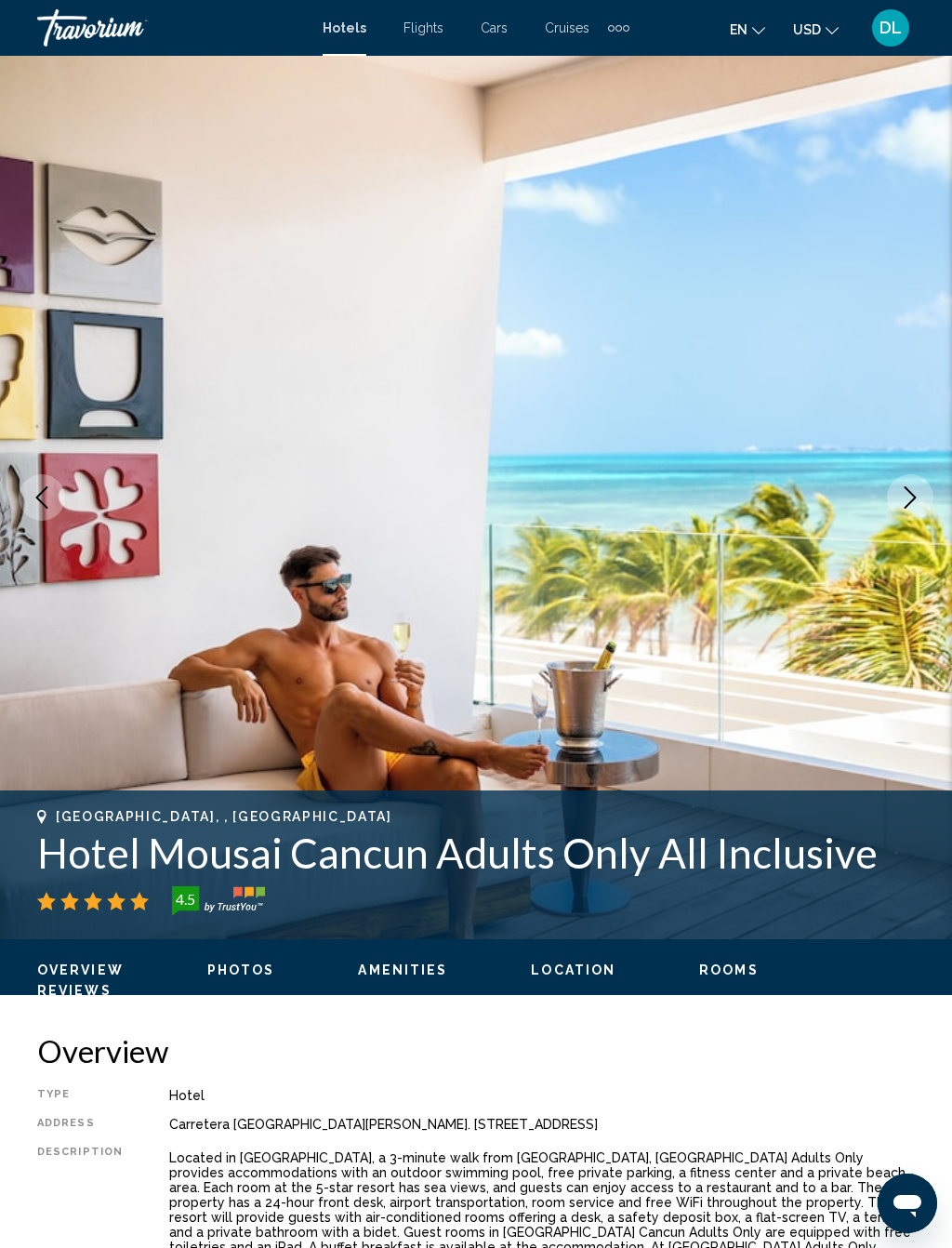
click at [896, 489] on button "Next image" at bounding box center [909, 497] width 46 height 46
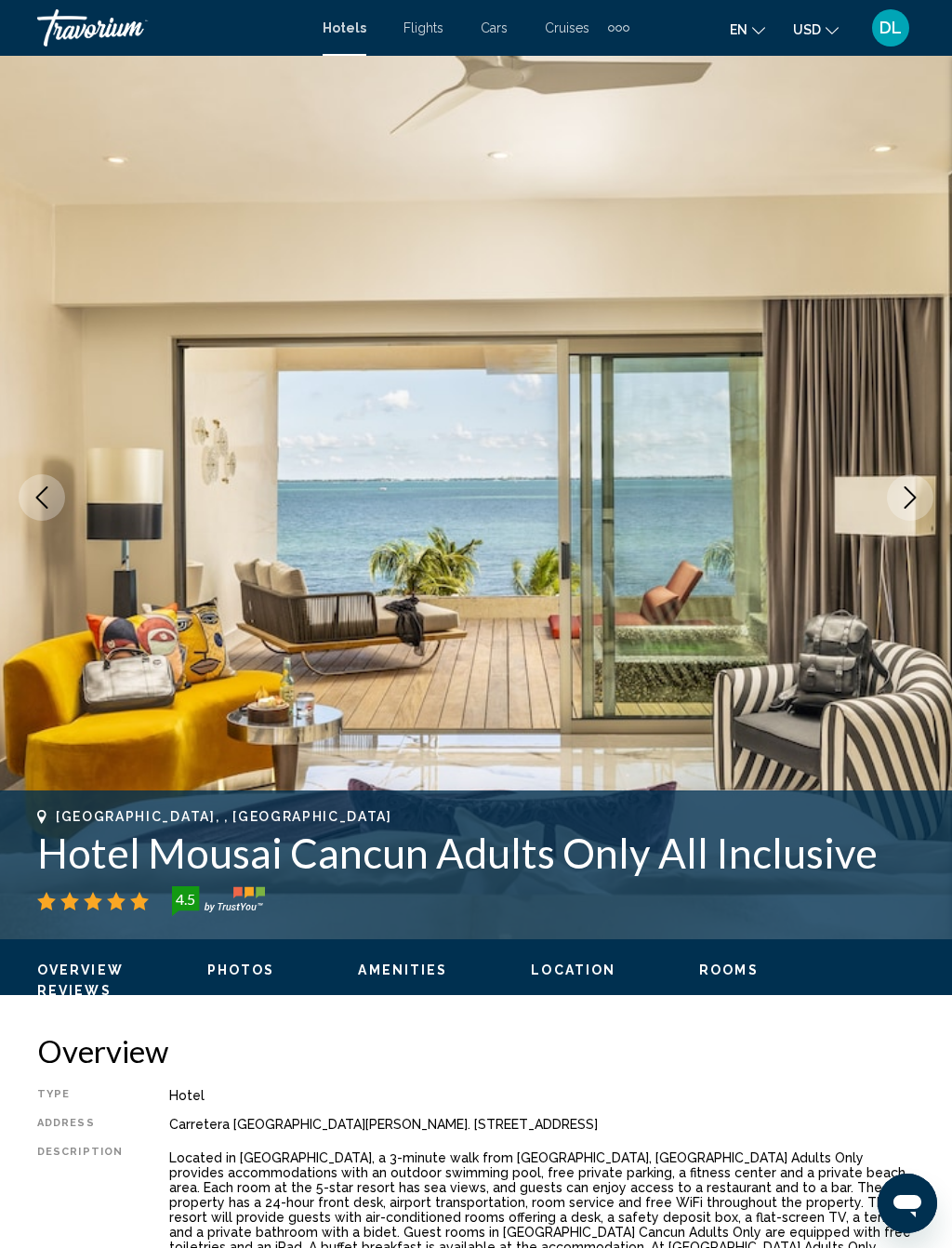
click at [926, 482] on button "Next image" at bounding box center [909, 497] width 46 height 46
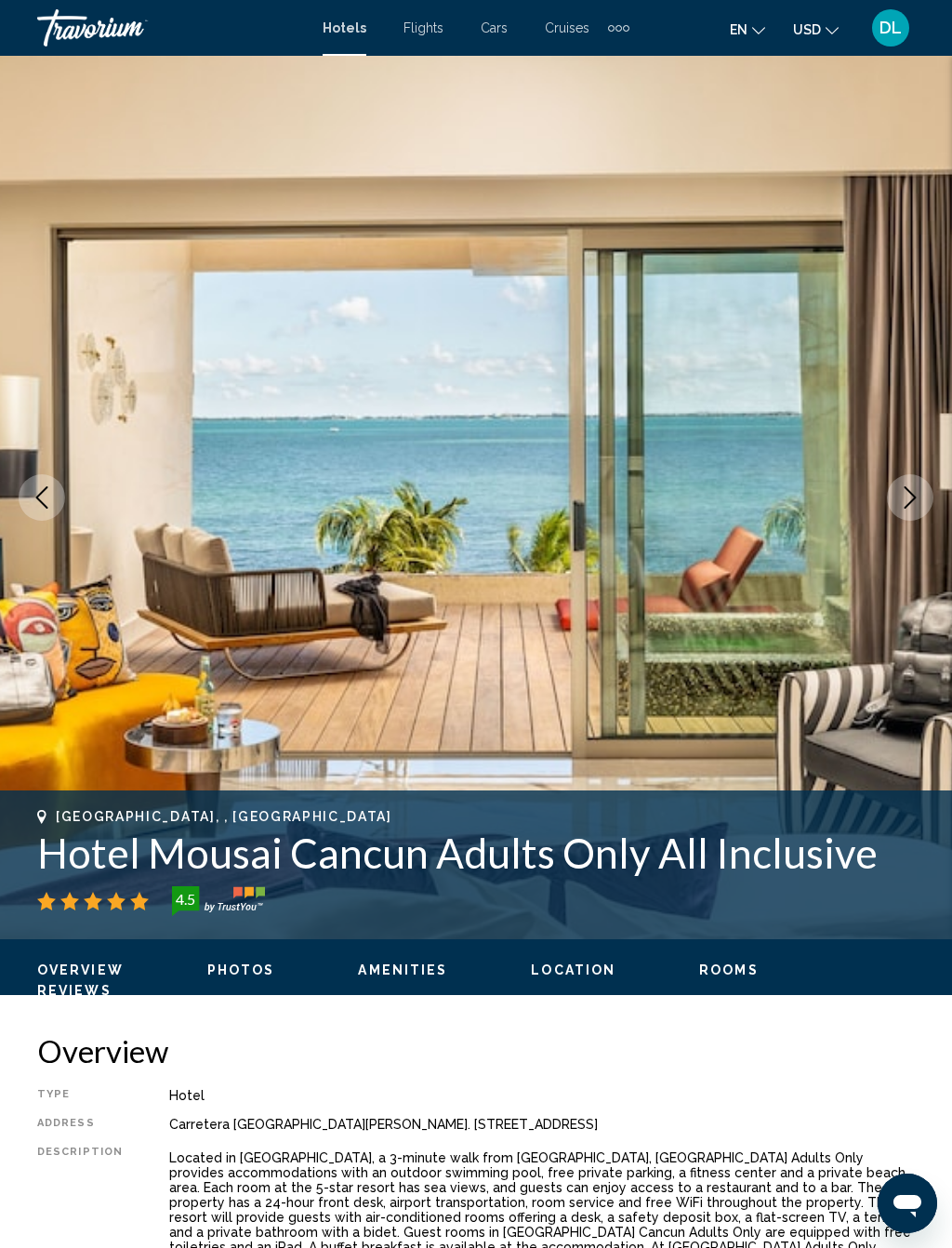
click at [910, 481] on button "Next image" at bounding box center [909, 497] width 46 height 46
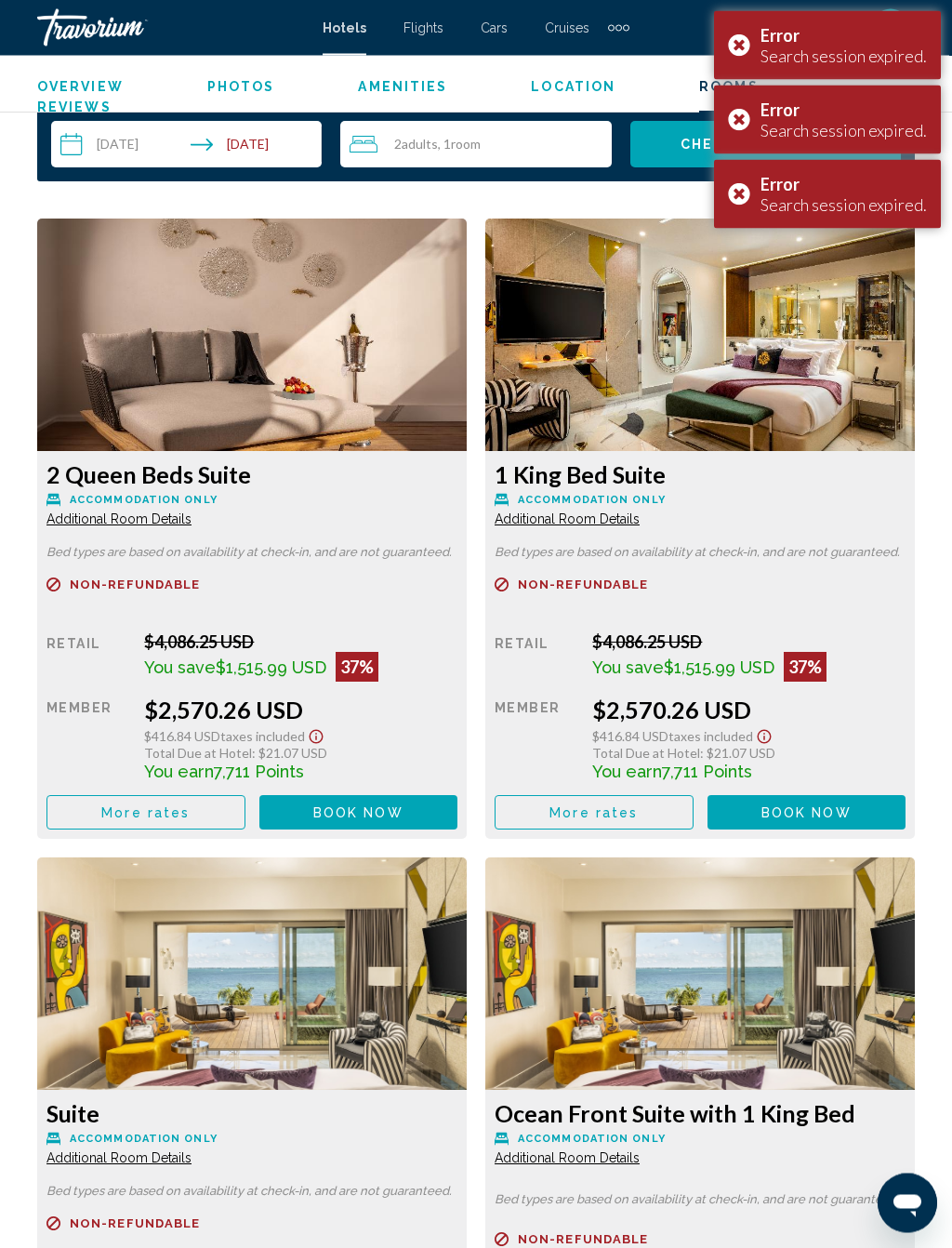
scroll to position [2994, 0]
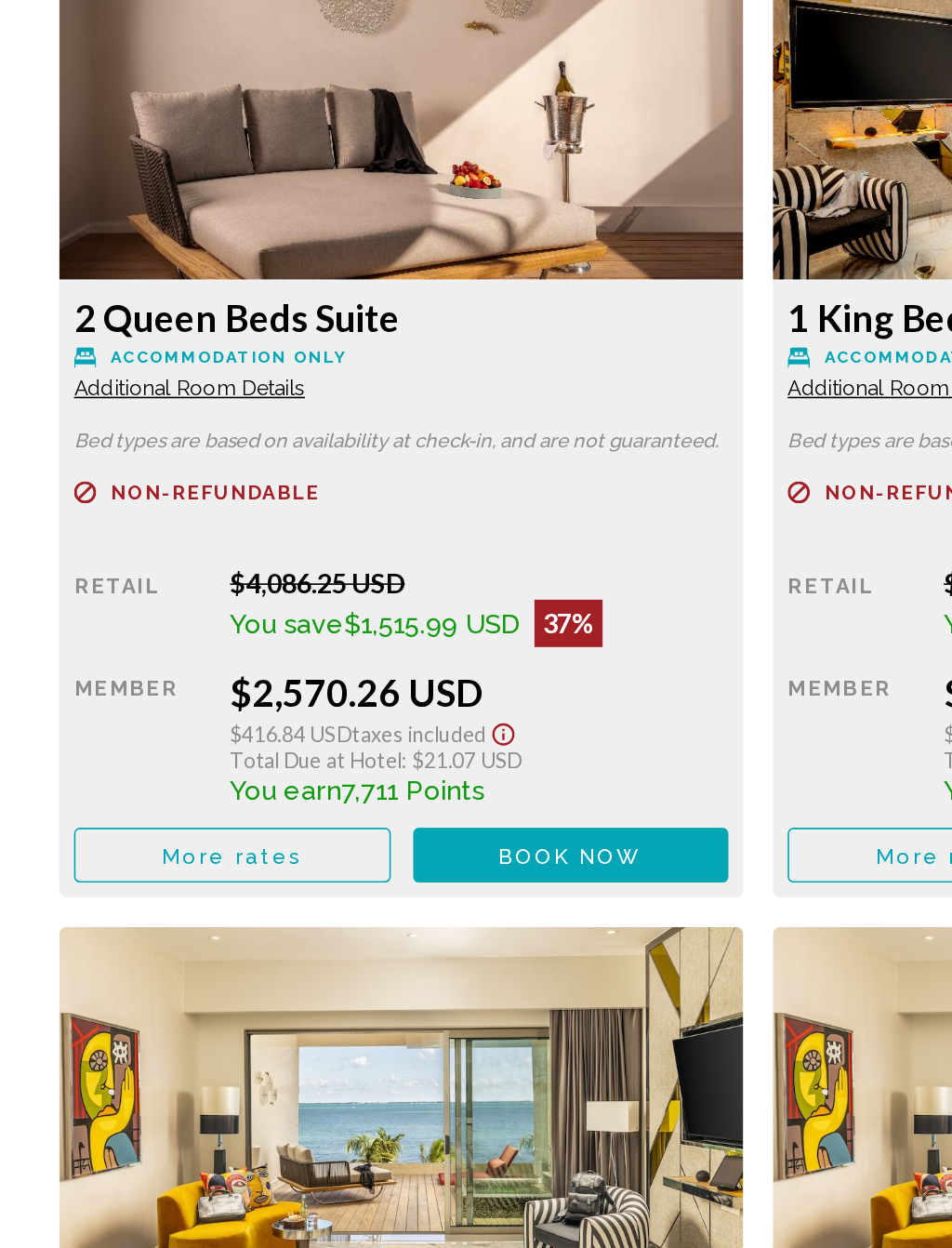
click at [203, 781] on button "More rates" at bounding box center [145, 797] width 199 height 34
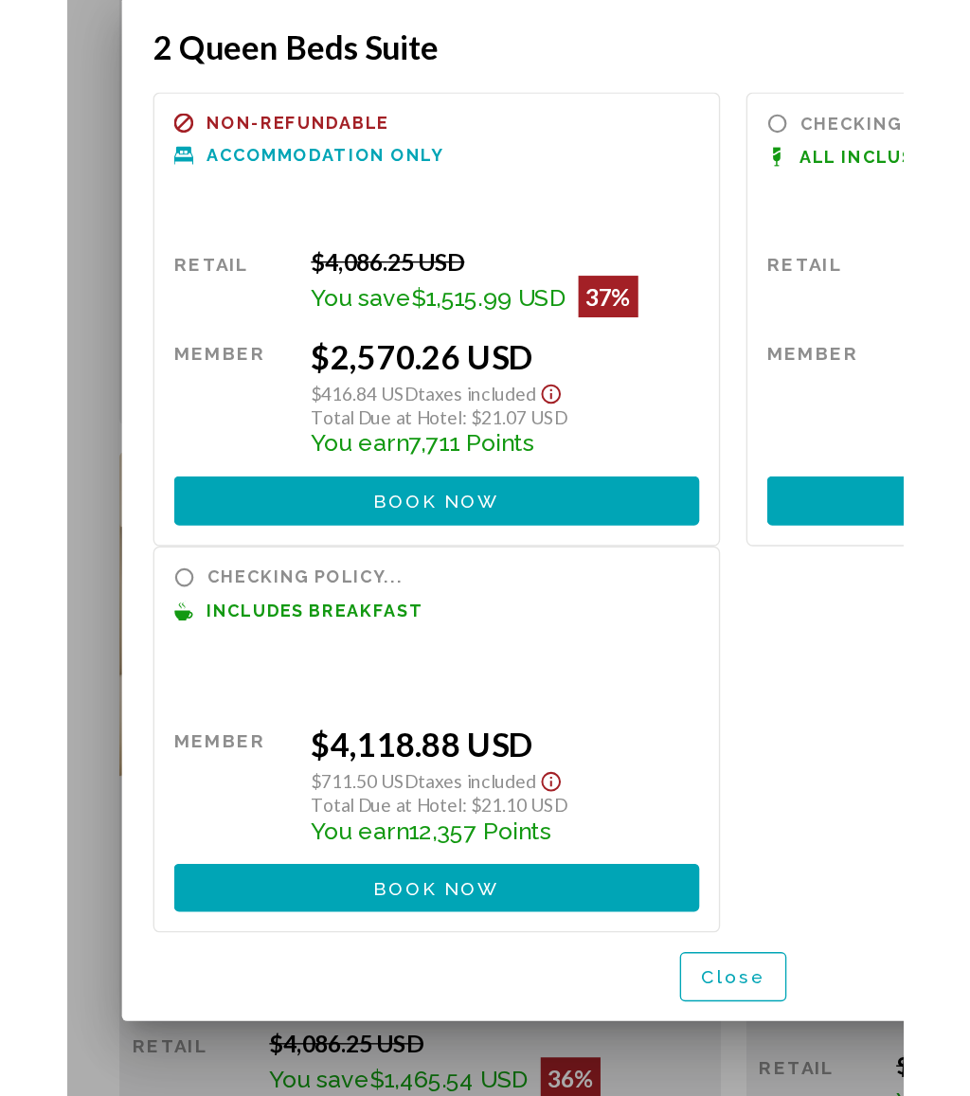
scroll to position [0, 0]
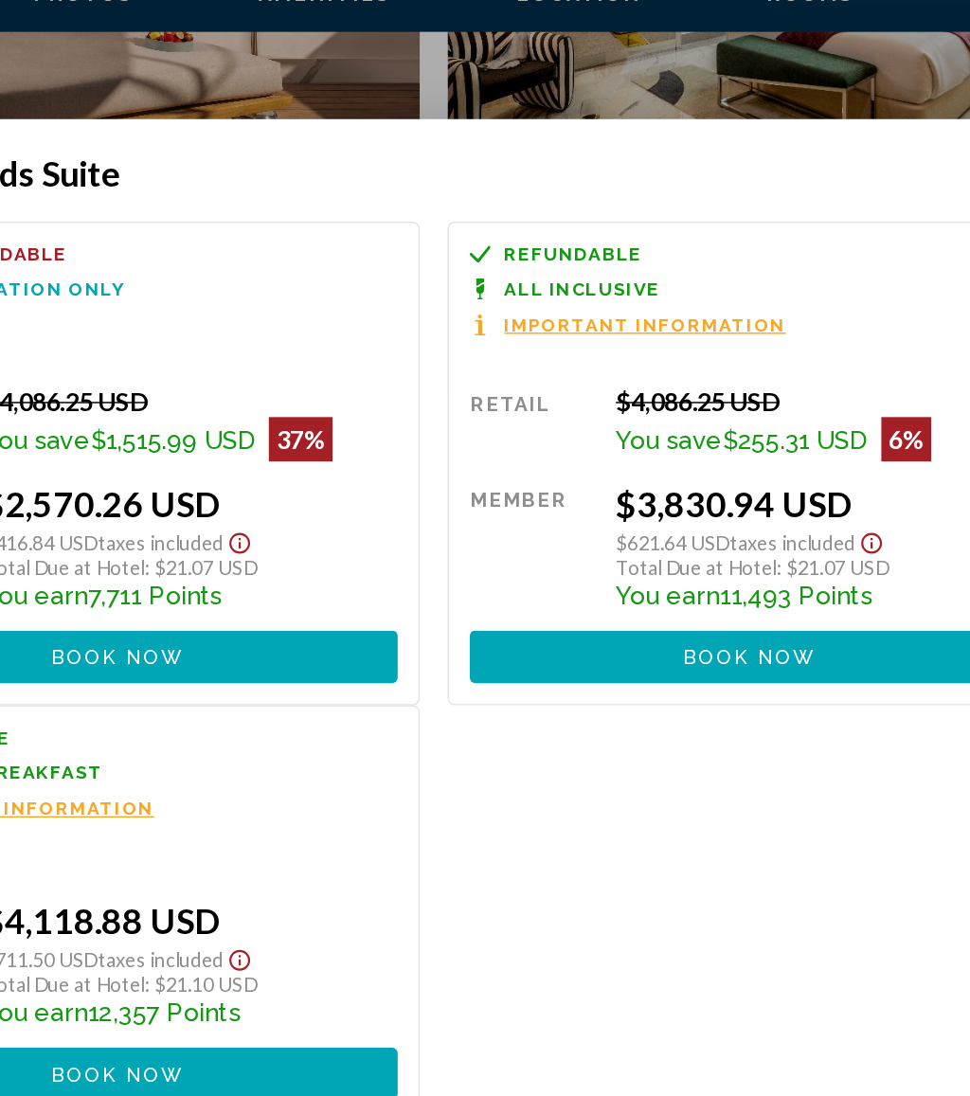
click at [655, 534] on span "Book now" at bounding box center [701, 541] width 92 height 15
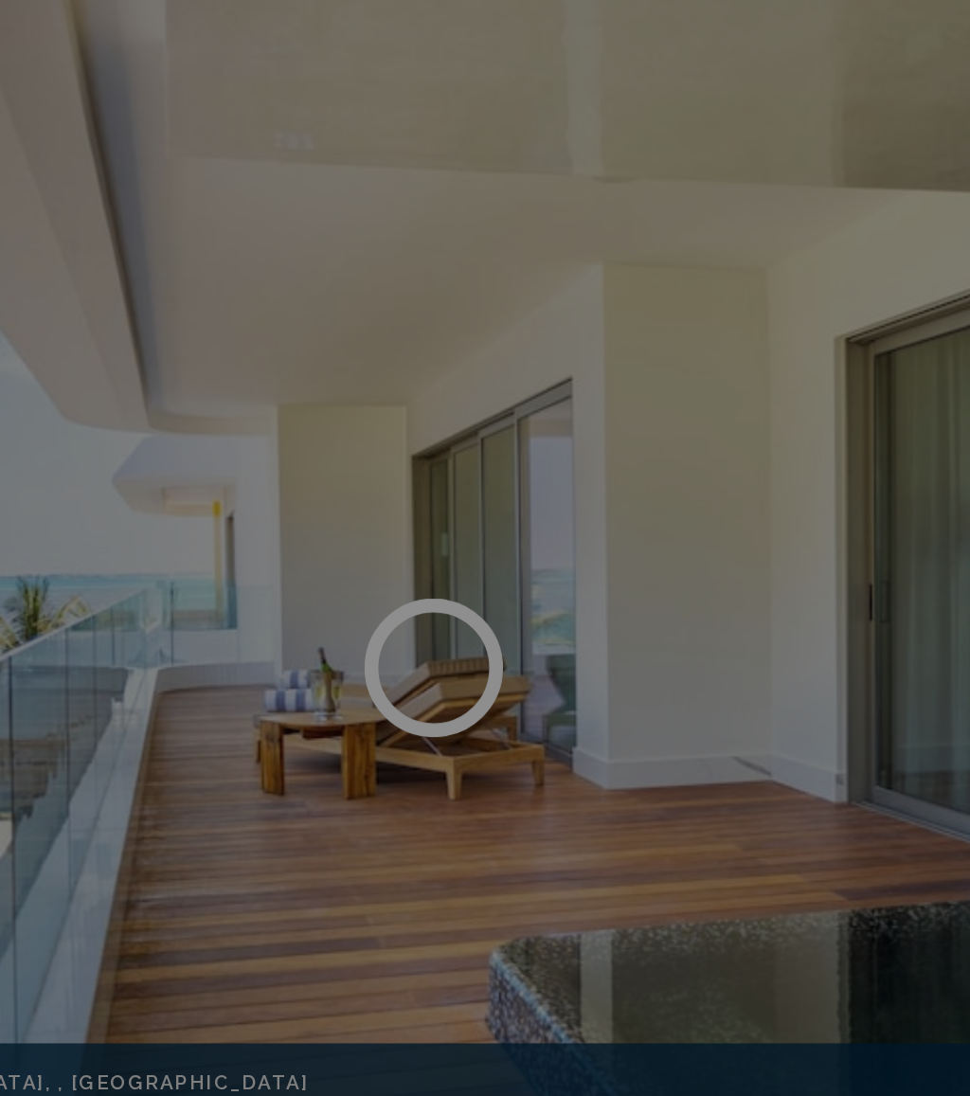
scroll to position [2968, 0]
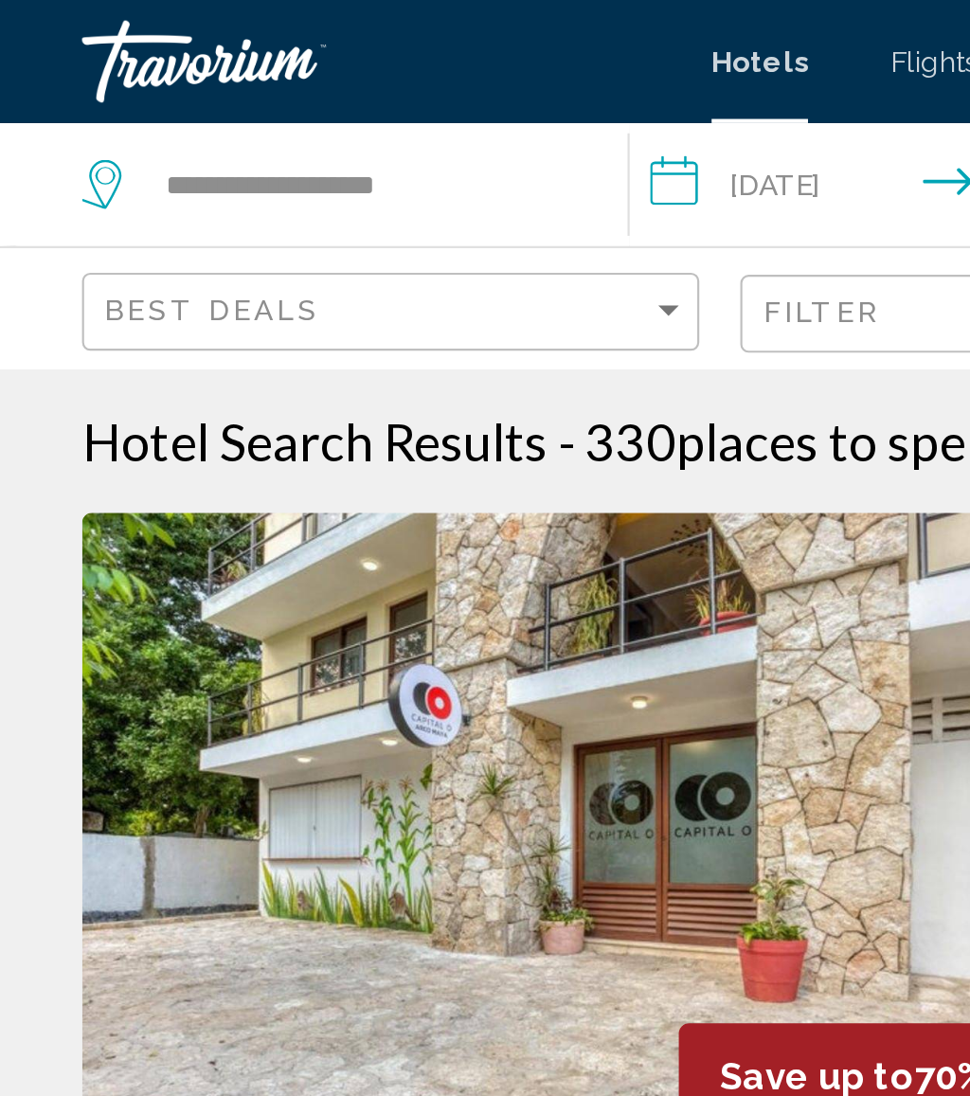
click at [367, 86] on input "**********" at bounding box center [426, 88] width 270 height 63
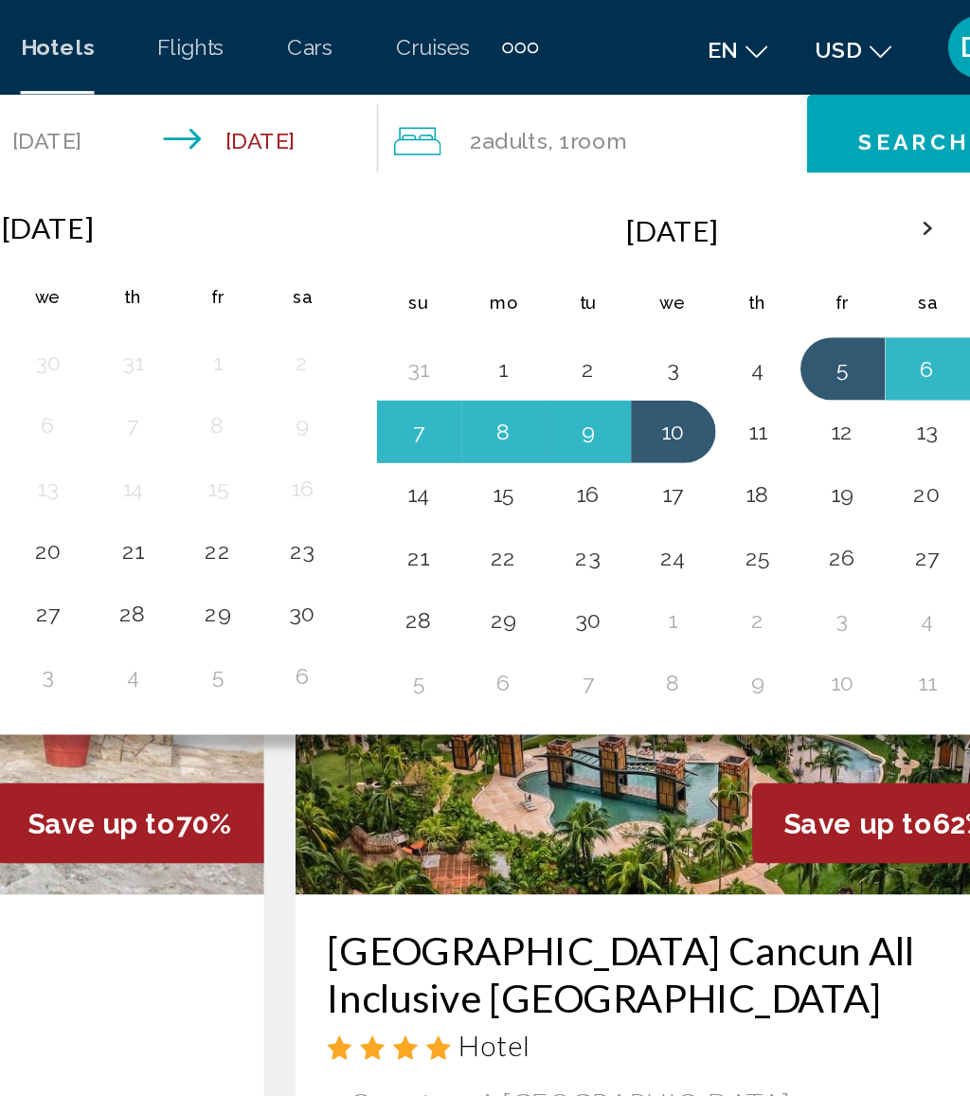
click at [810, 298] on button "19" at bounding box center [825, 298] width 30 height 27
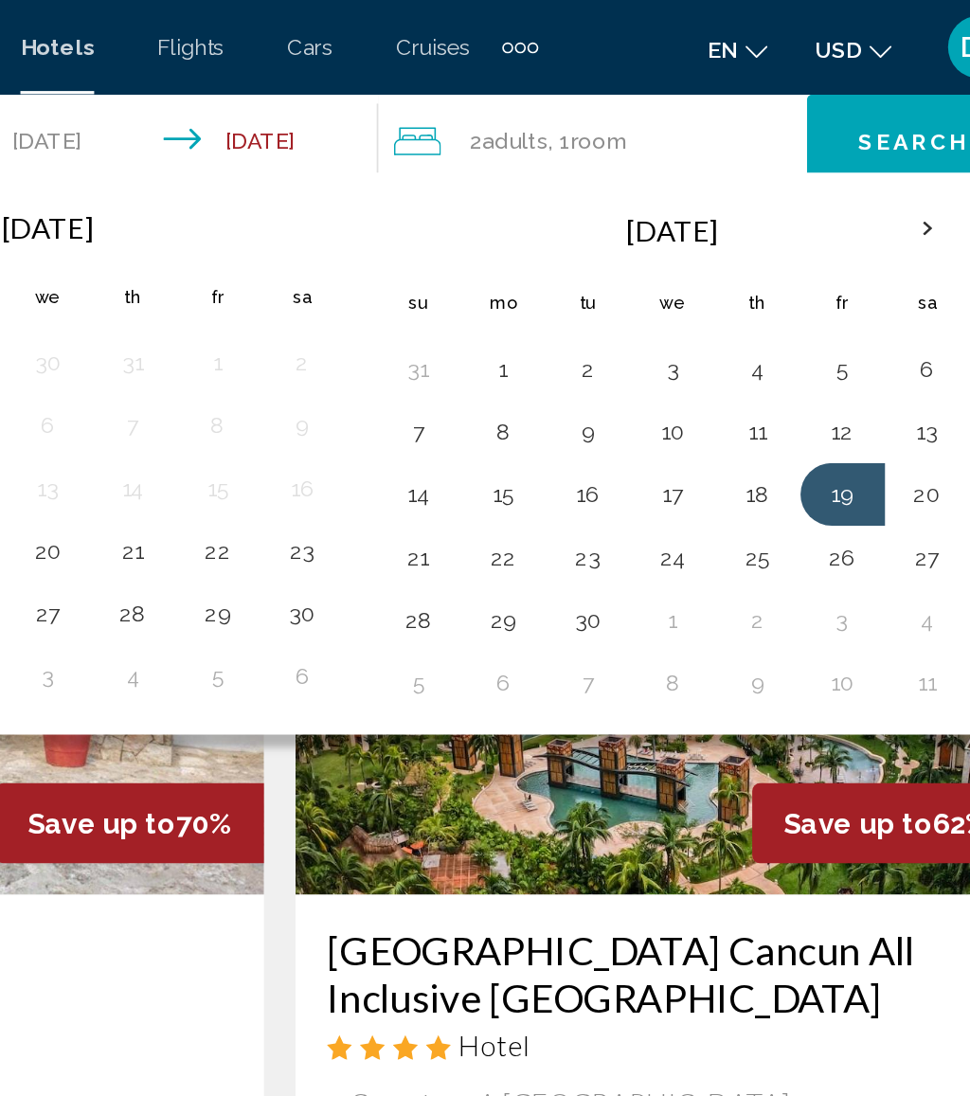
click at [759, 336] on button "25" at bounding box center [774, 336] width 30 height 27
type input "**********"
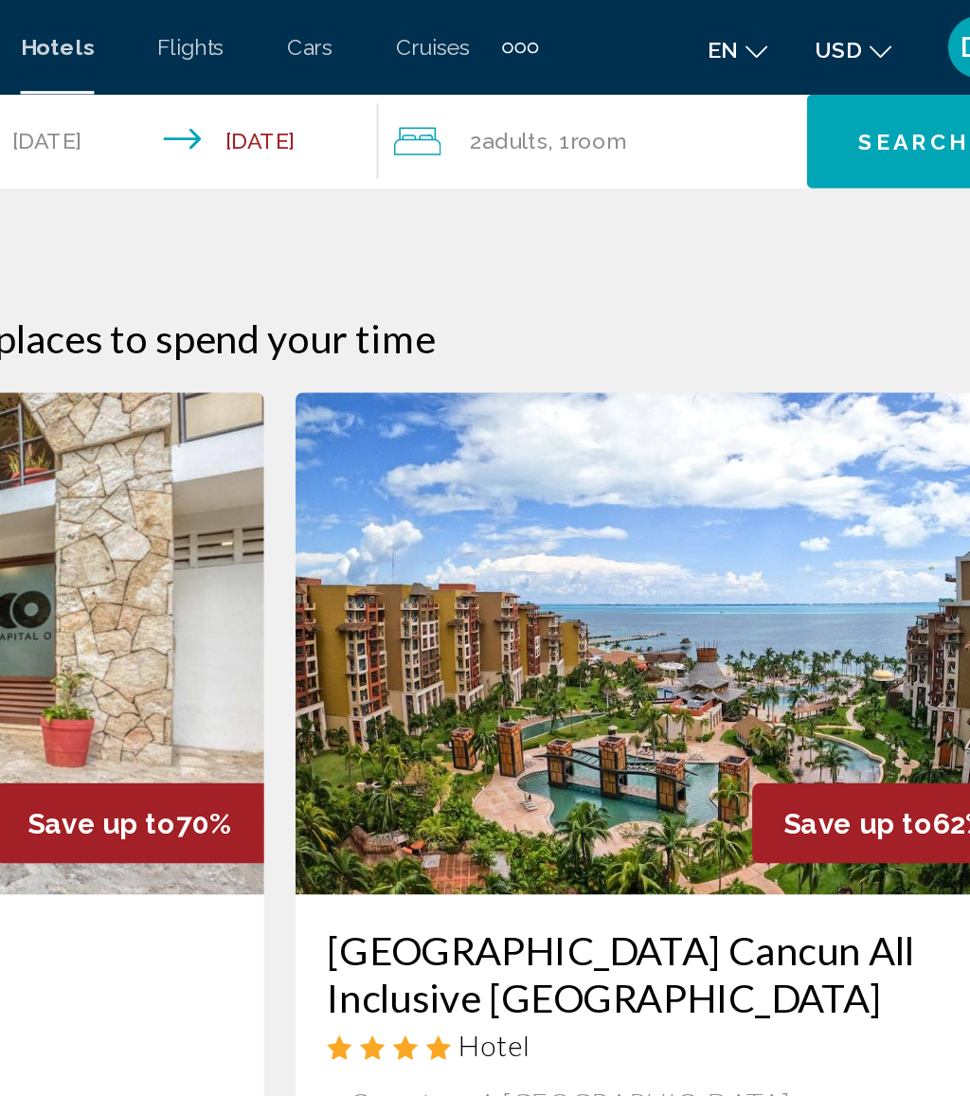
click at [834, 88] on span "Search" at bounding box center [867, 86] width 66 height 15
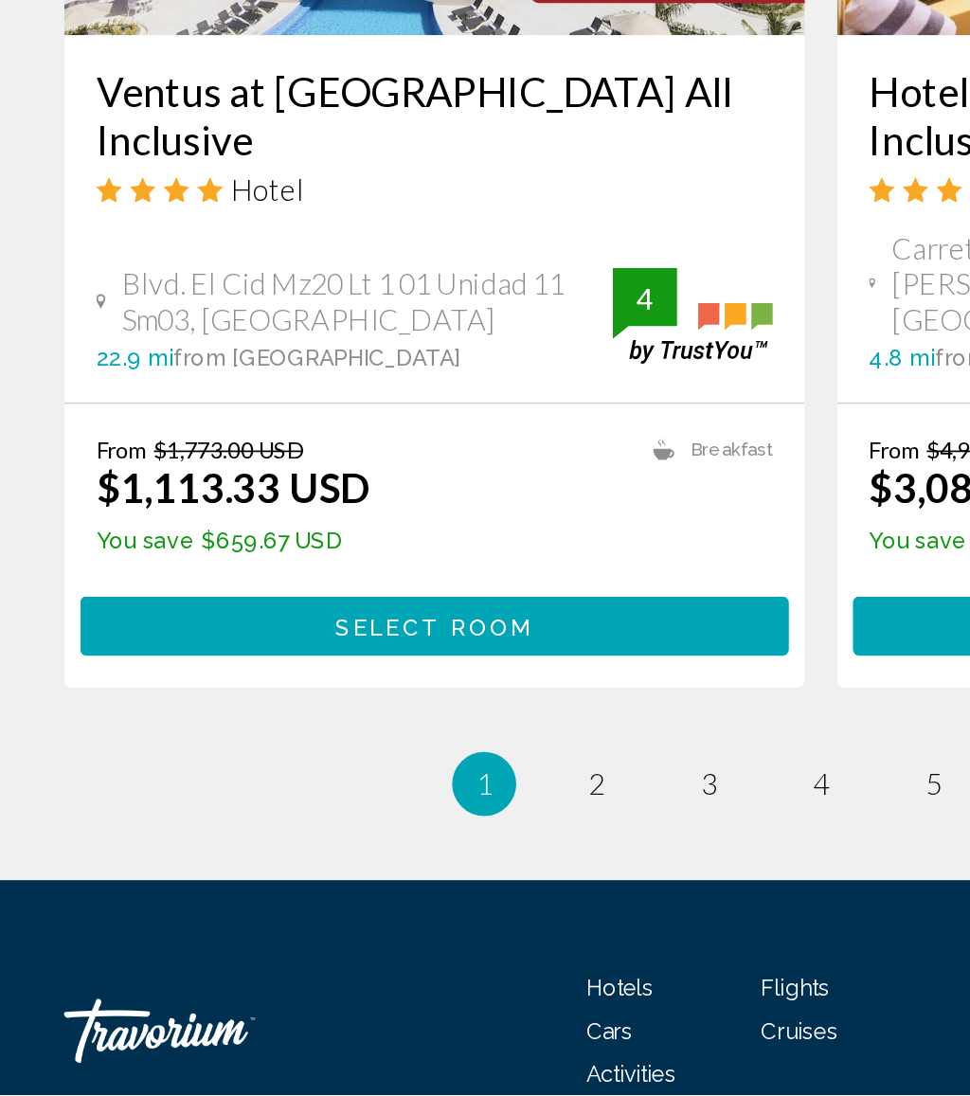
scroll to position [3704, 0]
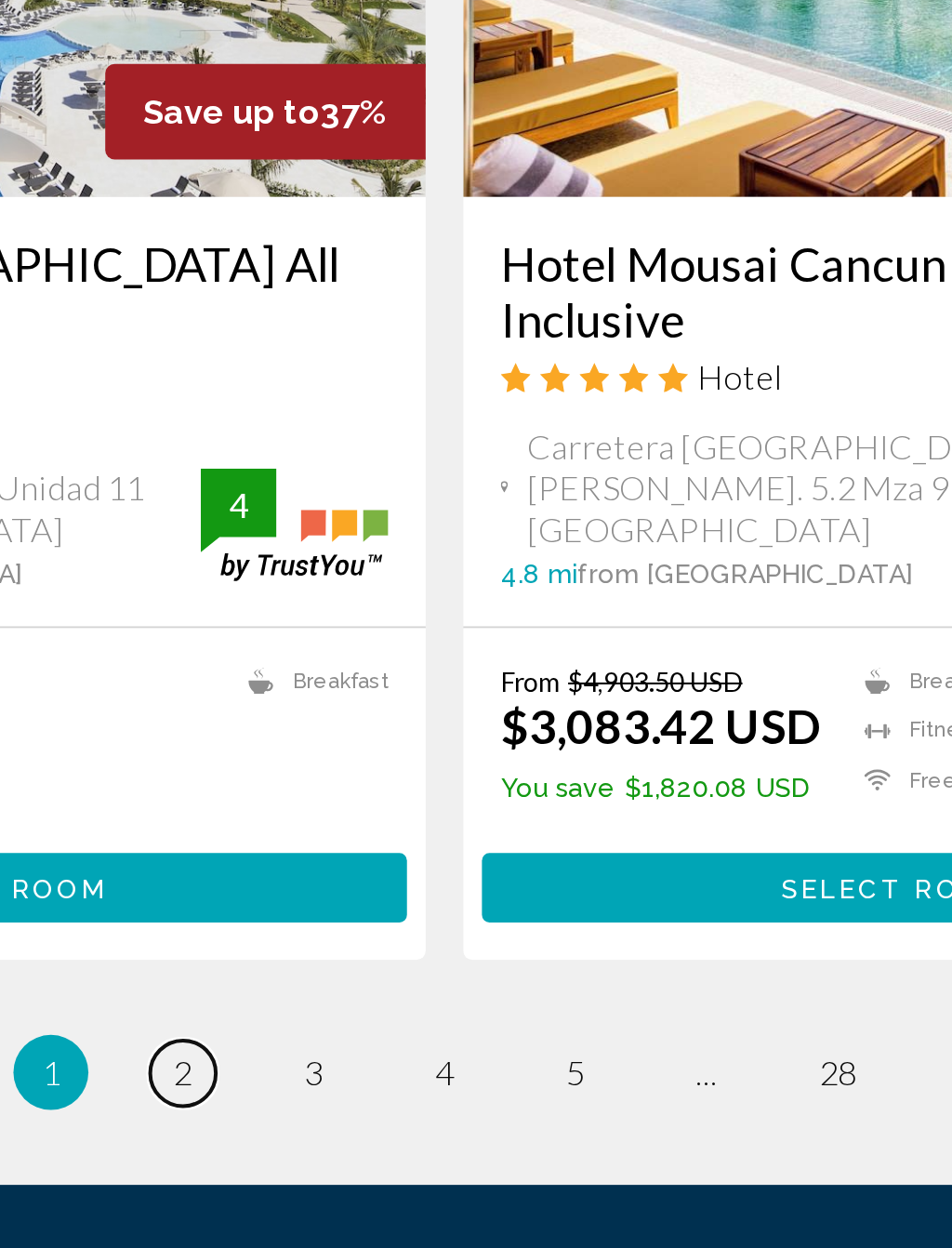
click at [342, 1024] on span "2" at bounding box center [345, 1034] width 9 height 21
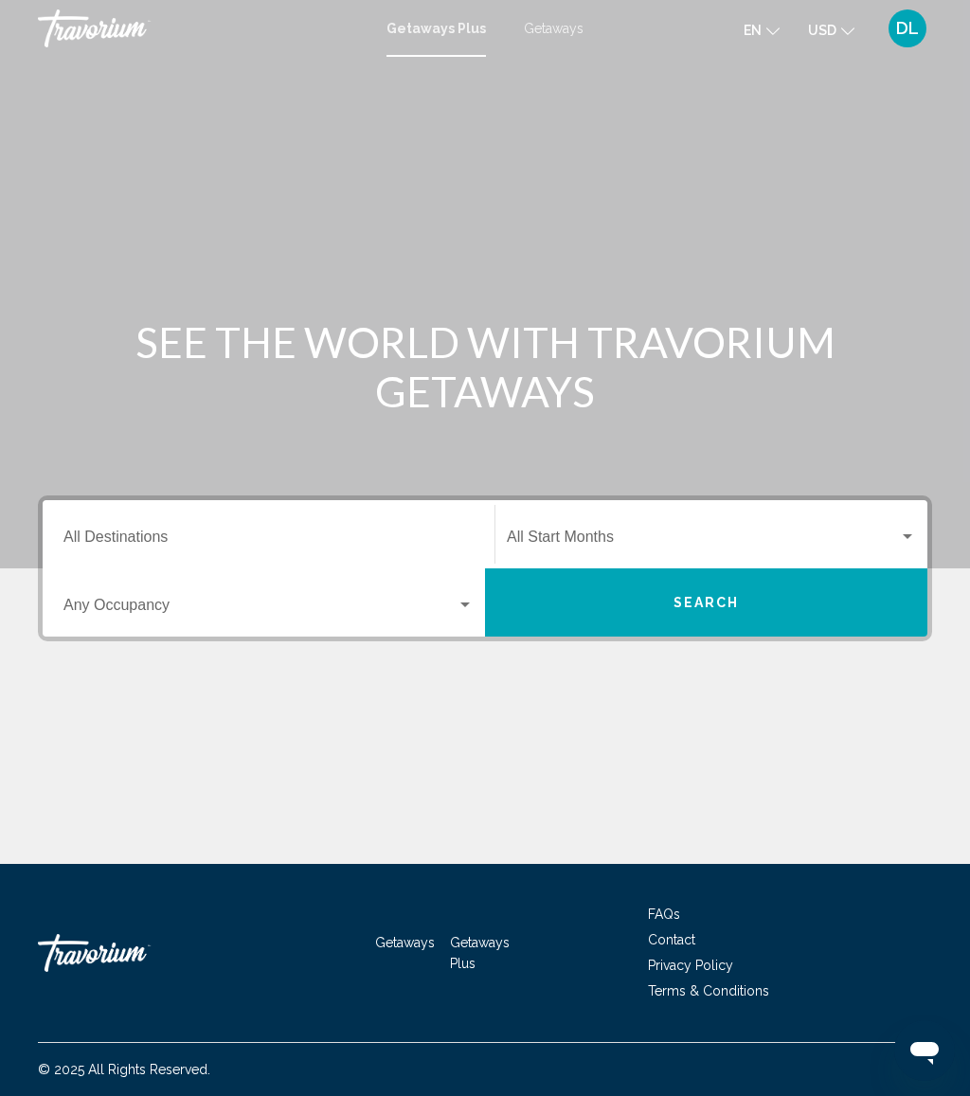
click at [273, 535] on input "Destination All Destinations" at bounding box center [268, 540] width 410 height 17
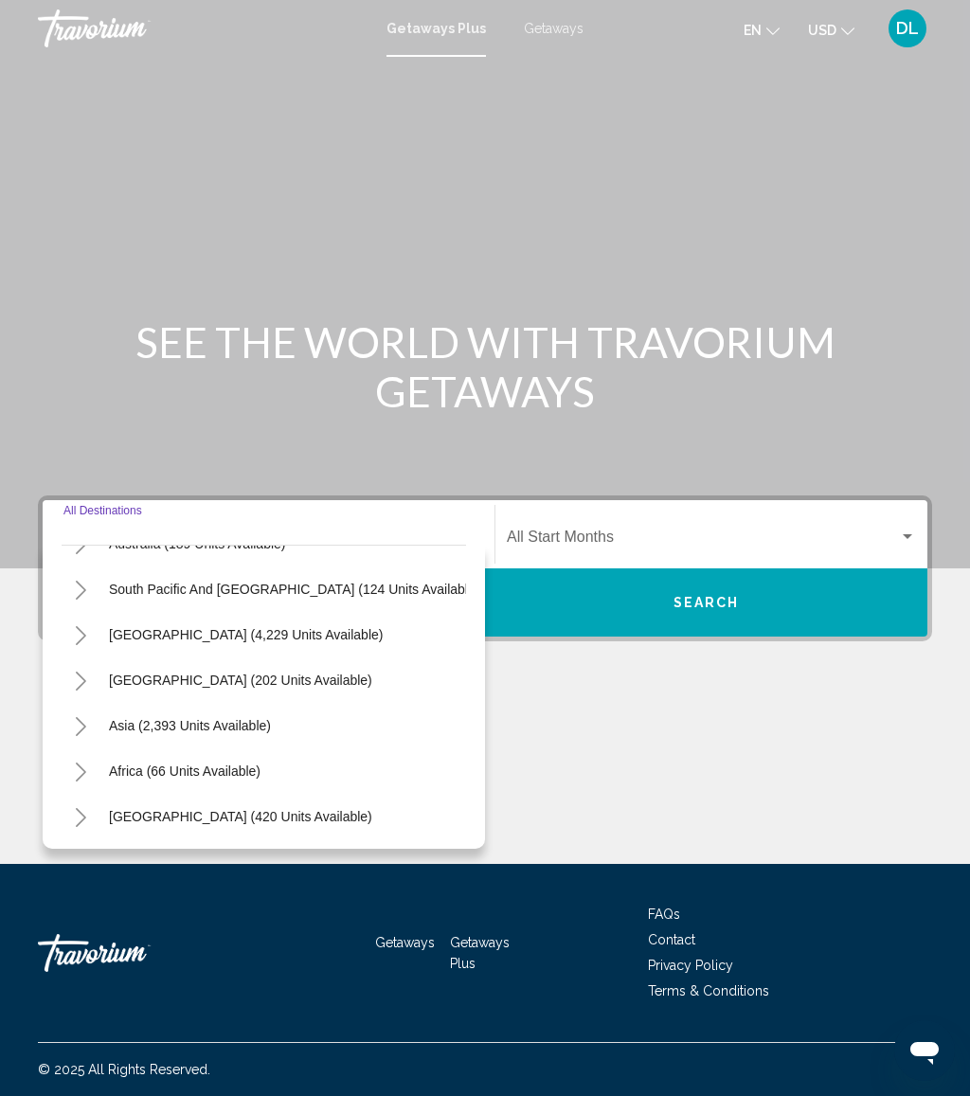
scroll to position [307, 0]
click at [568, 26] on span "Getaways" at bounding box center [554, 28] width 60 height 15
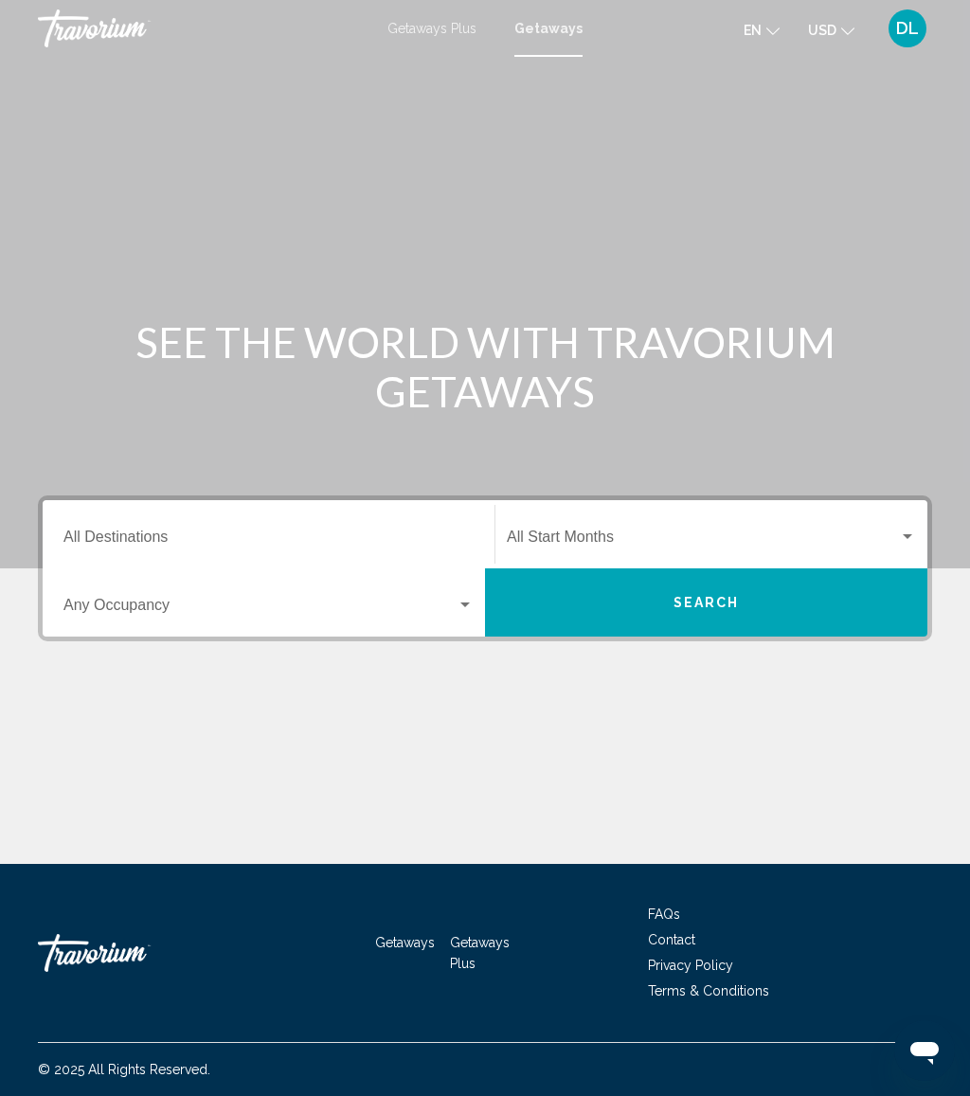
click at [211, 536] on input "Destination All Destinations" at bounding box center [268, 540] width 410 height 17
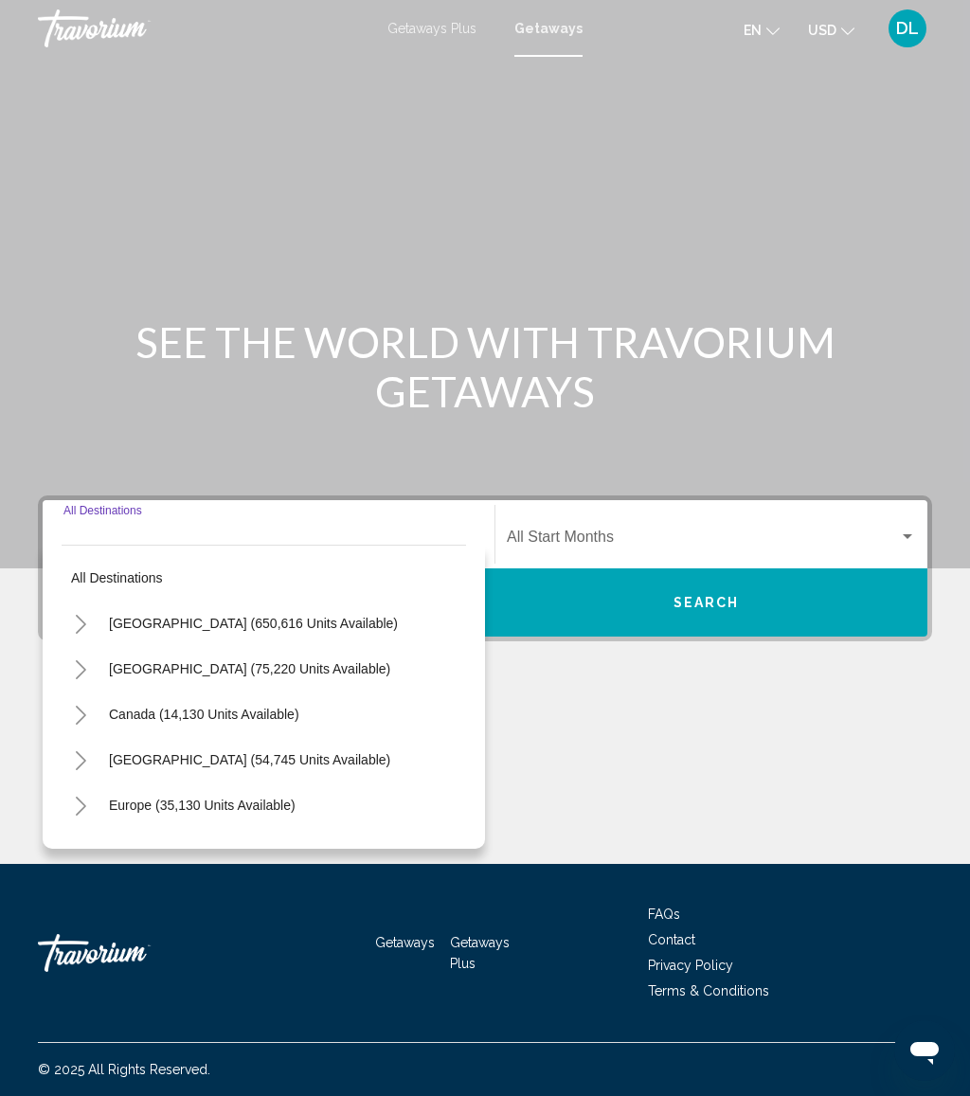
click at [84, 757] on icon "Toggle Caribbean & Atlantic Islands (54,745 units available)" at bounding box center [81, 760] width 14 height 19
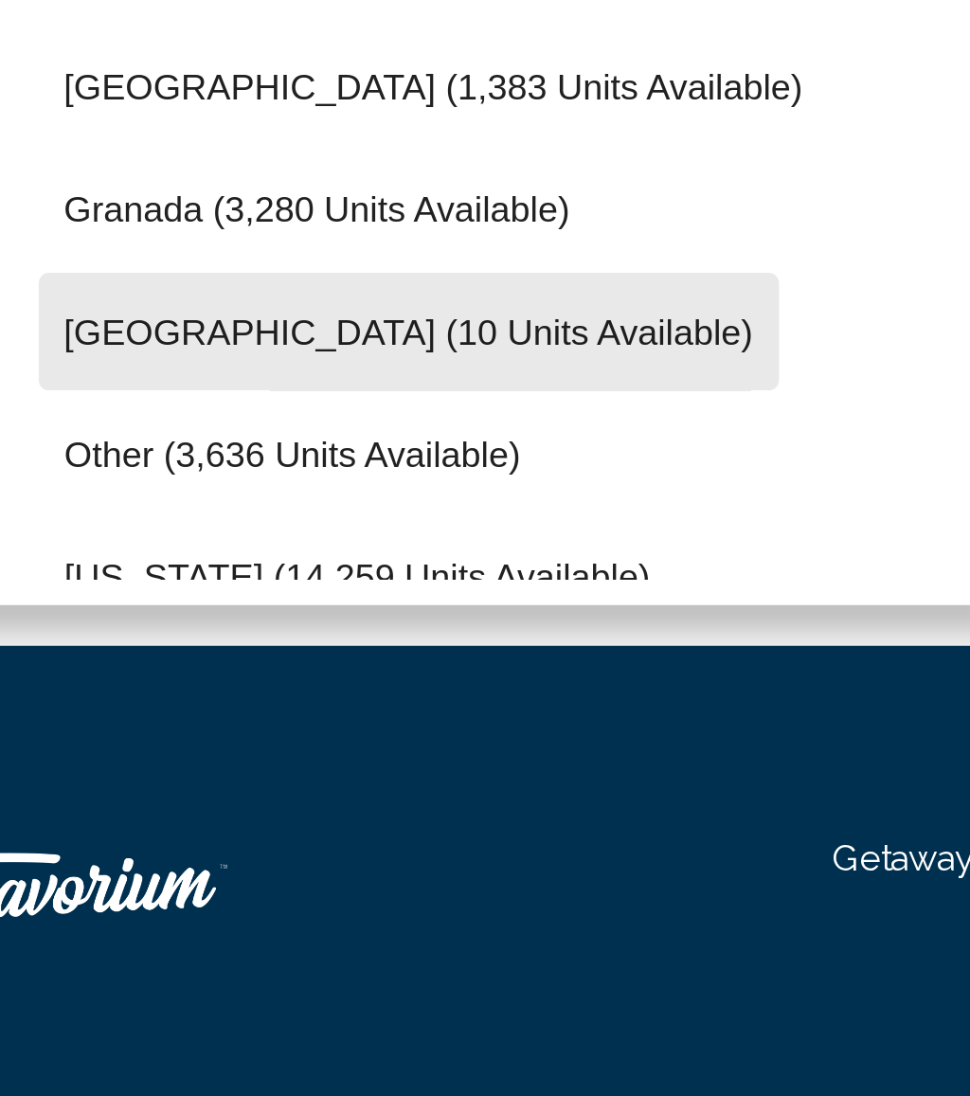
scroll to position [297, 0]
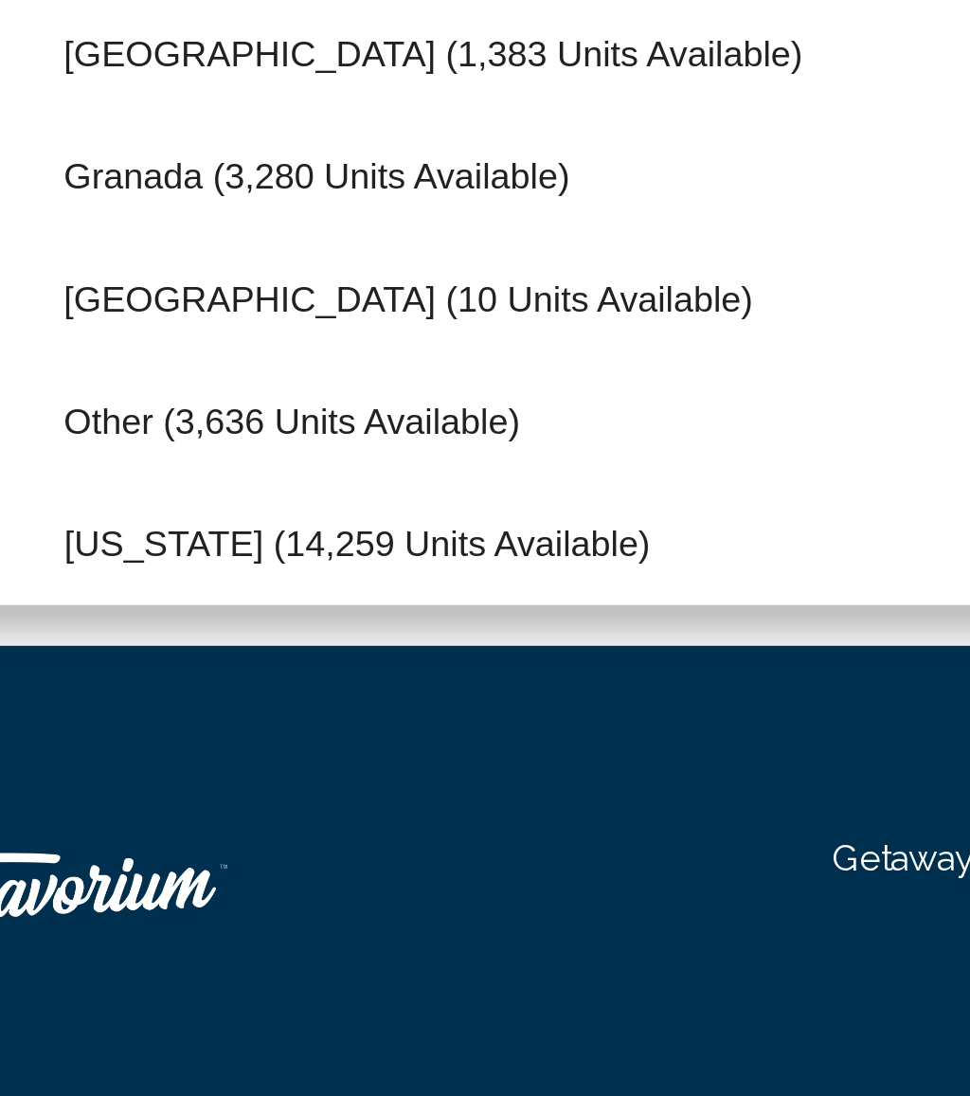
click at [166, 773] on span "Other (3,636 units available)" at bounding box center [175, 780] width 170 height 15
type input "**********"
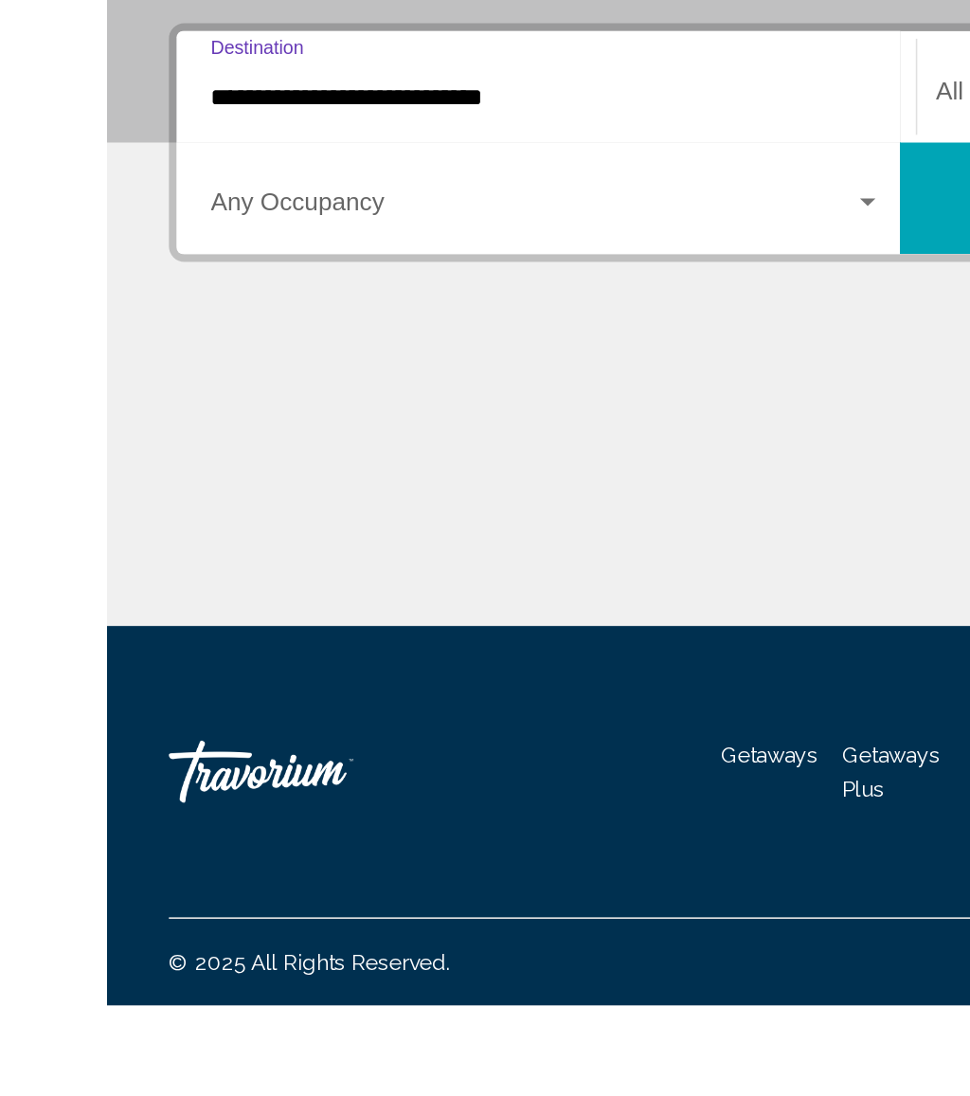
scroll to position [79, 0]
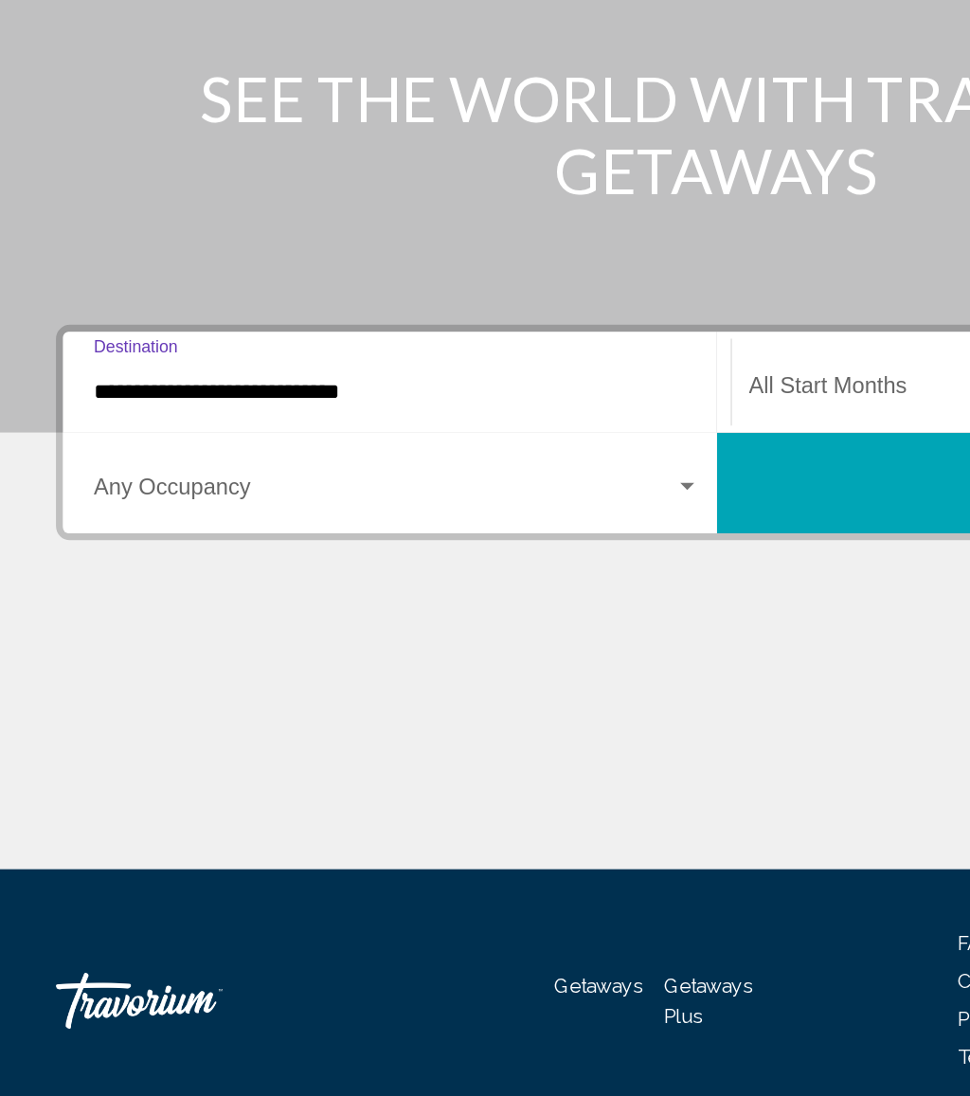
click at [283, 600] on span "Search widget" at bounding box center [259, 608] width 393 height 17
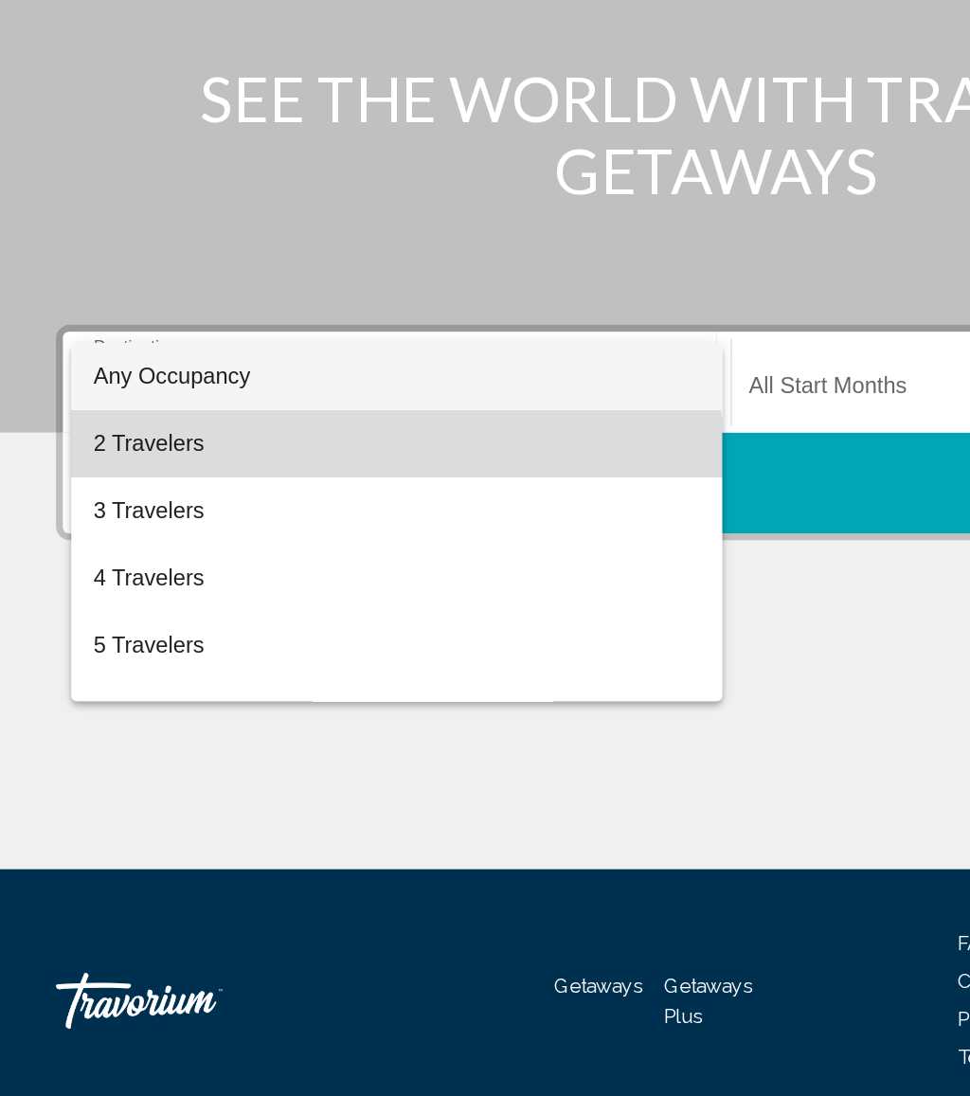
click at [134, 553] on span "2 Travelers" at bounding box center [268, 575] width 410 height 45
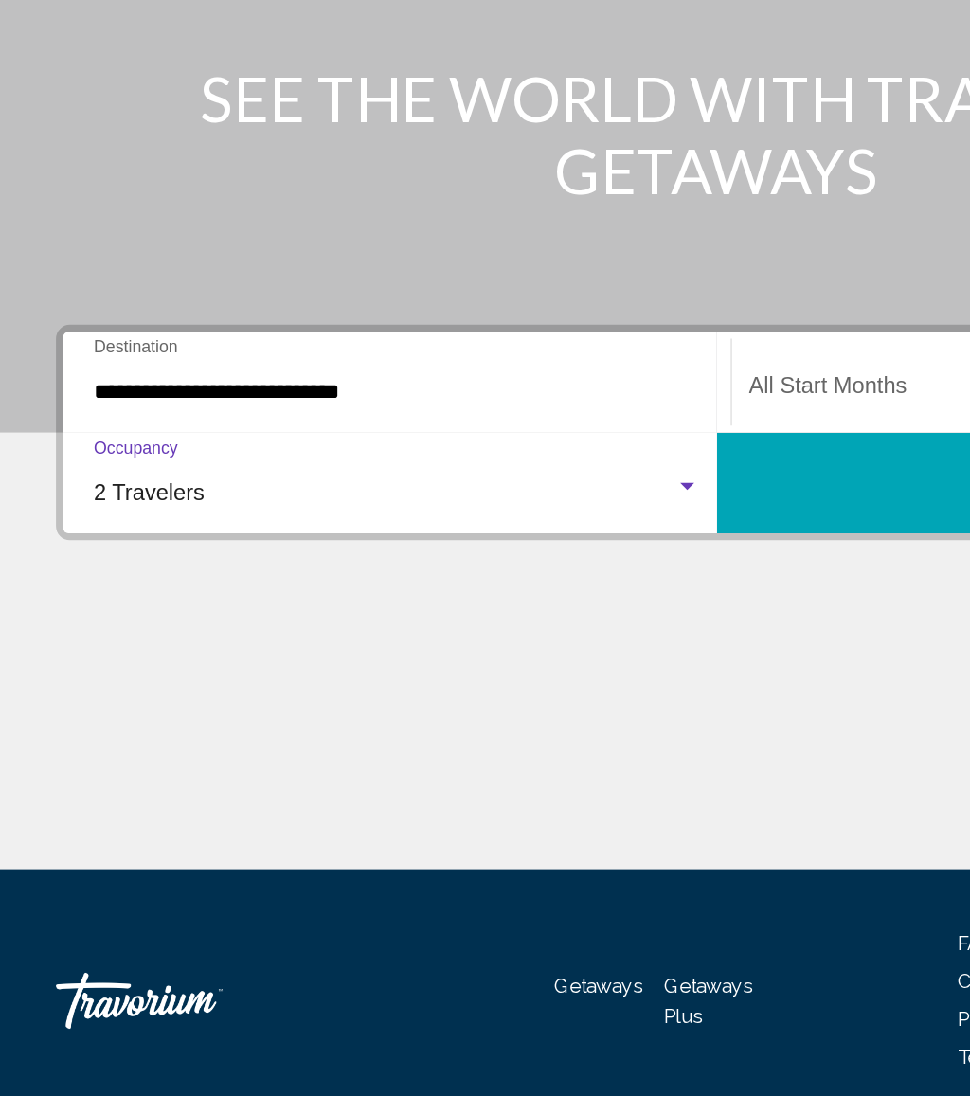
click at [576, 532] on span "Search widget" at bounding box center [703, 540] width 392 height 17
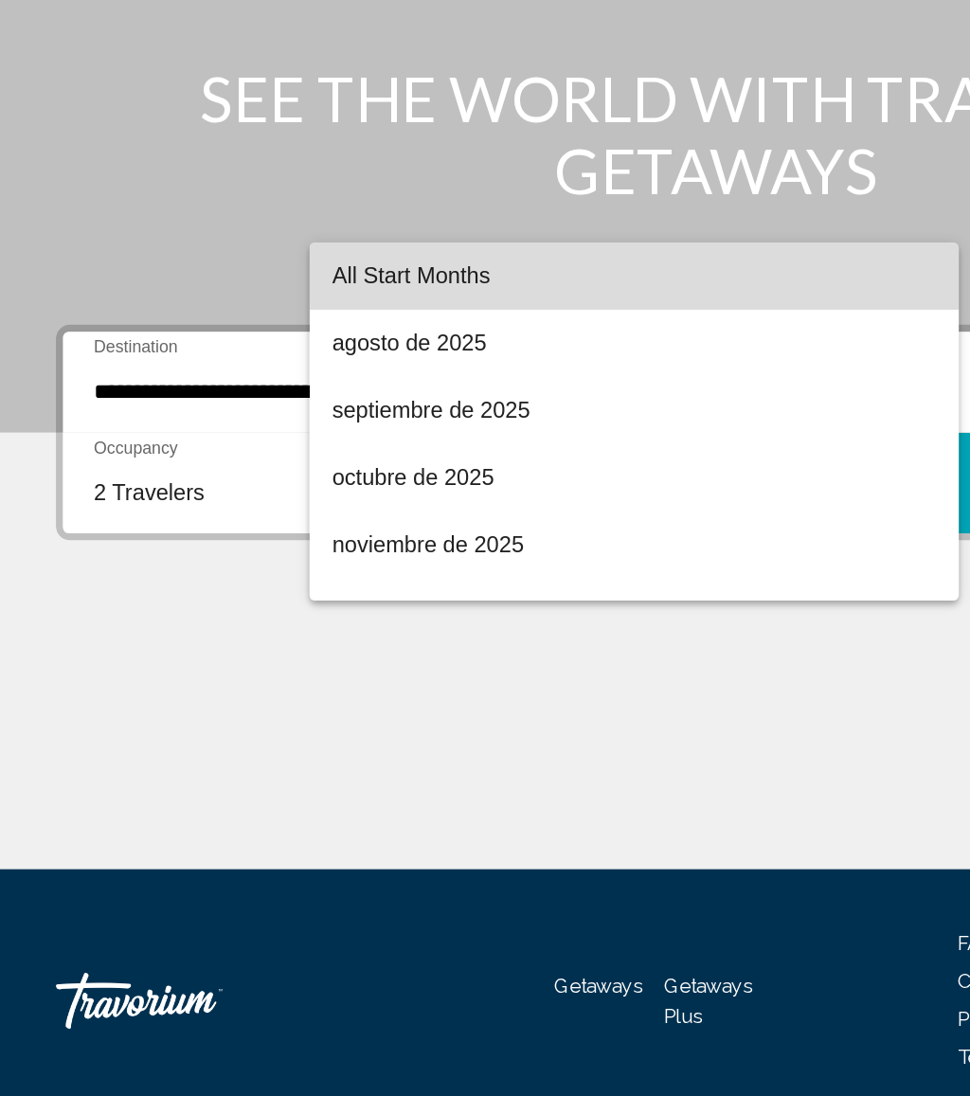
click at [341, 439] on span "All Start Months" at bounding box center [428, 461] width 409 height 45
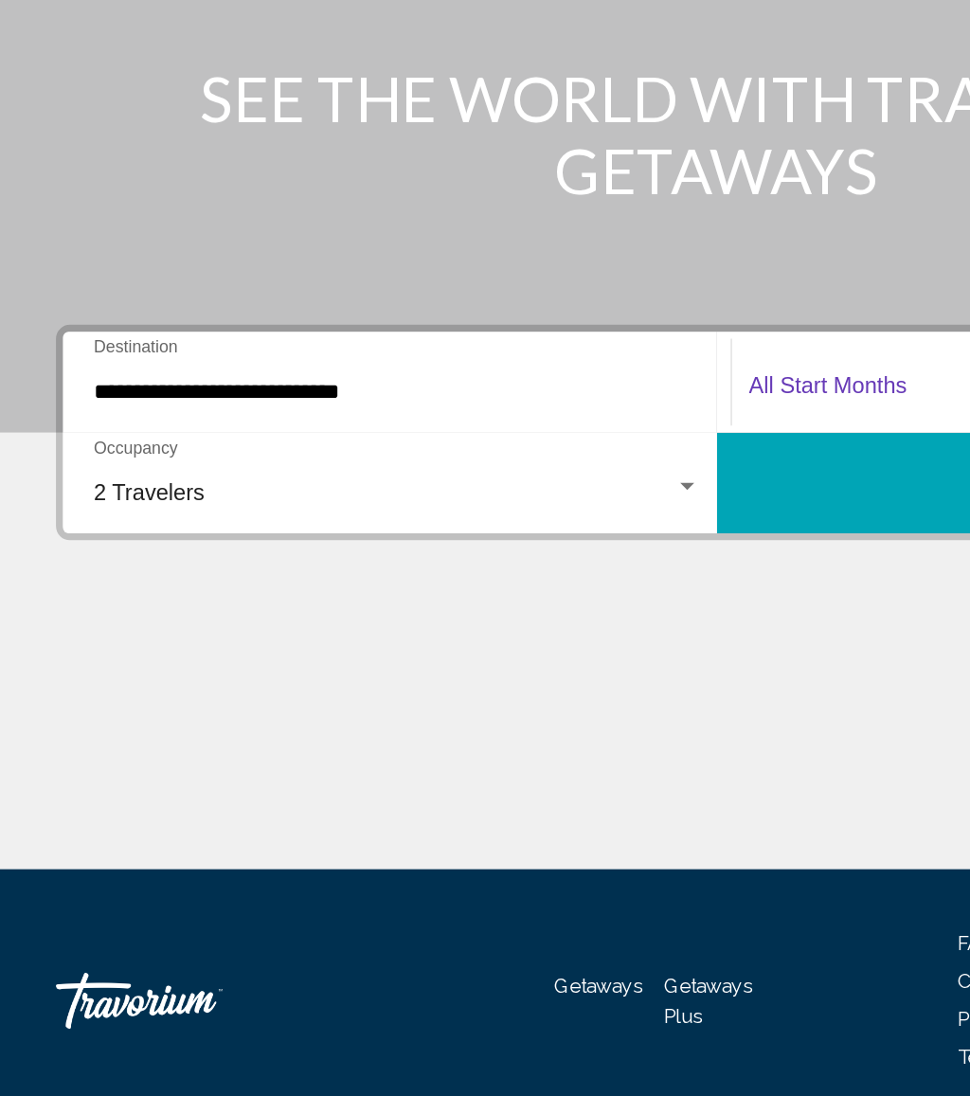
click at [559, 568] on button "Search" at bounding box center [706, 602] width 442 height 68
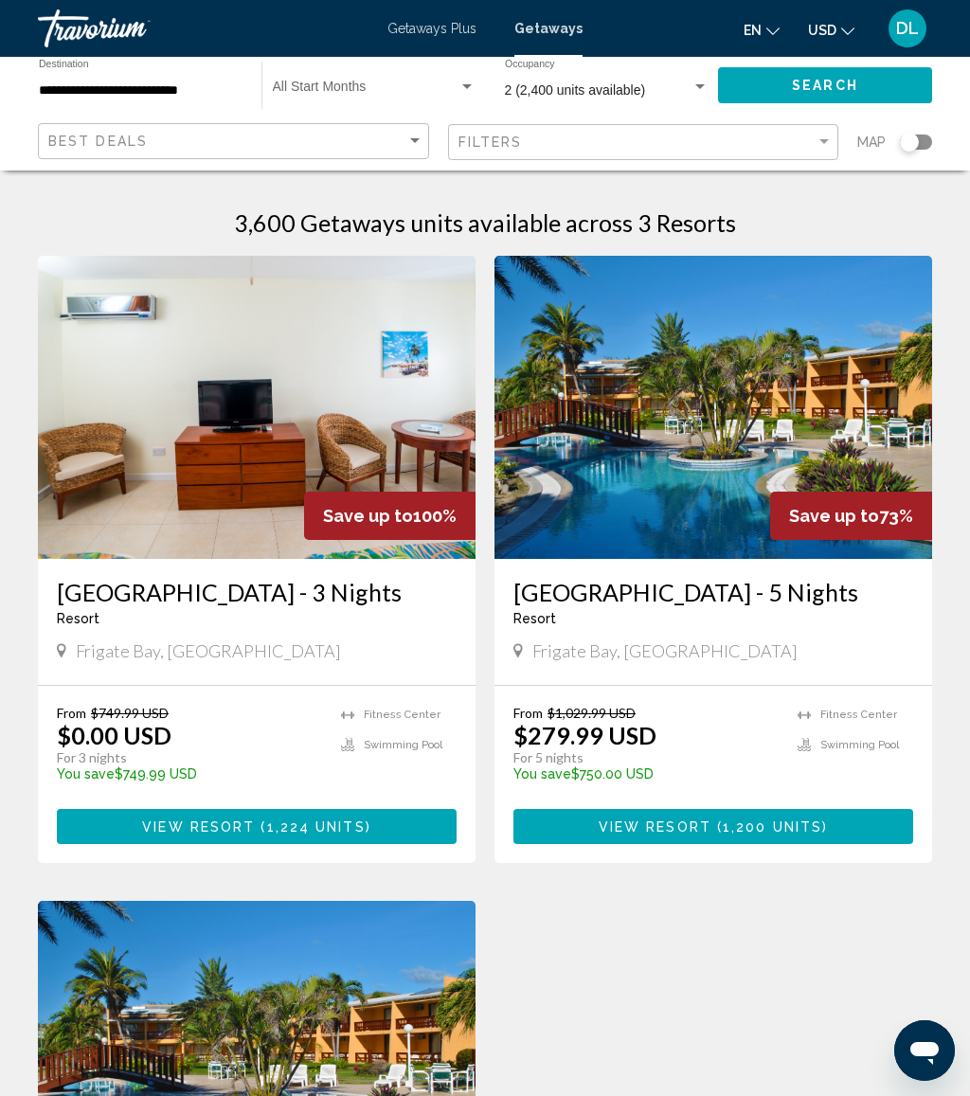
click at [448, 75] on div "Start Month All Start Months" at bounding box center [374, 86] width 203 height 52
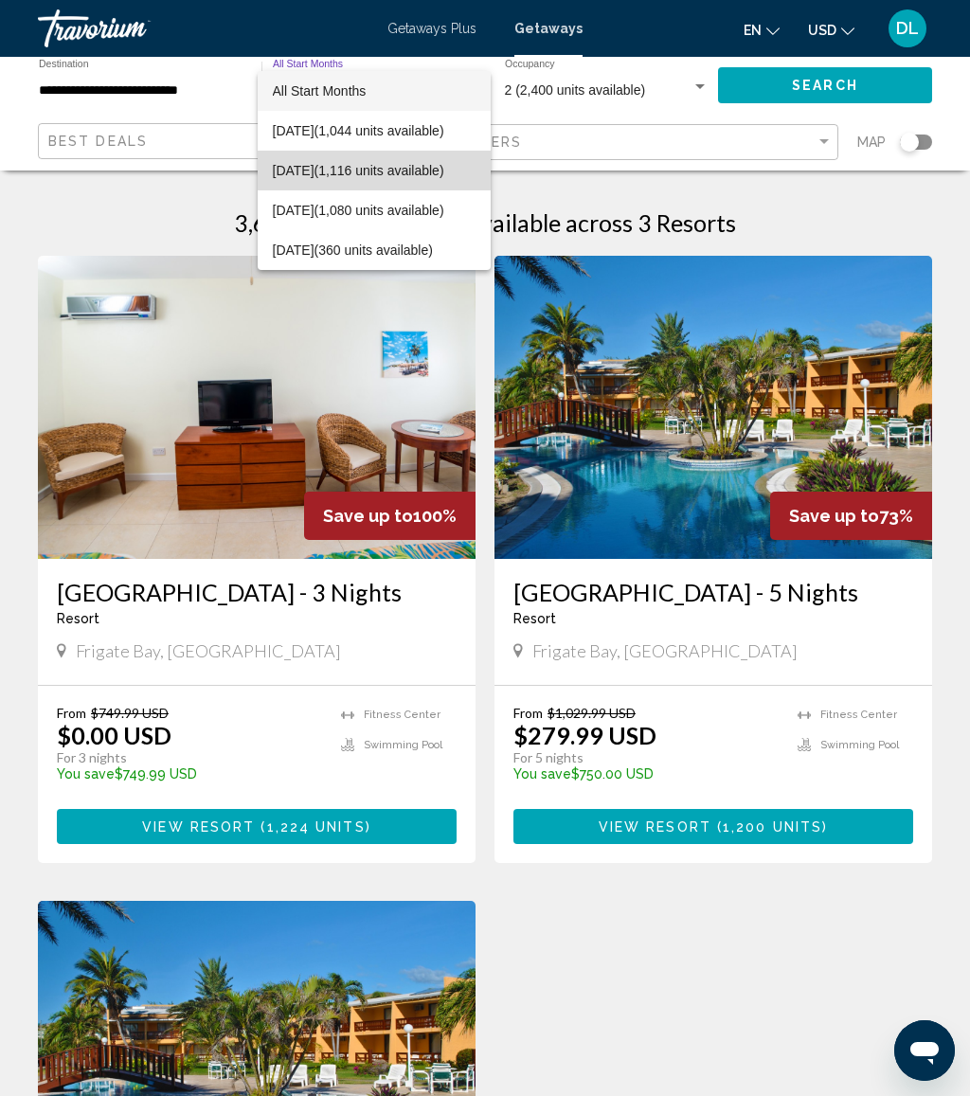
click at [456, 175] on span "[DATE] (1,116 units available)" at bounding box center [374, 171] width 203 height 40
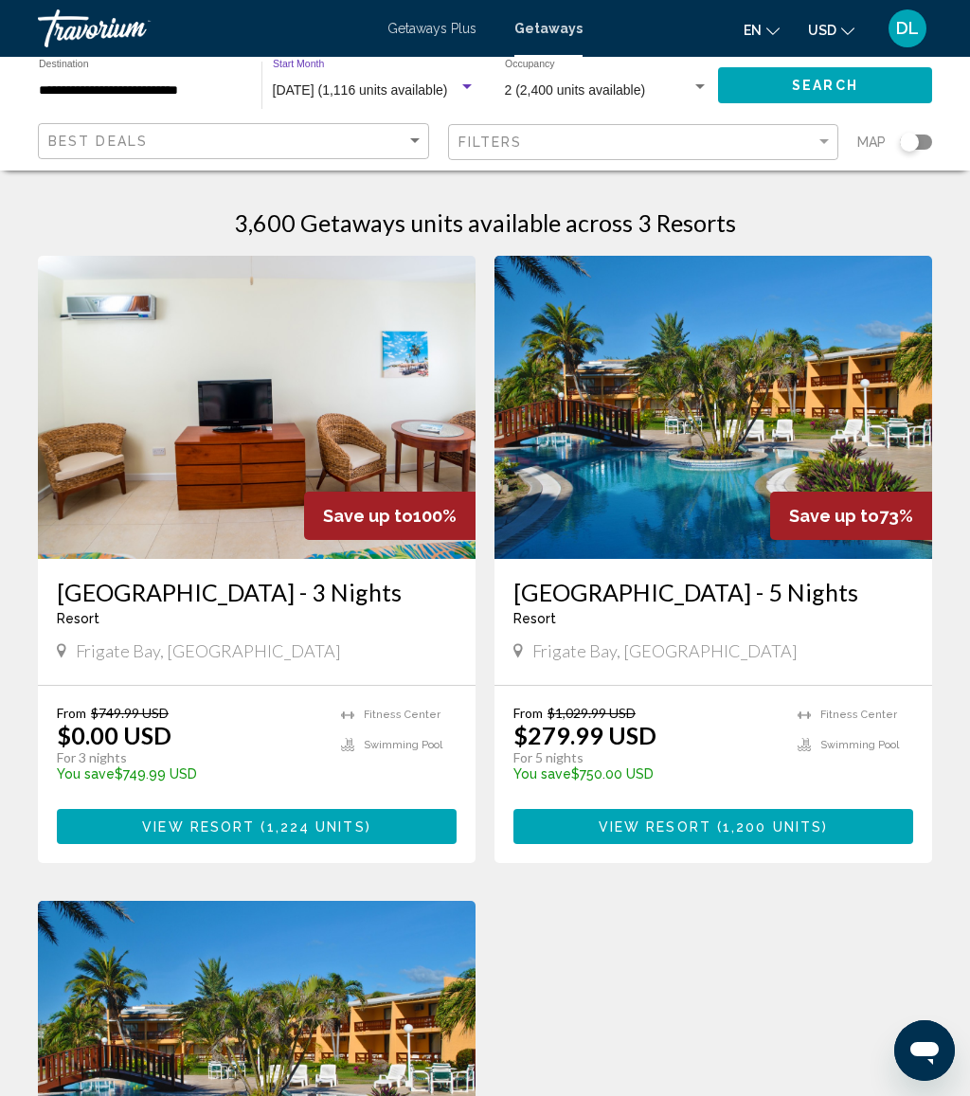
click at [821, 75] on button "Search" at bounding box center [825, 84] width 214 height 35
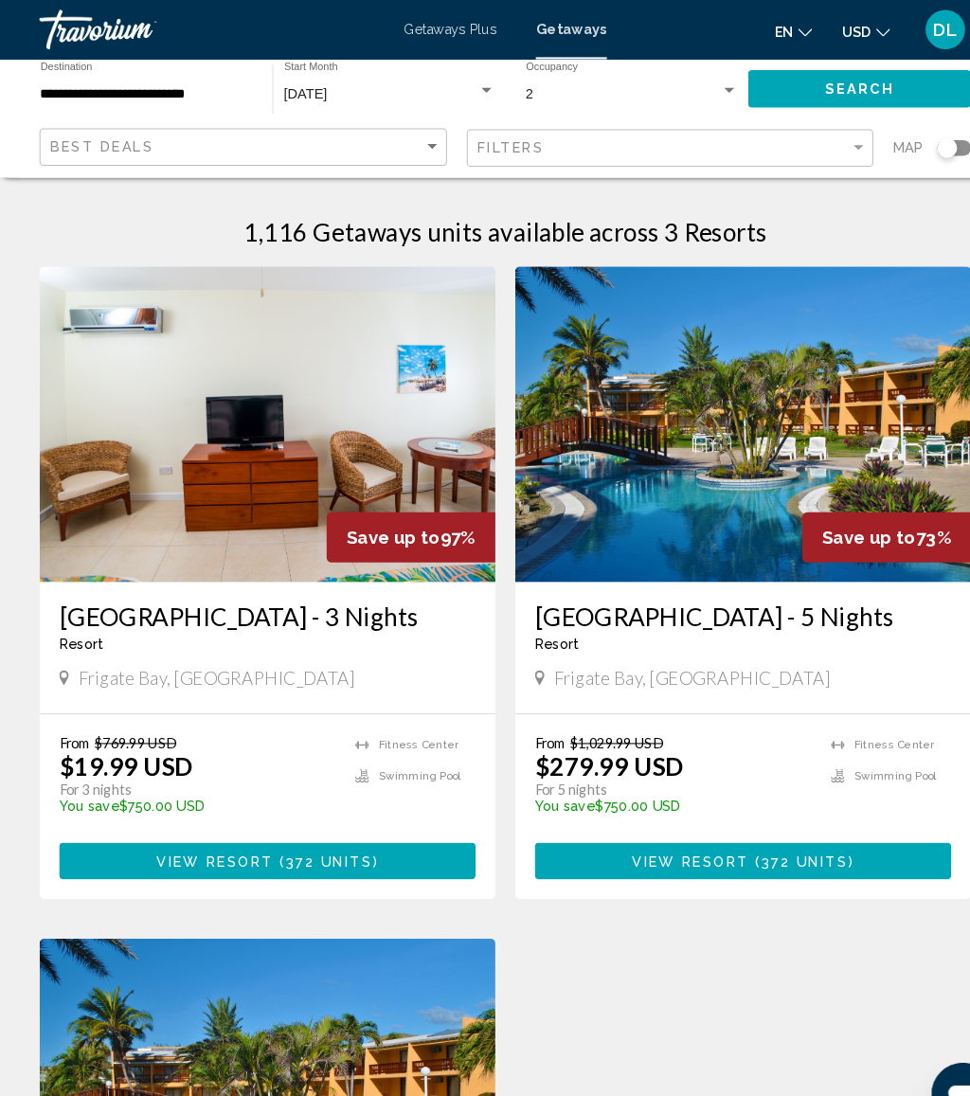
click at [377, 83] on div "[DATE]" at bounding box center [366, 90] width 186 height 15
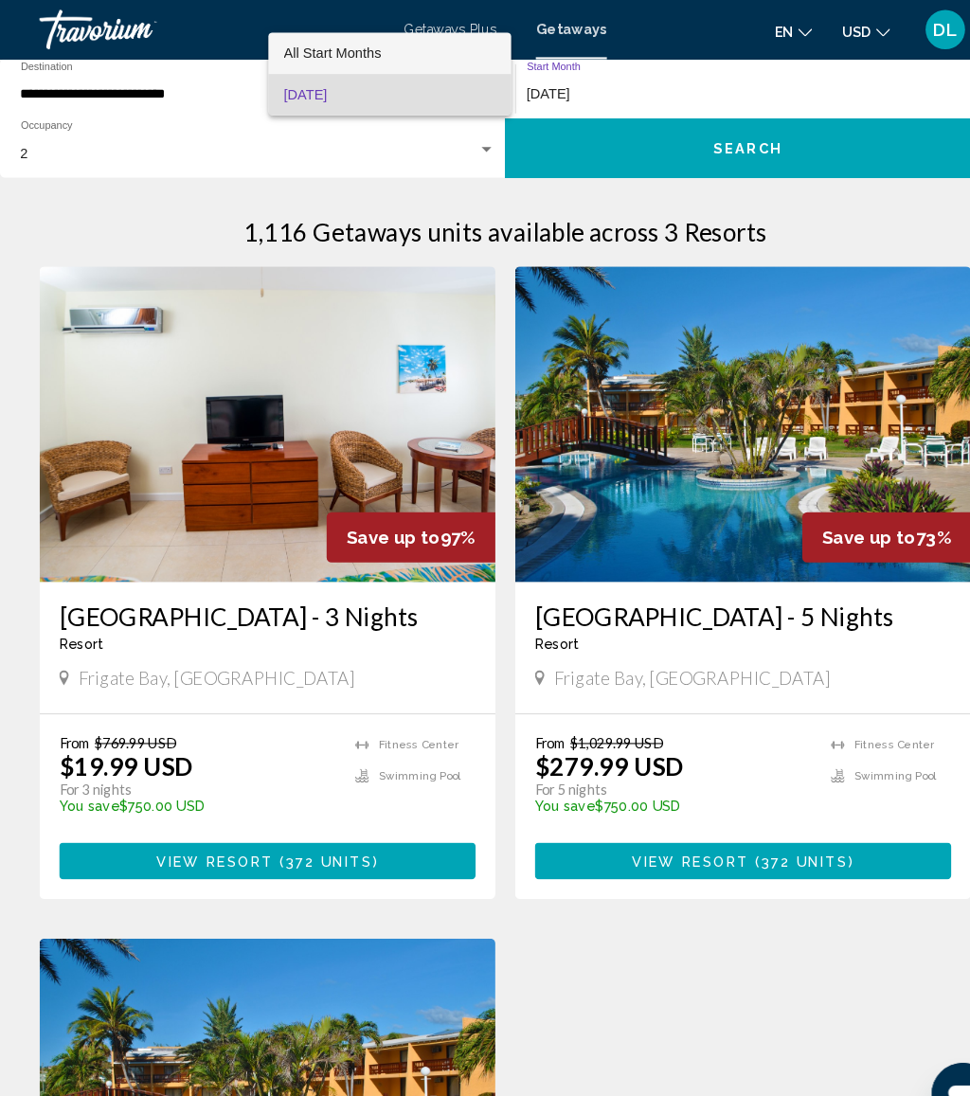
click at [360, 44] on span "All Start Months" at bounding box center [320, 51] width 94 height 15
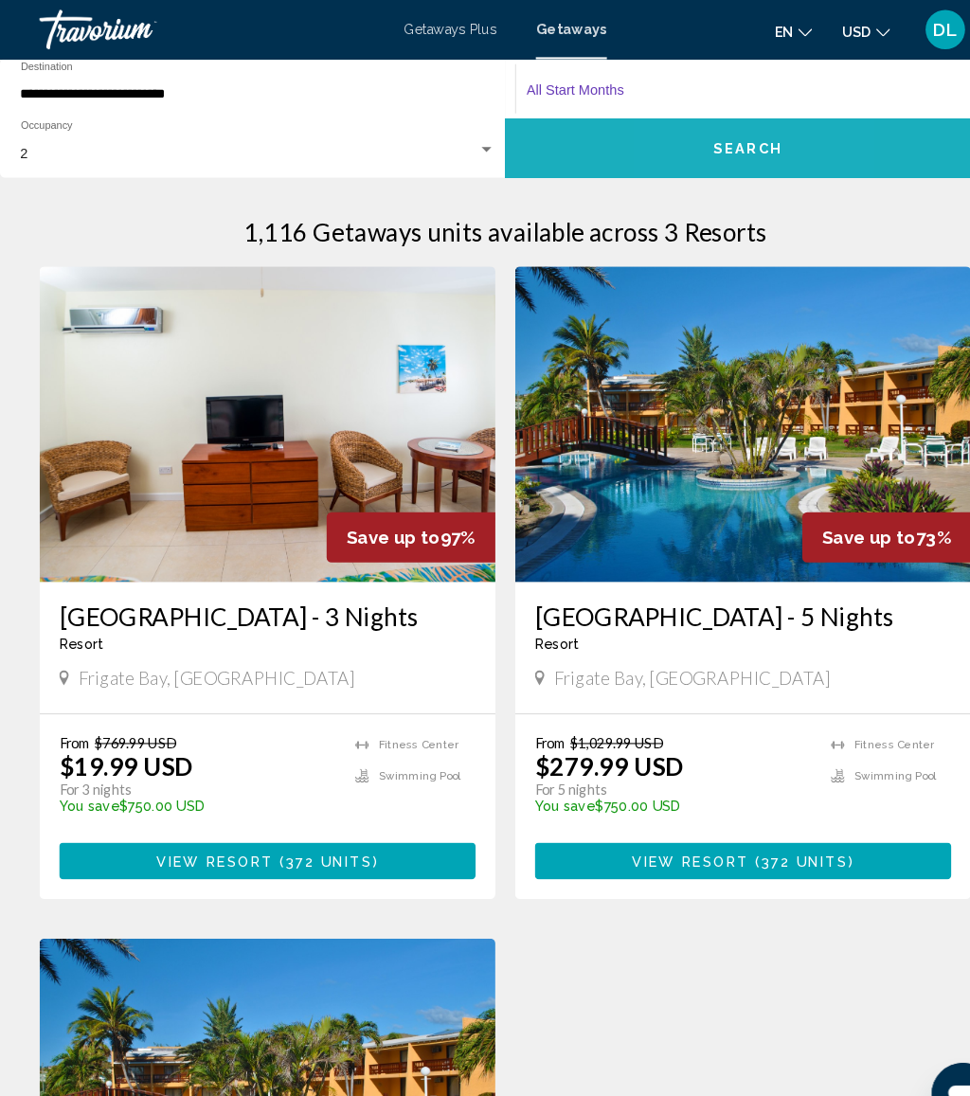
click at [666, 130] on button "Search" at bounding box center [718, 142] width 466 height 57
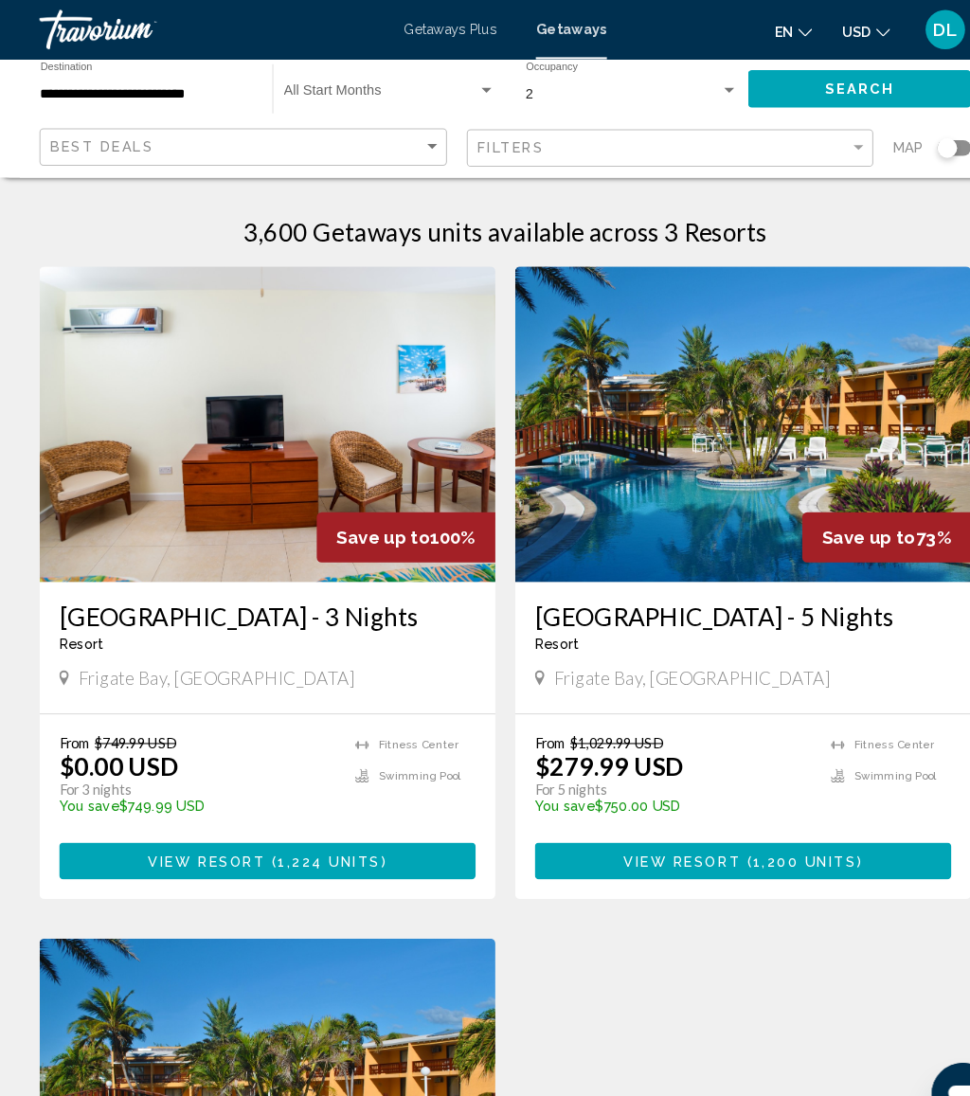
click at [470, 81] on div "Search widget" at bounding box center [466, 87] width 17 height 15
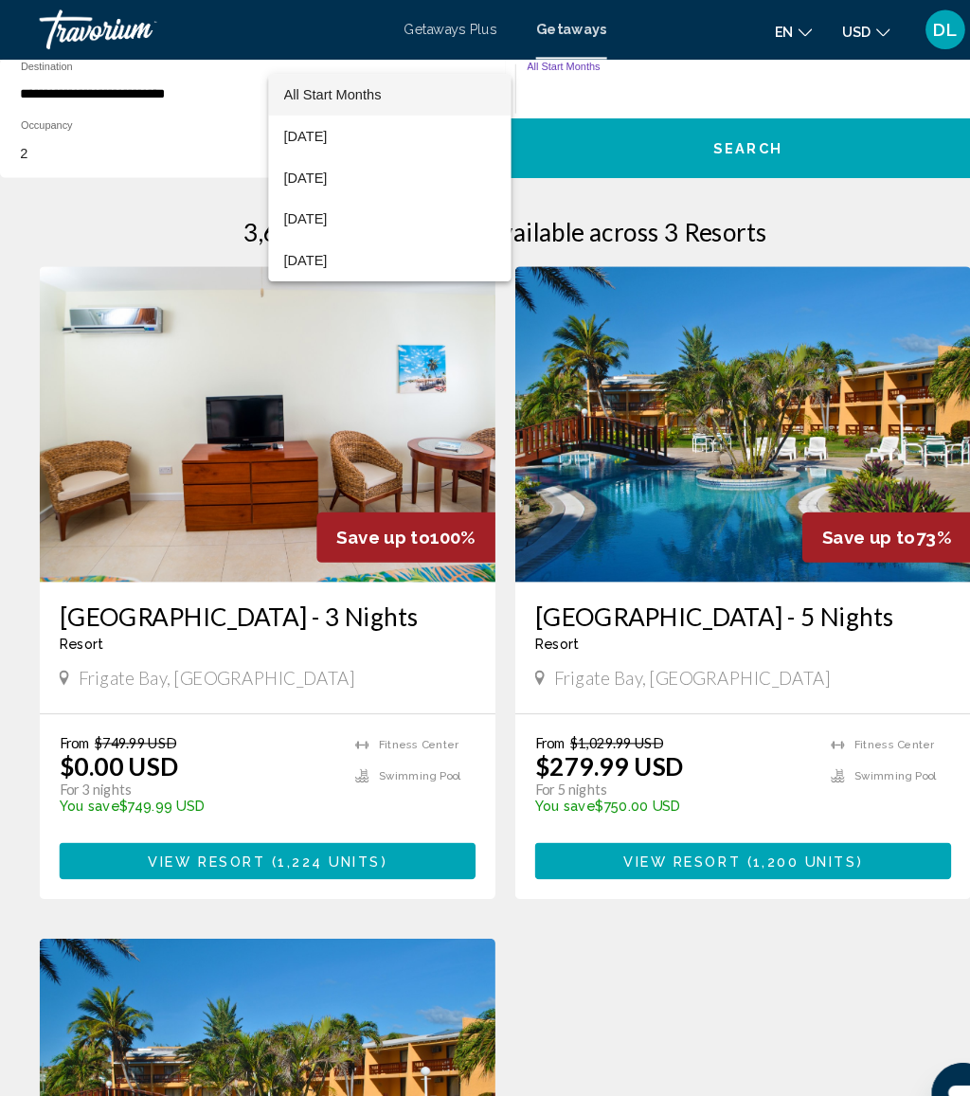
click at [399, 219] on span "[DATE]" at bounding box center [374, 210] width 203 height 40
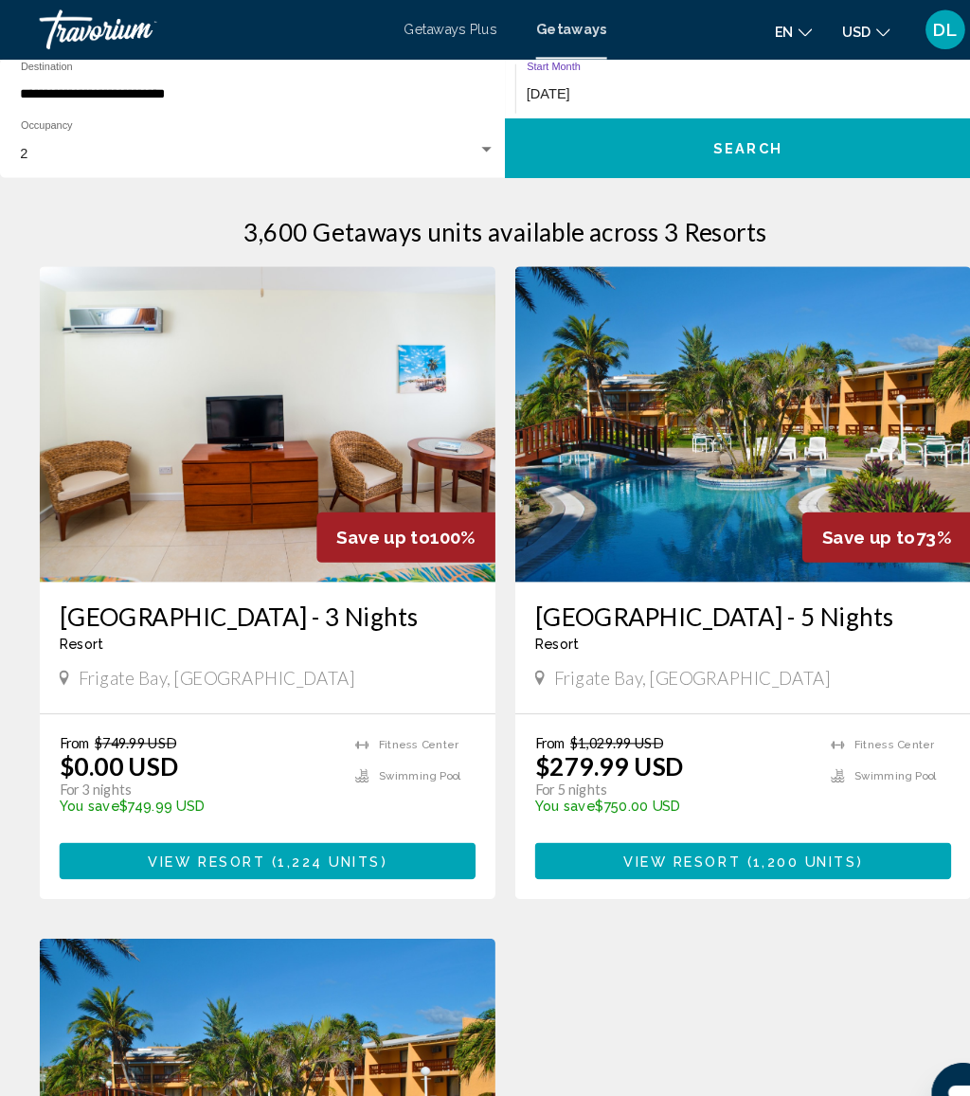
click at [813, 136] on button "Search" at bounding box center [718, 142] width 466 height 57
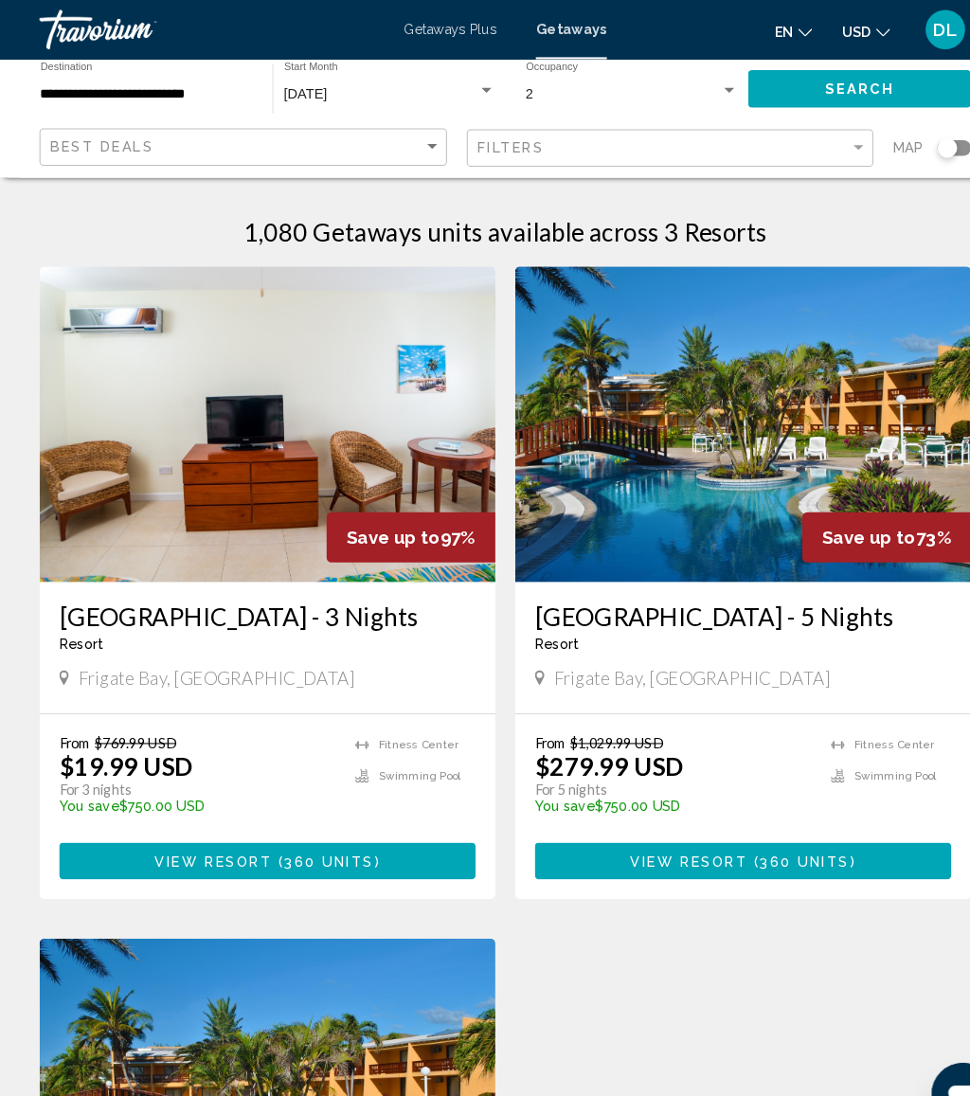
click at [194, 86] on input "**********" at bounding box center [141, 90] width 204 height 15
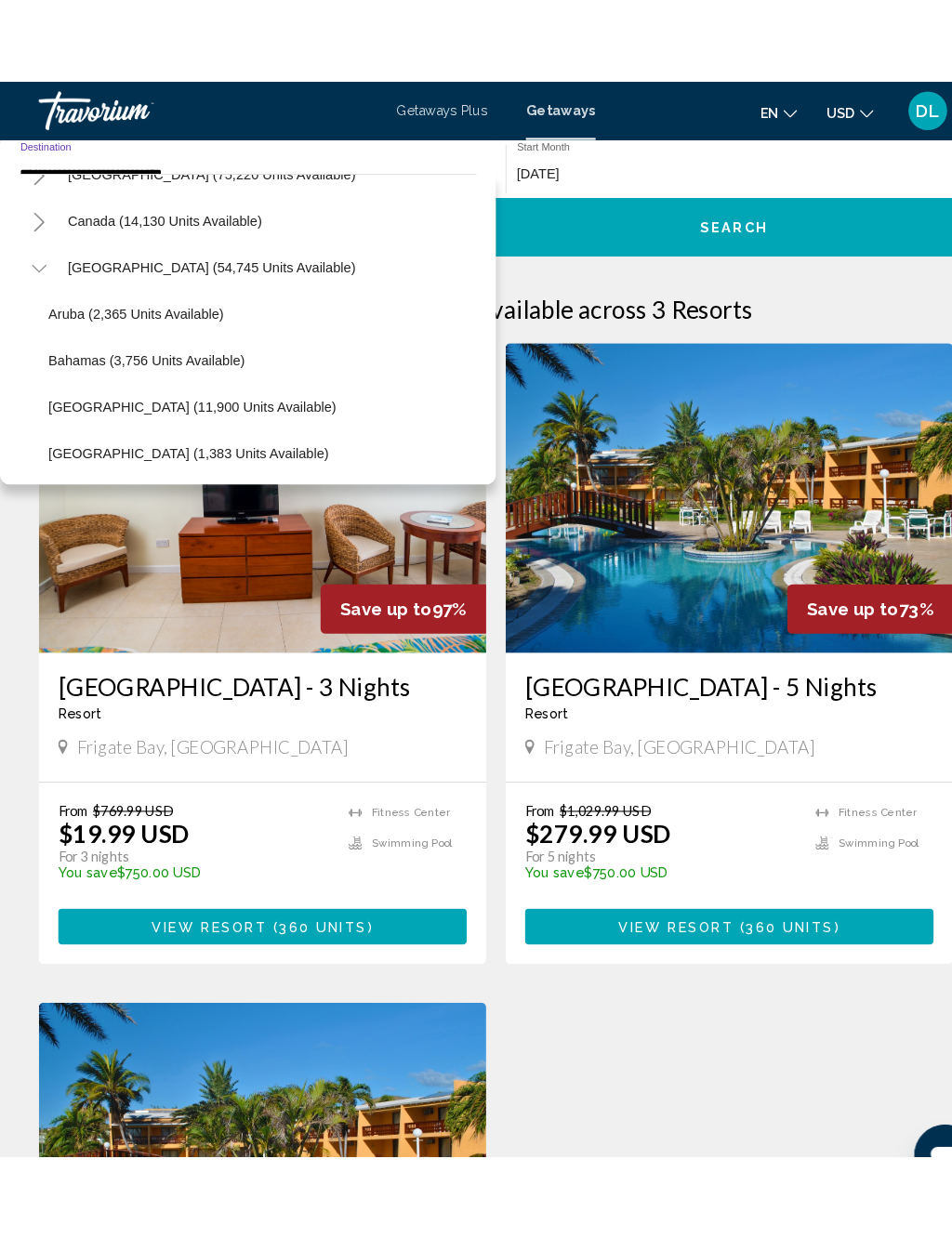
scroll to position [114, 0]
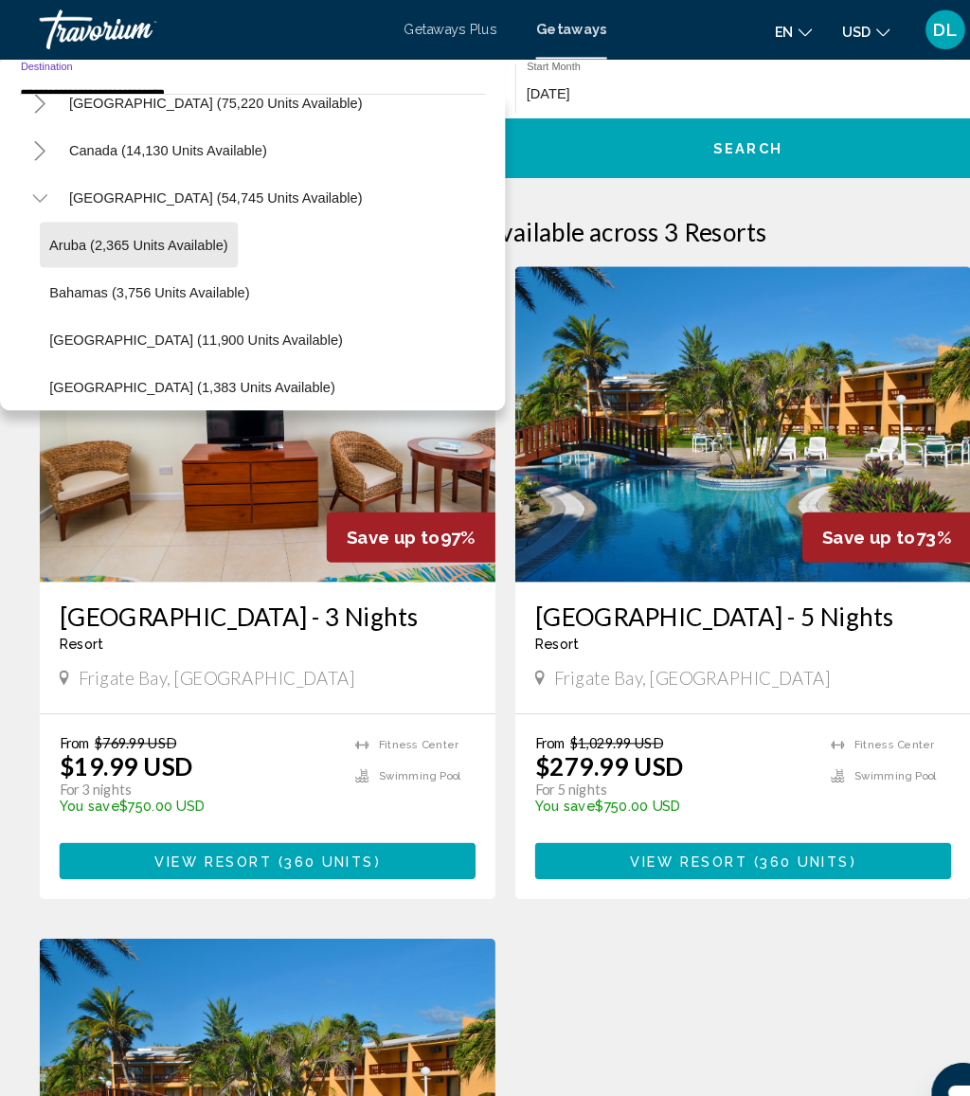
click at [200, 227] on span "Aruba (2,365 units available)" at bounding box center [132, 234] width 171 height 15
type input "**********"
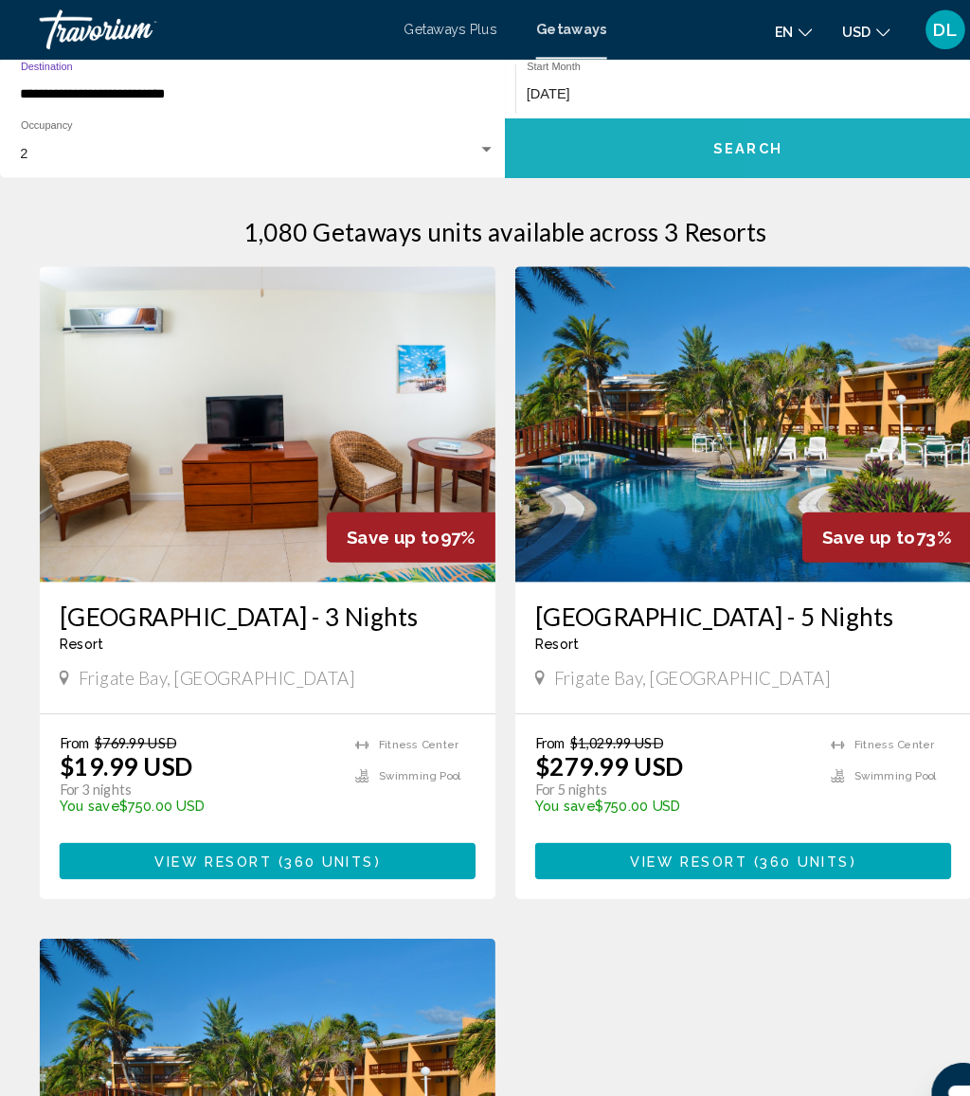
click at [790, 143] on button "Search" at bounding box center [718, 142] width 466 height 57
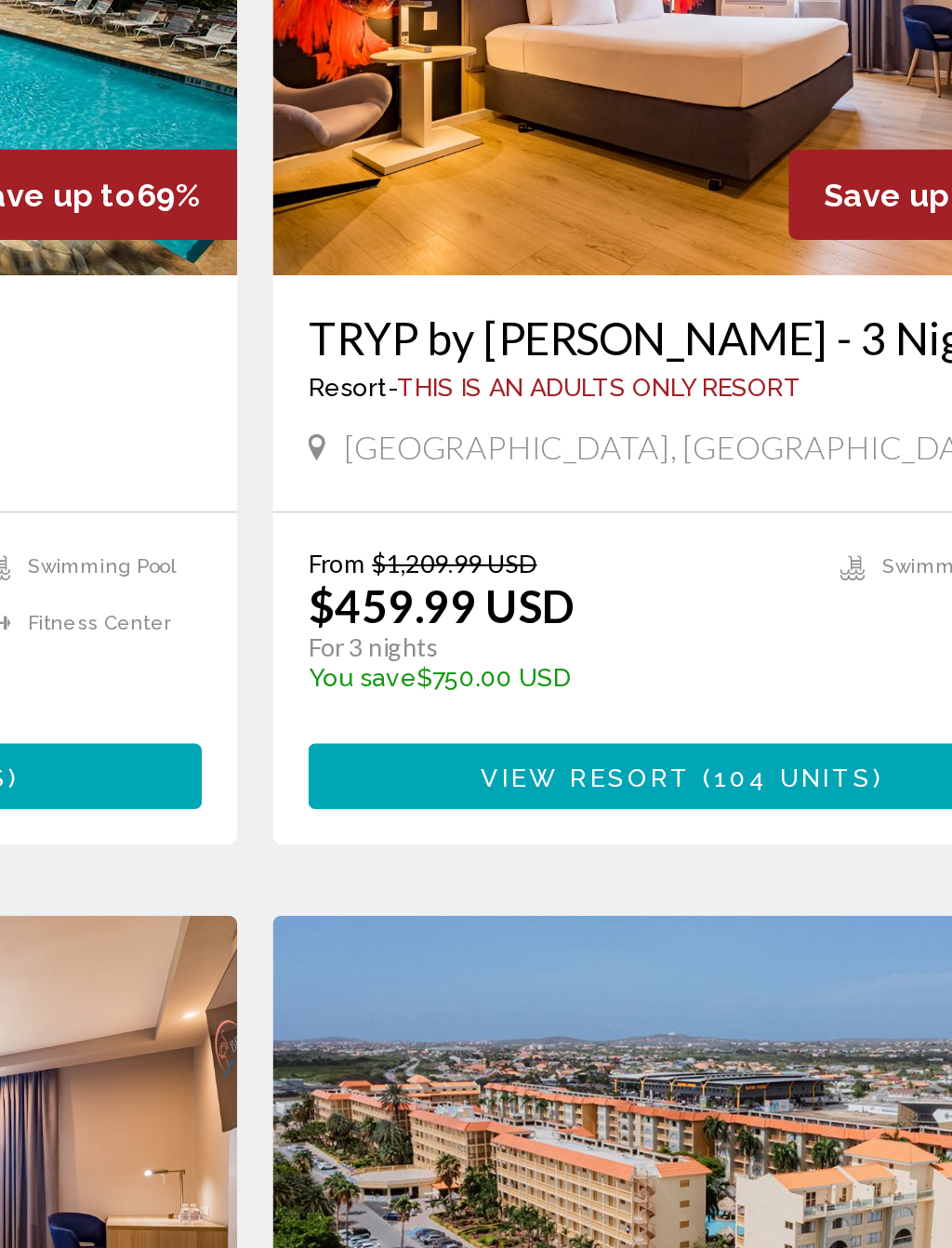
click at [716, 804] on span "104 units" at bounding box center [758, 811] width 83 height 15
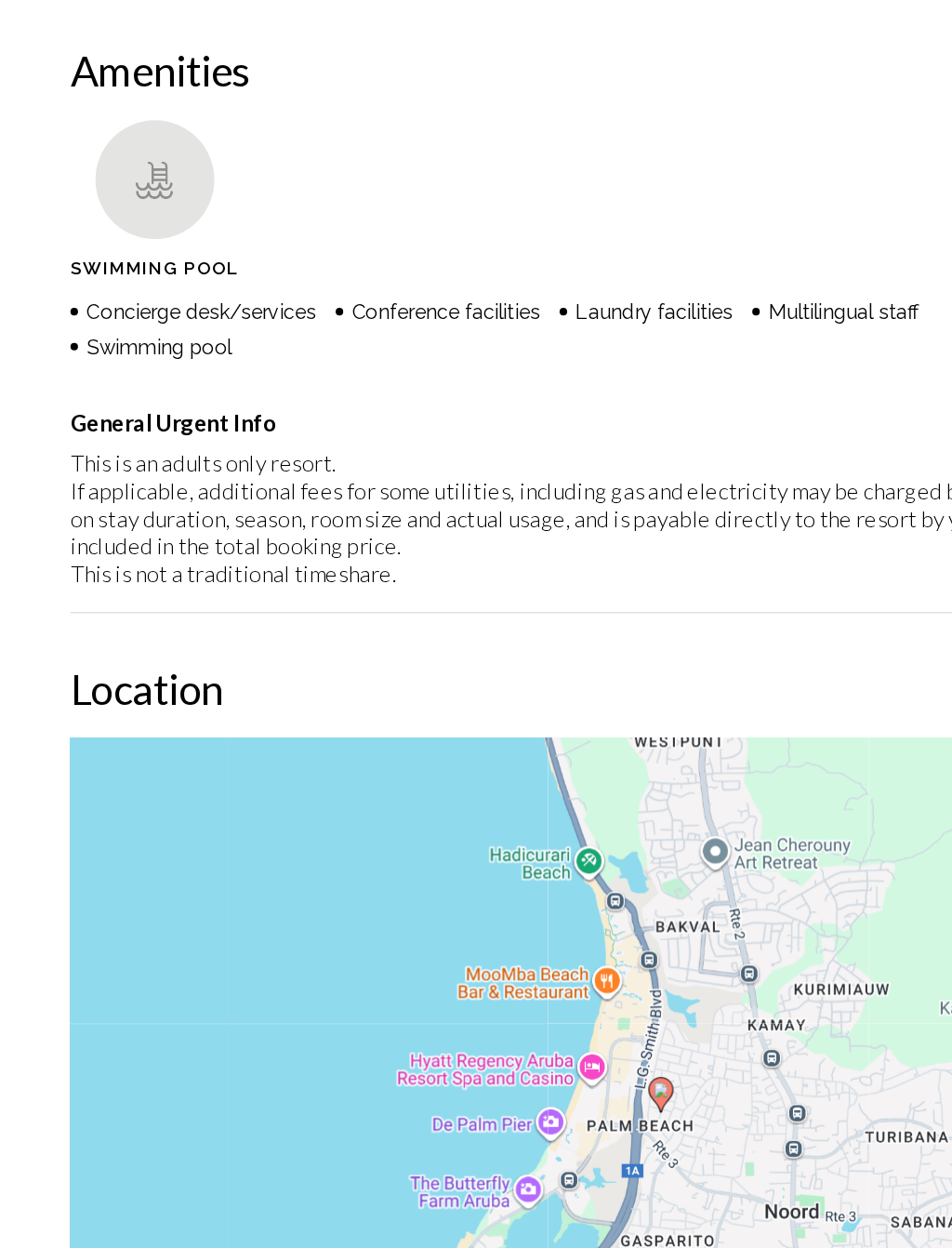
scroll to position [1876, 0]
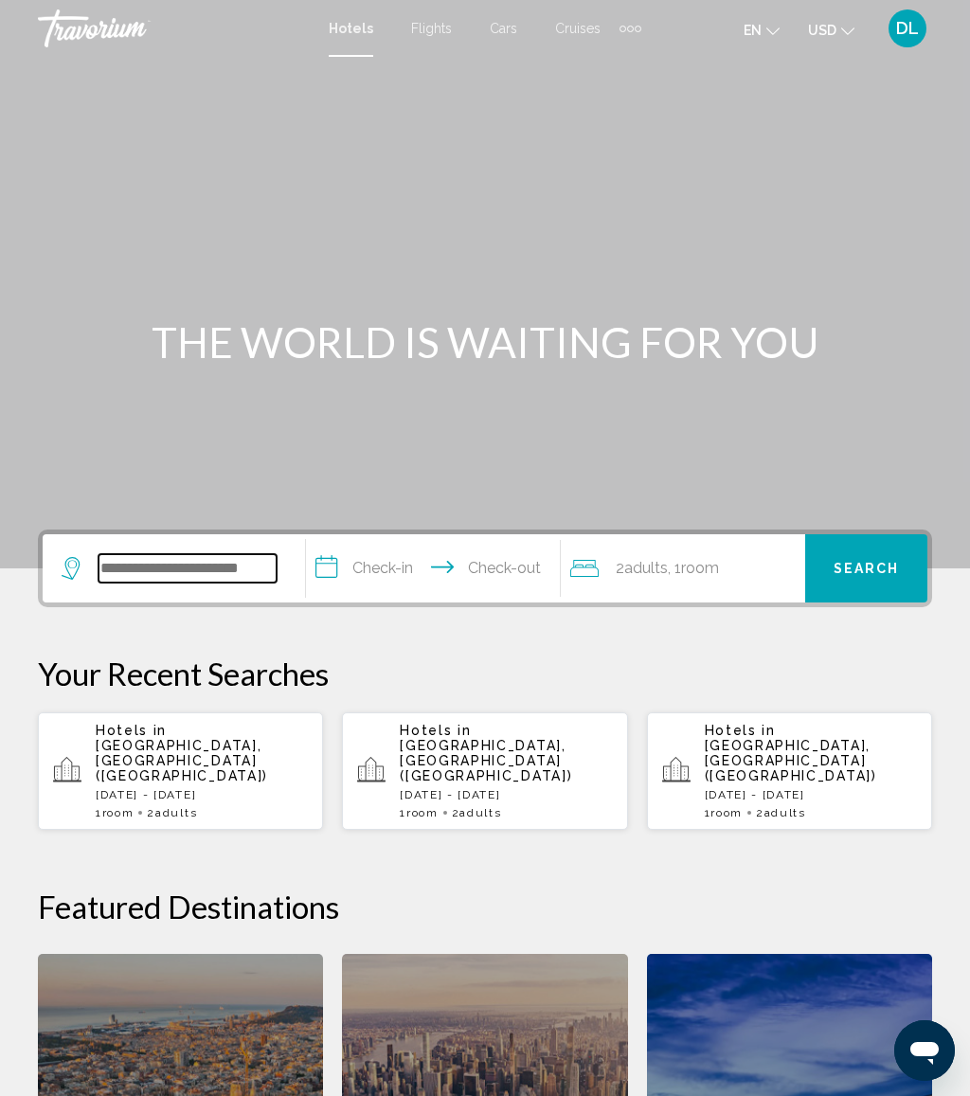
click at [205, 554] on input "Search widget" at bounding box center [187, 568] width 178 height 28
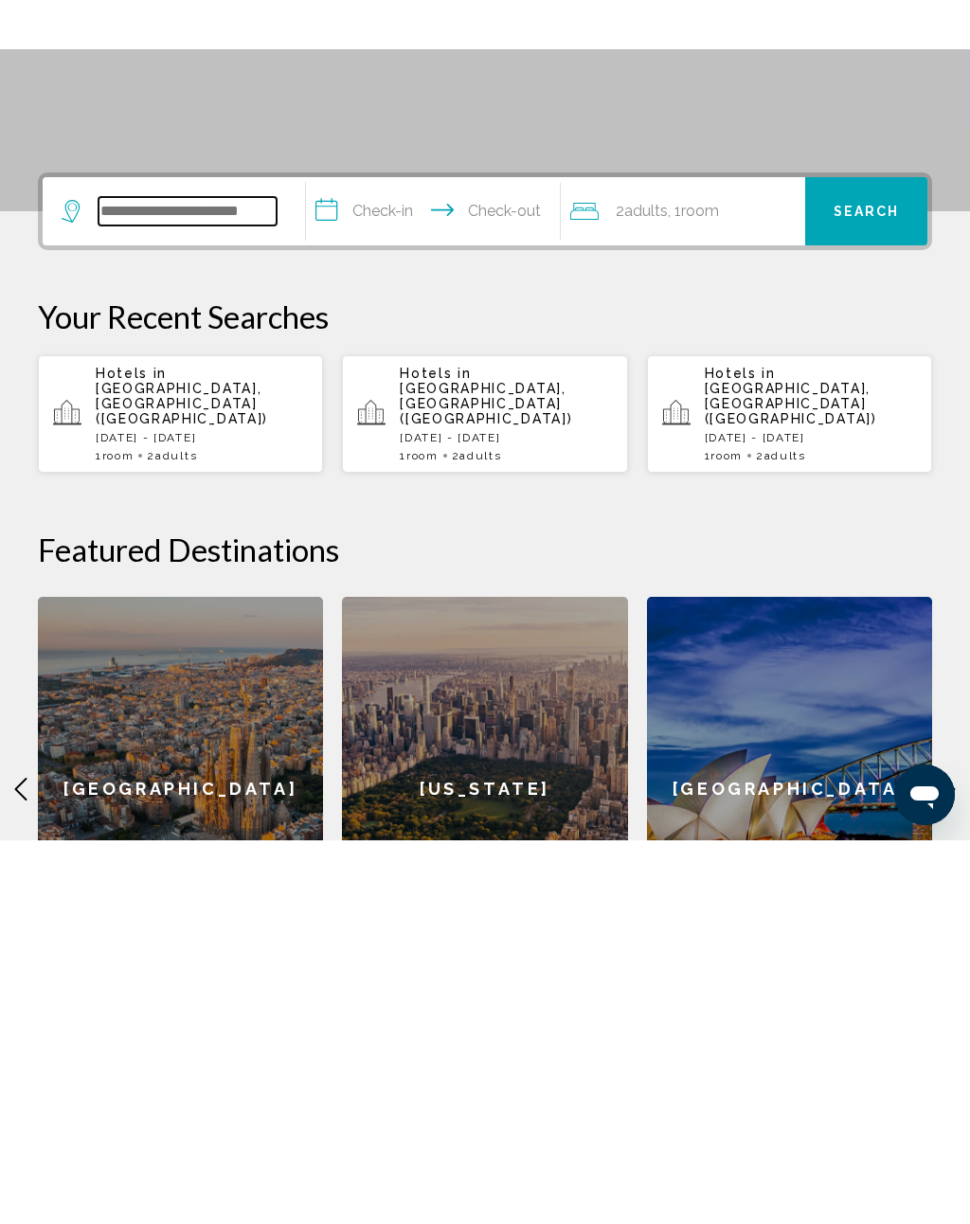
scroll to position [134, 0]
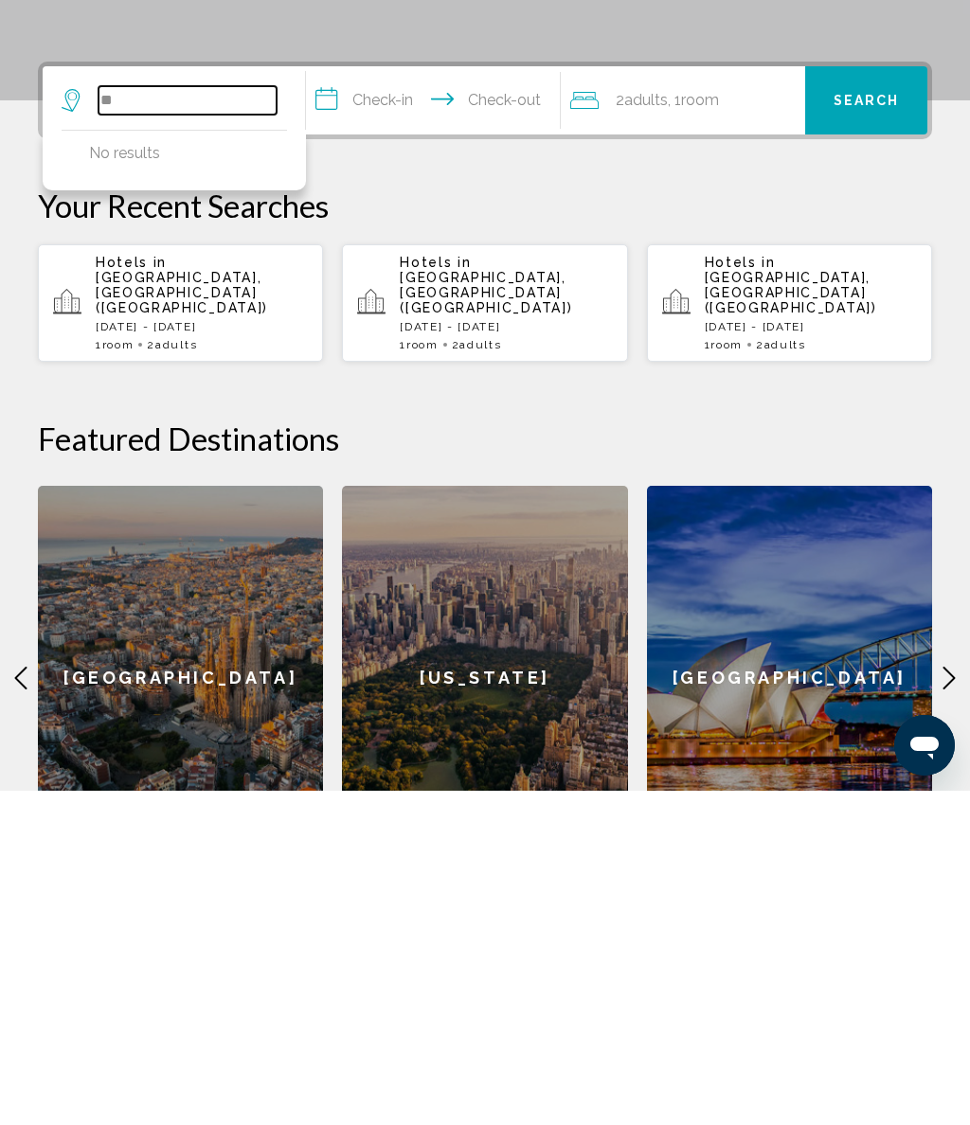
type input "*"
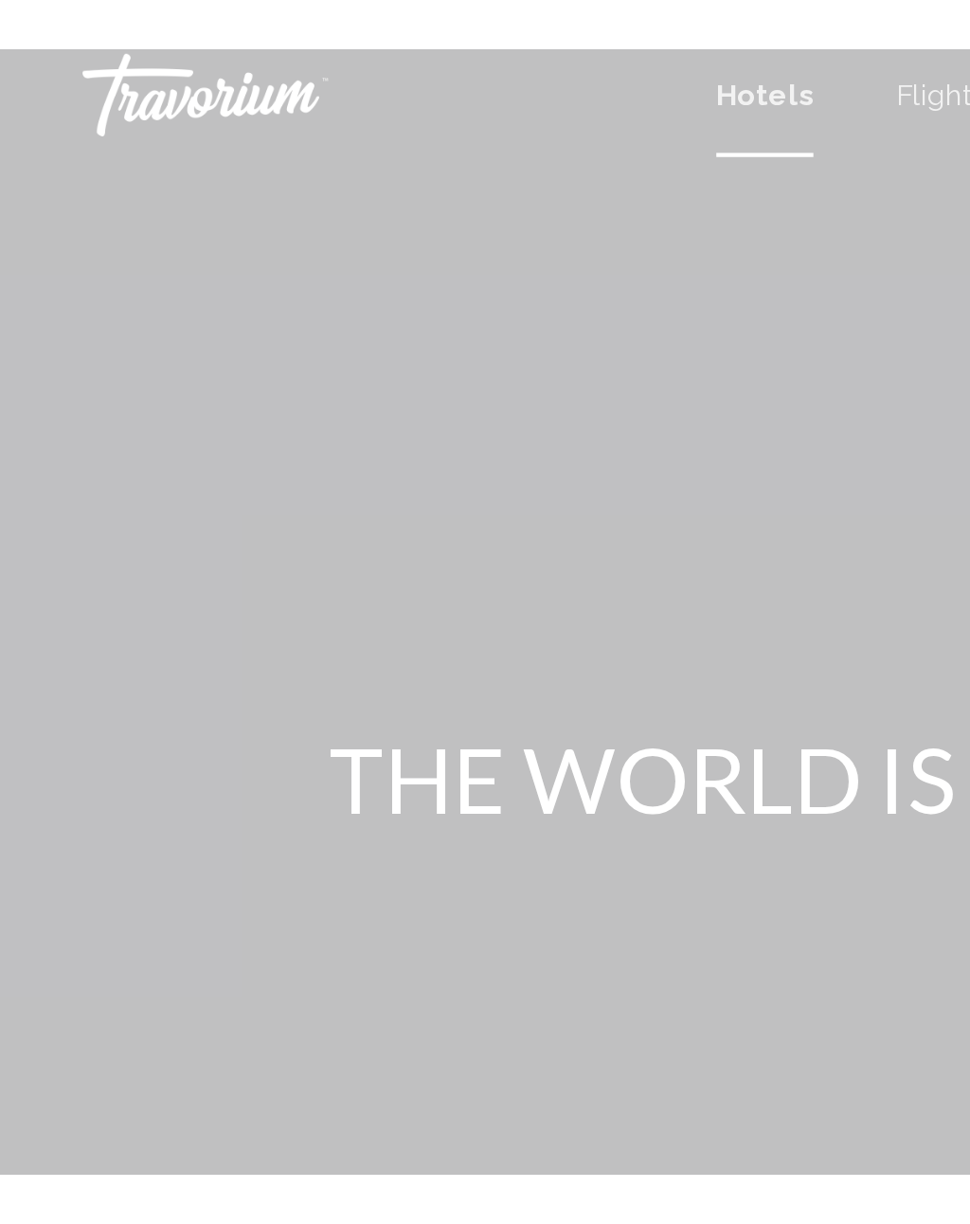
scroll to position [0, 0]
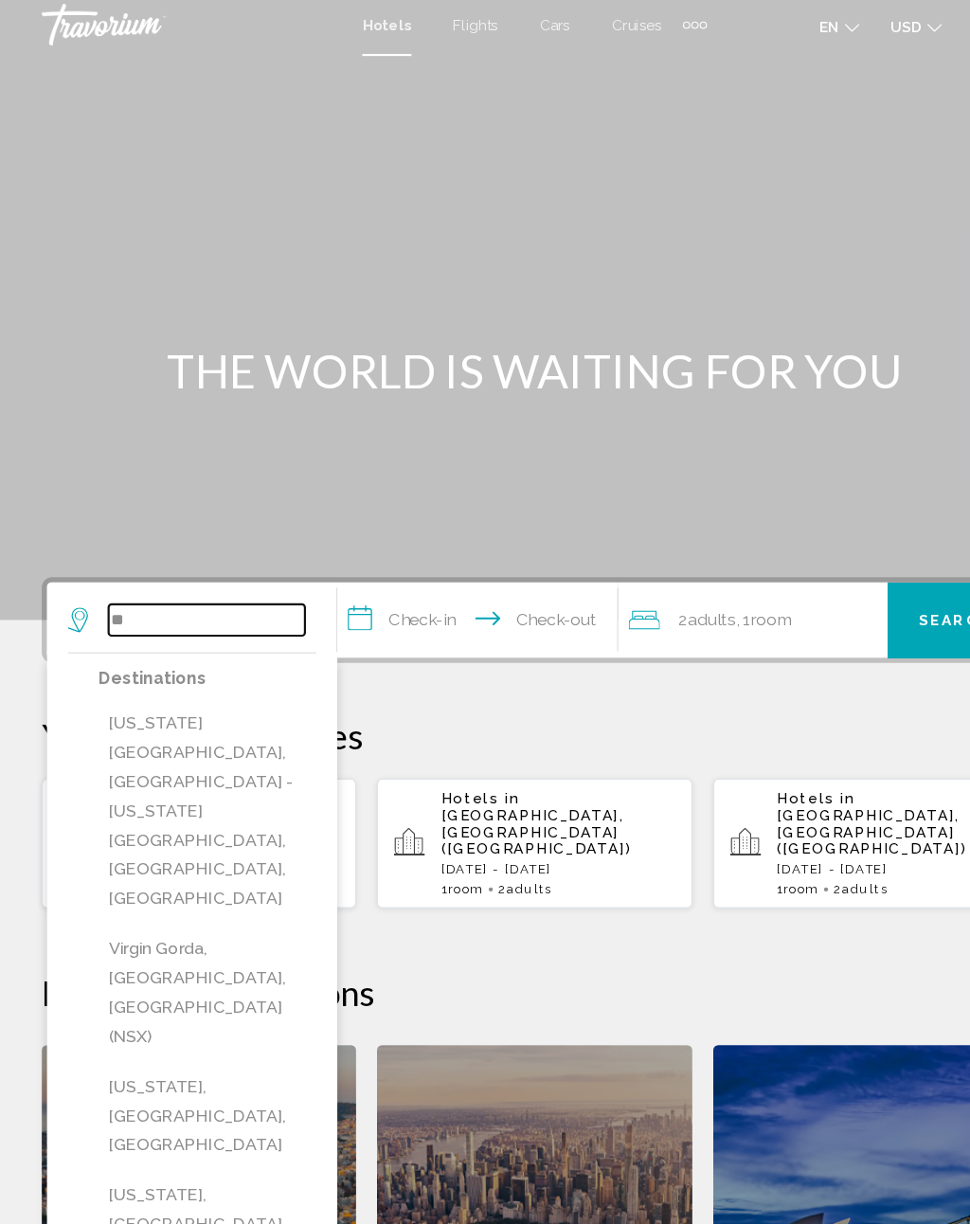
type input "*"
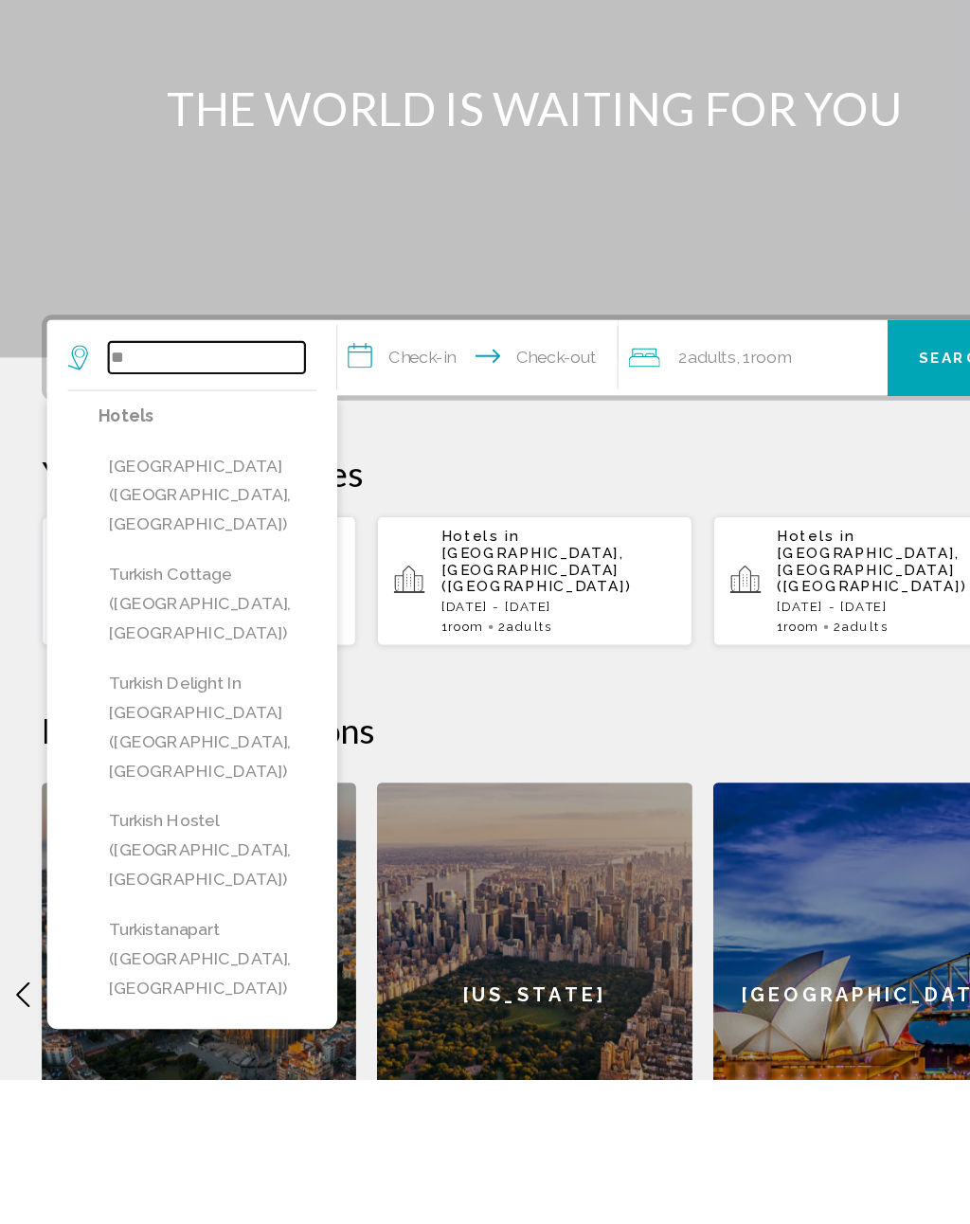
type input "*"
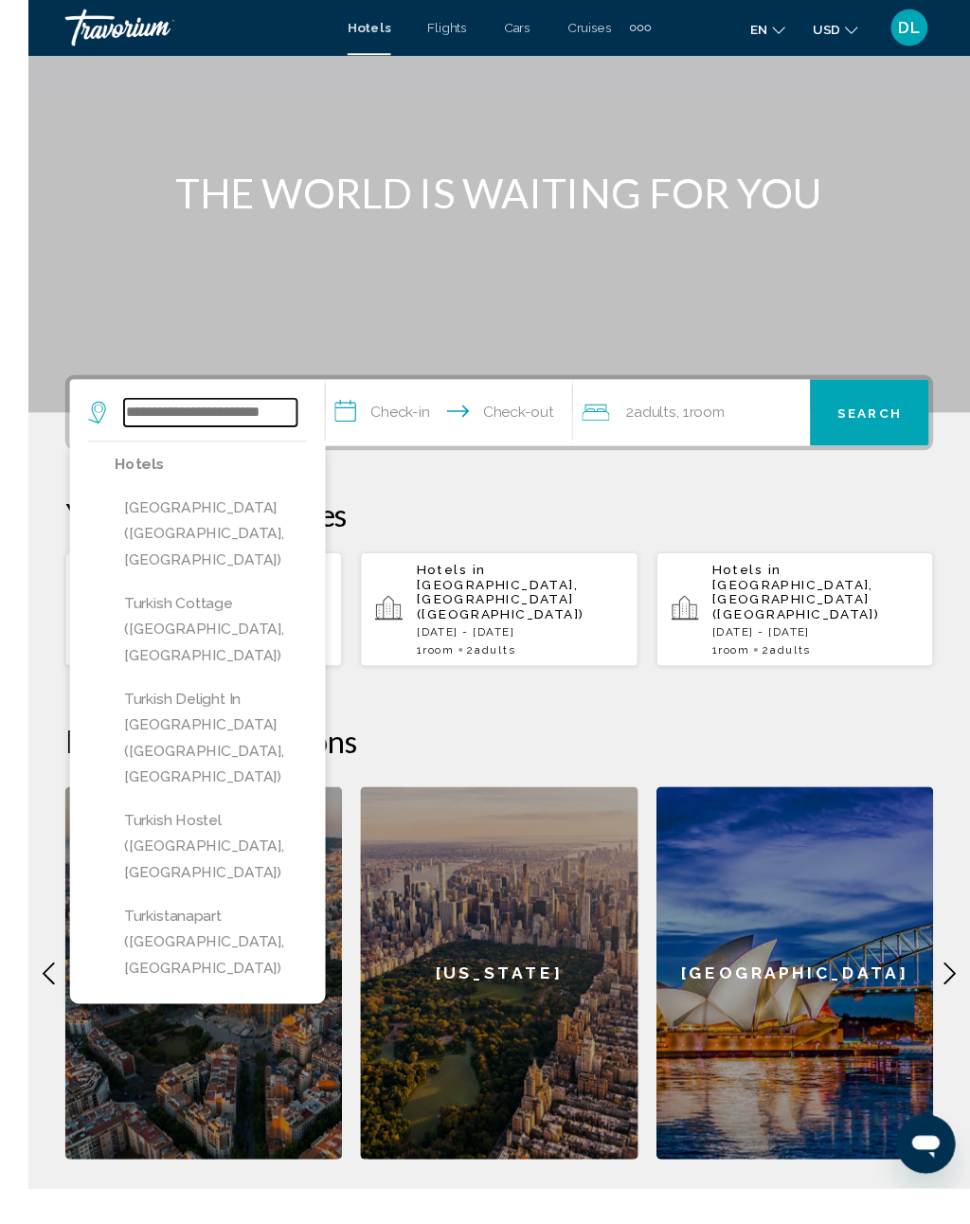
scroll to position [76, 0]
